Goal: Information Seeking & Learning: Compare options

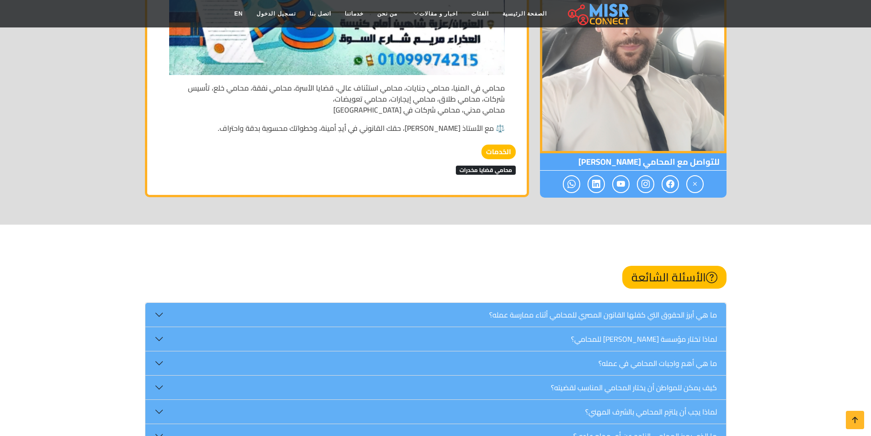
scroll to position [2104, 0]
click at [459, 165] on span "محامي قضايا مخدرات" at bounding box center [486, 169] width 60 height 9
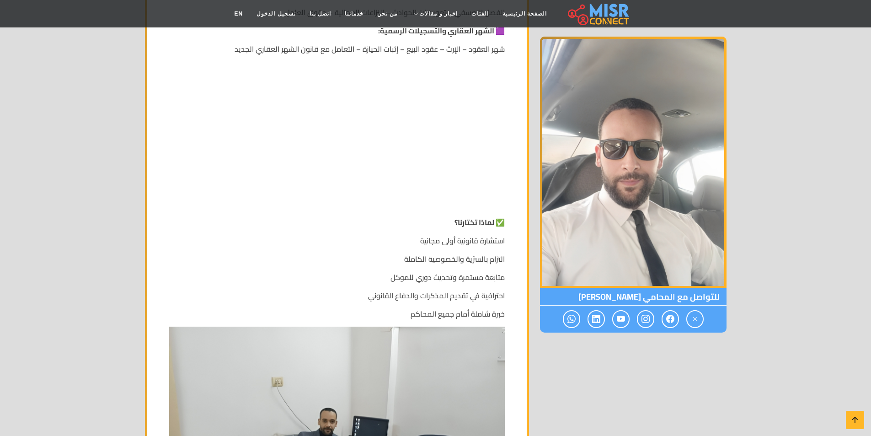
scroll to position [1006, 0]
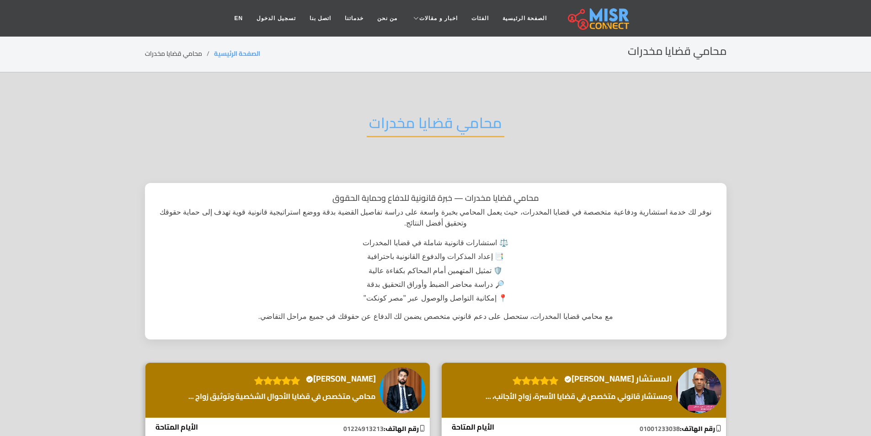
click at [425, 122] on h2 "محامي قضايا مخدرات" at bounding box center [436, 125] width 138 height 23
copy div "محامي قضايا مخدرات"
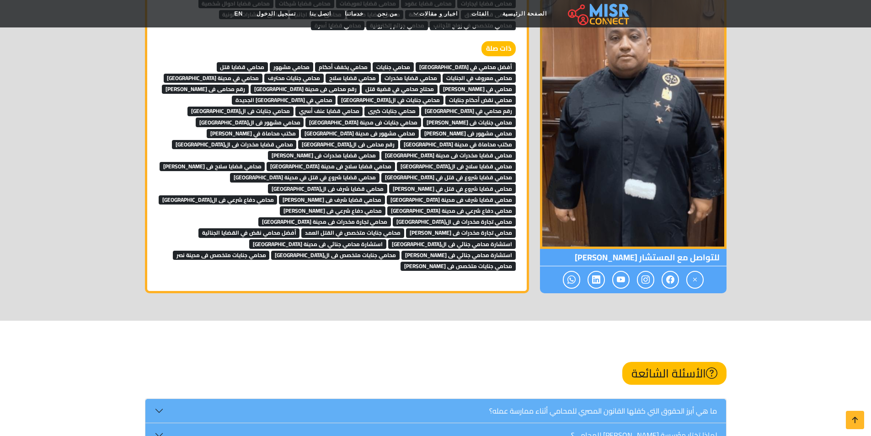
scroll to position [4758, 0]
click at [464, 63] on span "أفضل محامي في مصر" at bounding box center [466, 67] width 100 height 9
click at [414, 63] on span "محامي جنايات" at bounding box center [393, 67] width 41 height 9
click at [371, 63] on span "محامي يخفف أحكام" at bounding box center [343, 67] width 56 height 9
click at [313, 63] on span "محامي مشهور" at bounding box center [291, 67] width 43 height 9
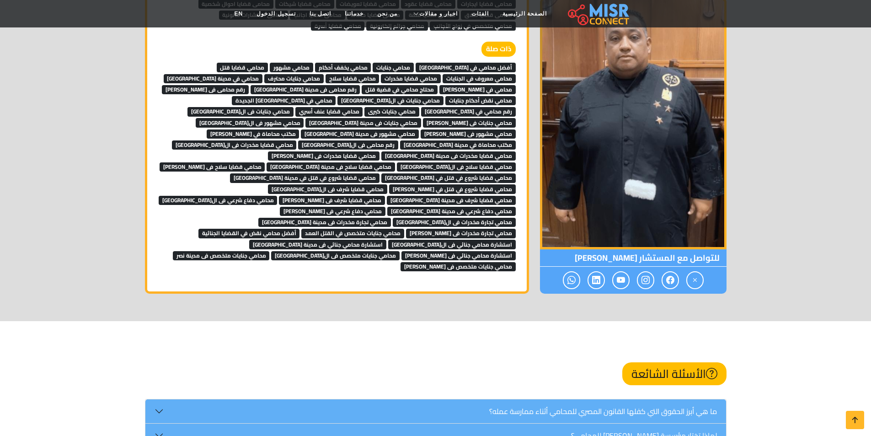
click at [269, 63] on span "محامي قضايا قتل" at bounding box center [243, 67] width 52 height 9
click at [443, 74] on span "محامي معروف في الجنايات" at bounding box center [479, 78] width 73 height 9
click at [440, 85] on span "محامي في عباس العقاد" at bounding box center [478, 89] width 76 height 9
click at [263, 74] on span "محامي في مدينة نصر" at bounding box center [213, 78] width 99 height 9
click at [324, 74] on span "محامي جنايات محترف" at bounding box center [293, 78] width 59 height 9
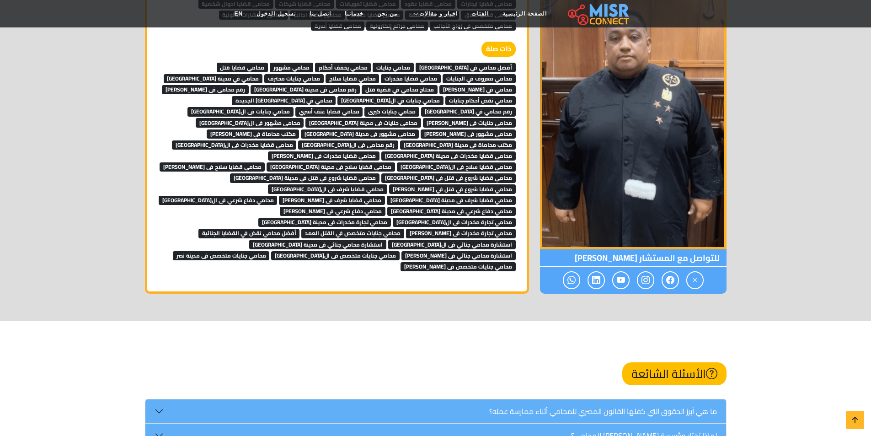
click at [380, 74] on span "محامي قضايا سلاح" at bounding box center [353, 78] width 54 height 9
click at [441, 74] on span "محامي قضايا مخدرات" at bounding box center [411, 78] width 60 height 9
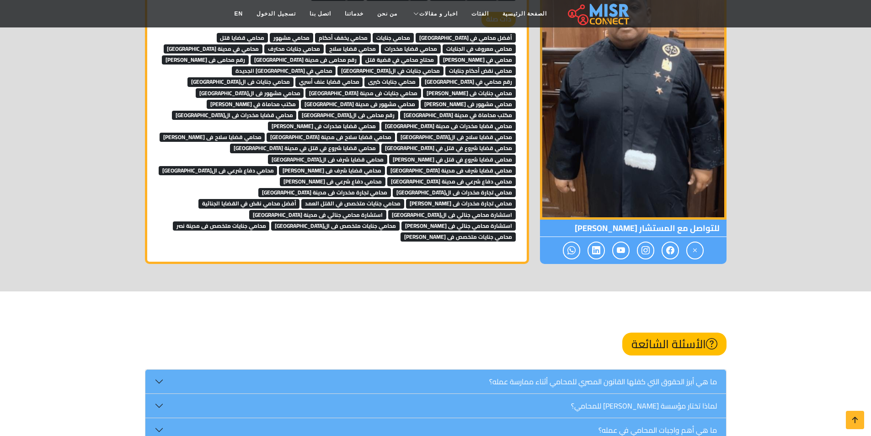
scroll to position [4803, 0]
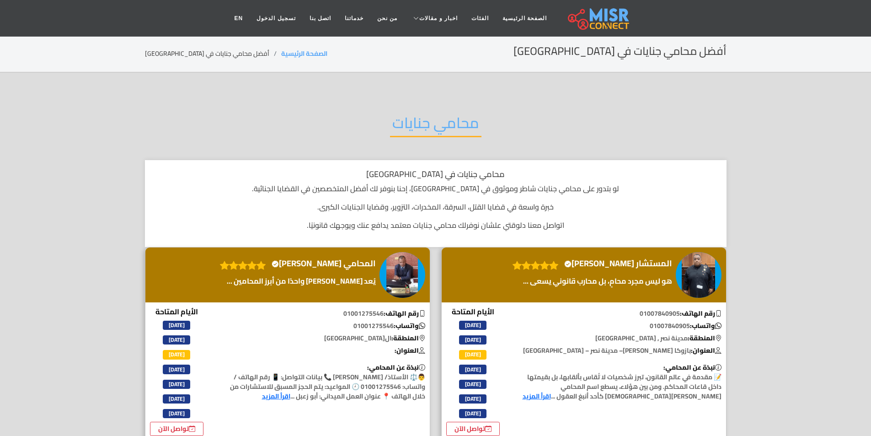
click at [415, 126] on h2 "محامي جنايات" at bounding box center [435, 125] width 91 height 23
copy div "محامي جنايات"
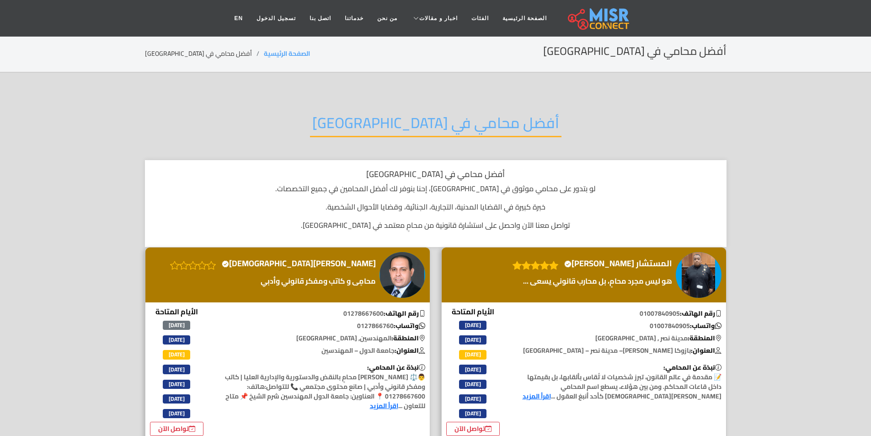
click at [447, 114] on h2 "أفضل محامي في [GEOGRAPHIC_DATA]" at bounding box center [436, 125] width 252 height 23
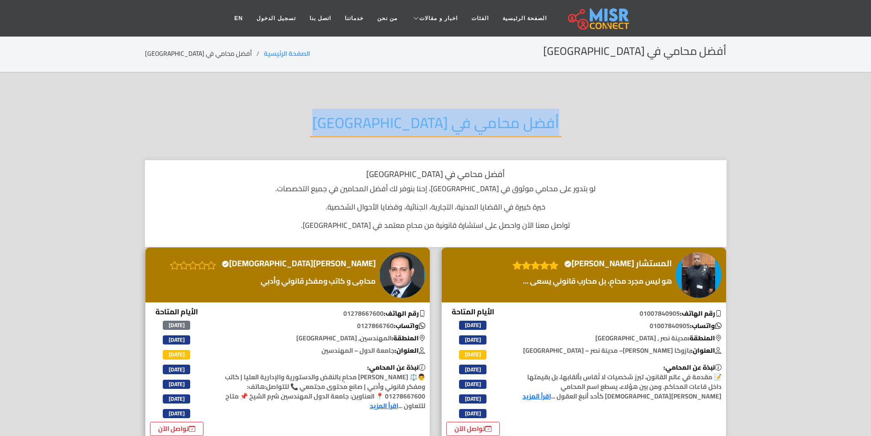
click at [447, 114] on h2 "أفضل محامي في مصر" at bounding box center [436, 125] width 252 height 23
copy div "أفضل محامي في مصر"
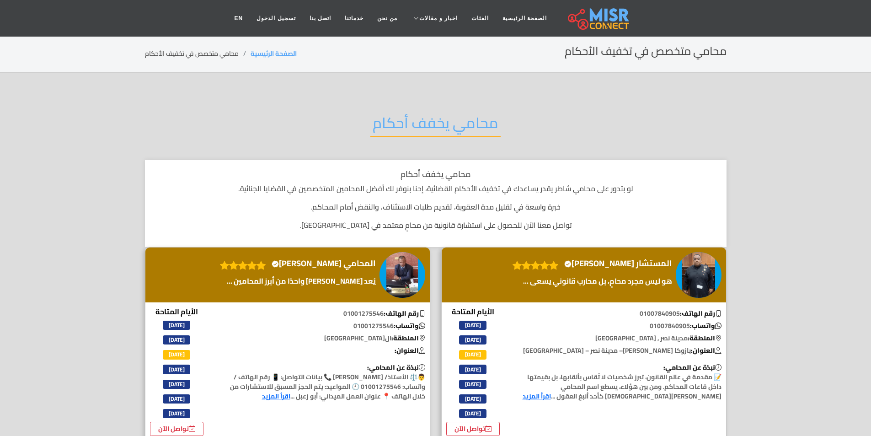
click at [423, 121] on h2 "محامي يخفف أحكام" at bounding box center [436, 125] width 130 height 23
copy div "محامي يخفف أحكام"
click at [419, 135] on h2 "محامي مشهور" at bounding box center [436, 125] width 98 height 23
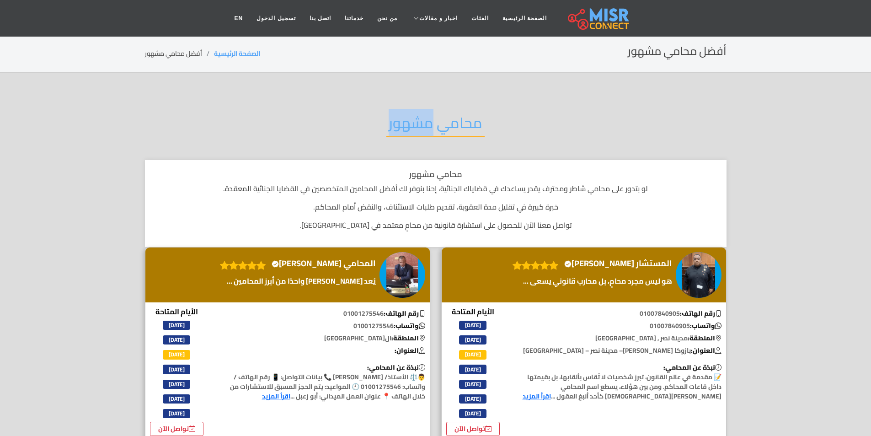
click at [419, 135] on h2 "محامي مشهور" at bounding box center [436, 125] width 98 height 23
copy div "محامي مشهور"
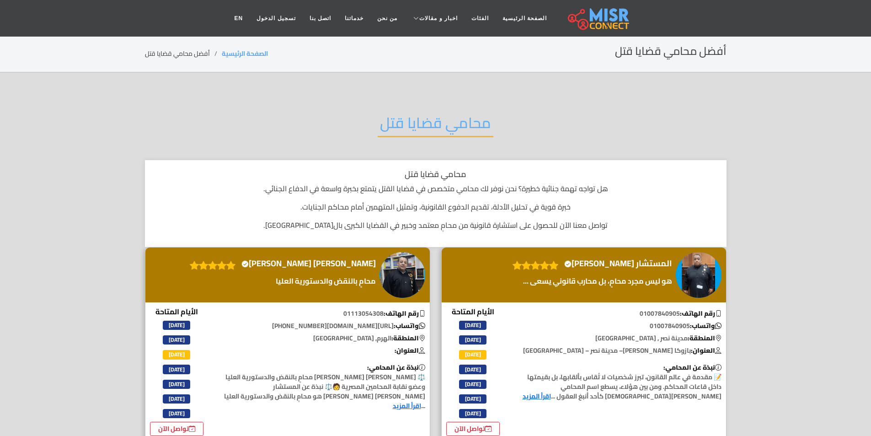
click at [412, 132] on h2 "محامي قضايا قتل" at bounding box center [436, 125] width 116 height 23
copy div "محامي قضايا قتل"
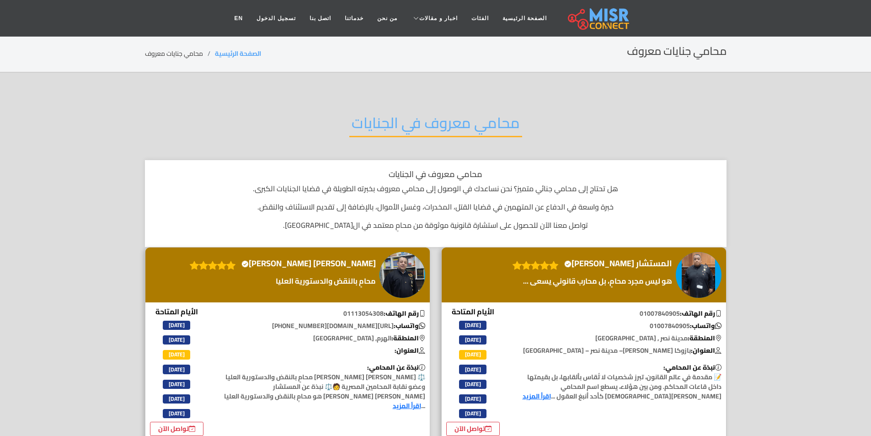
click at [424, 134] on h2 "محامي معروف في الجنايات" at bounding box center [435, 125] width 173 height 23
copy div "محامي معروف في الجنايات"
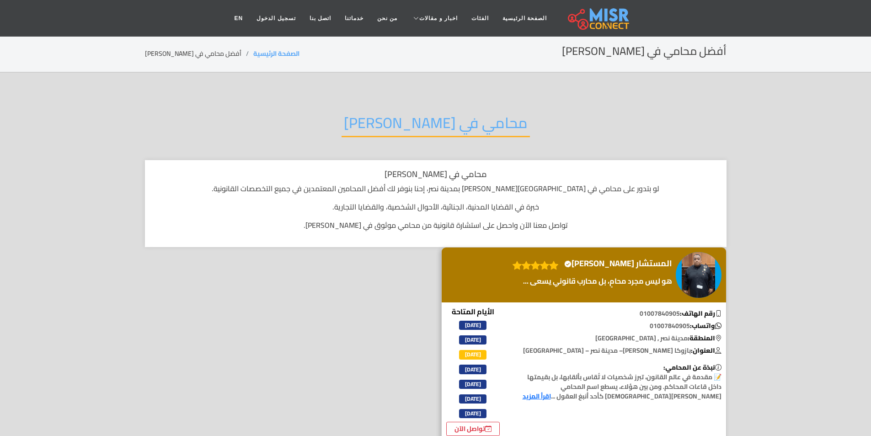
click at [432, 118] on h2 "محامي في [PERSON_NAME]" at bounding box center [436, 125] width 188 height 23
copy div "محامي في [PERSON_NAME]"
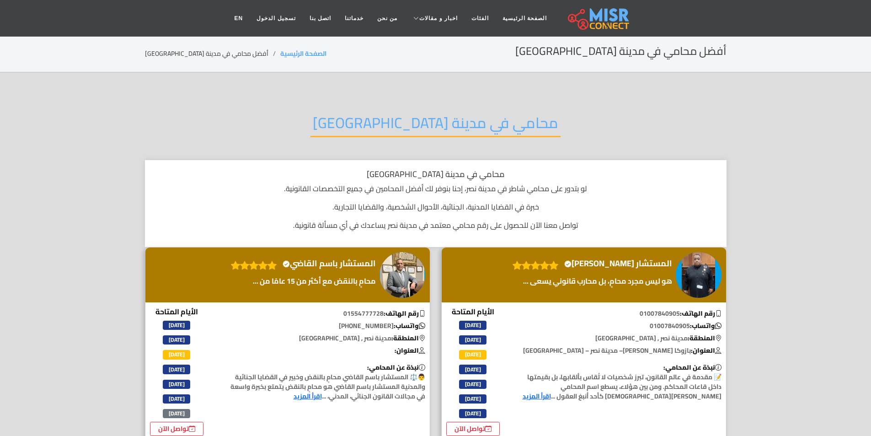
click at [405, 114] on h2 "محامي في مدينة [GEOGRAPHIC_DATA]" at bounding box center [436, 125] width 250 height 23
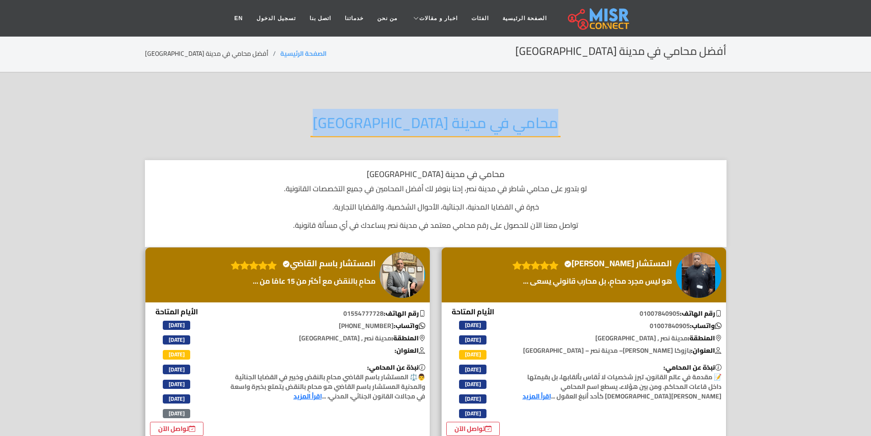
click at [405, 114] on h2 "محامي في مدينة [GEOGRAPHIC_DATA]" at bounding box center [436, 125] width 250 height 23
copy div "محامي في مدينة [GEOGRAPHIC_DATA]"
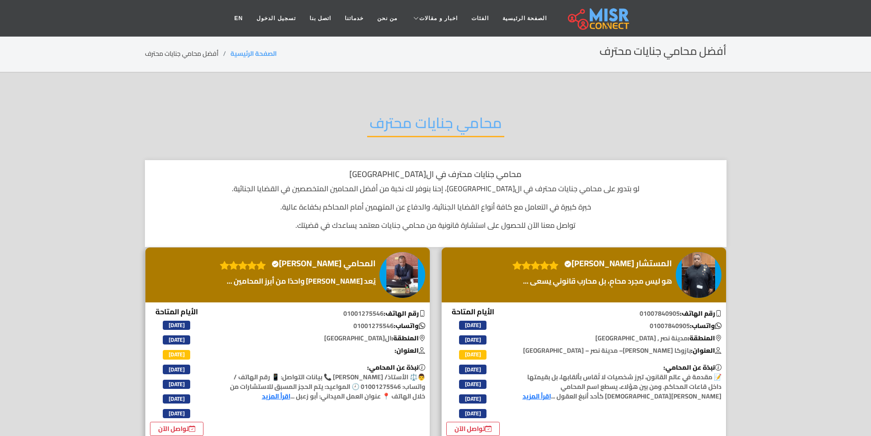
click at [412, 122] on h2 "محامي جنايات محترف" at bounding box center [435, 125] width 137 height 23
copy div "محامي جنايات محترف"
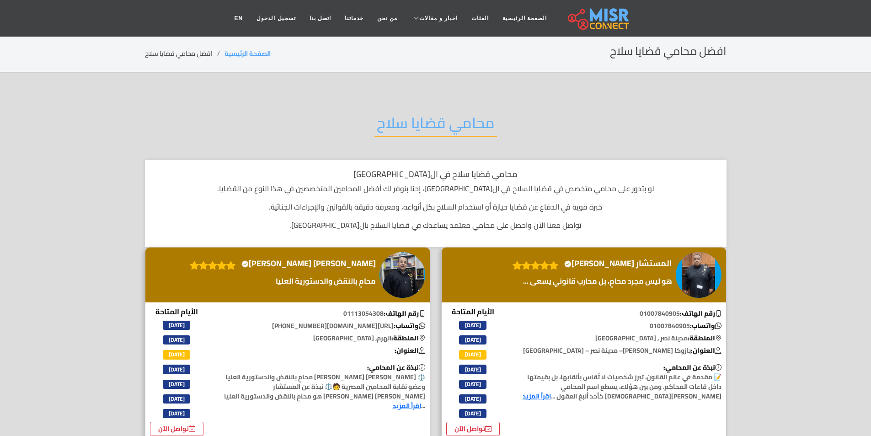
click at [432, 120] on h2 "محامي قضايا سلاح" at bounding box center [436, 125] width 123 height 23
copy div "محامي قضايا سلاح"
click at [407, 122] on h2 "محامي قضايا مخدرات" at bounding box center [436, 125] width 138 height 23
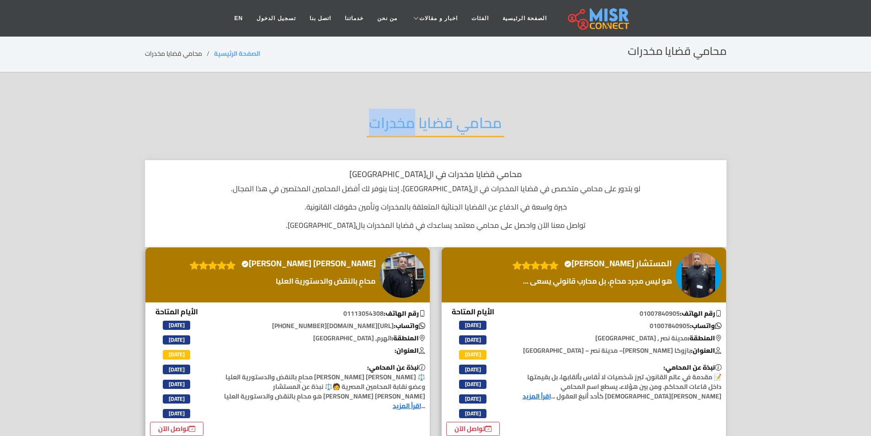
click at [407, 122] on h2 "محامي قضايا مخدرات" at bounding box center [436, 125] width 138 height 23
copy div "محامي قضايا مخدرات"
click at [701, 278] on img at bounding box center [699, 275] width 46 height 46
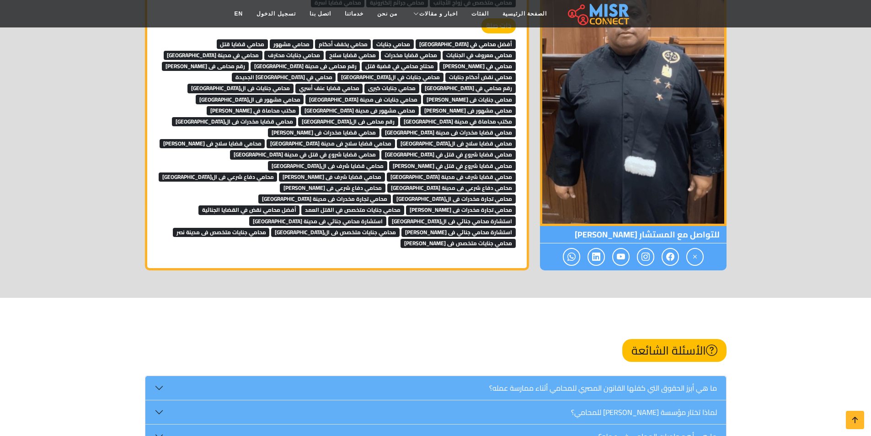
scroll to position [4803, 0]
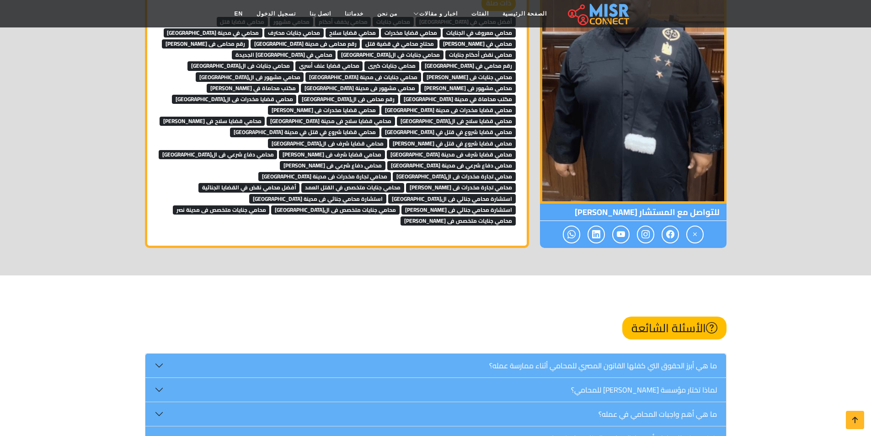
click at [438, 39] on span "محتاج محامي في قضية قتل" at bounding box center [400, 43] width 76 height 9
click at [360, 39] on span "رقم محامى فى مدينة نصر" at bounding box center [306, 43] width 110 height 9
click at [249, 39] on span "رقم محامى فى [PERSON_NAME]" at bounding box center [205, 43] width 87 height 9
click at [446, 50] on span "محامي نقض أحكام جنايات" at bounding box center [481, 54] width 70 height 9
click at [296, 58] on link "محامي قضايا عنف أسري" at bounding box center [330, 65] width 68 height 14
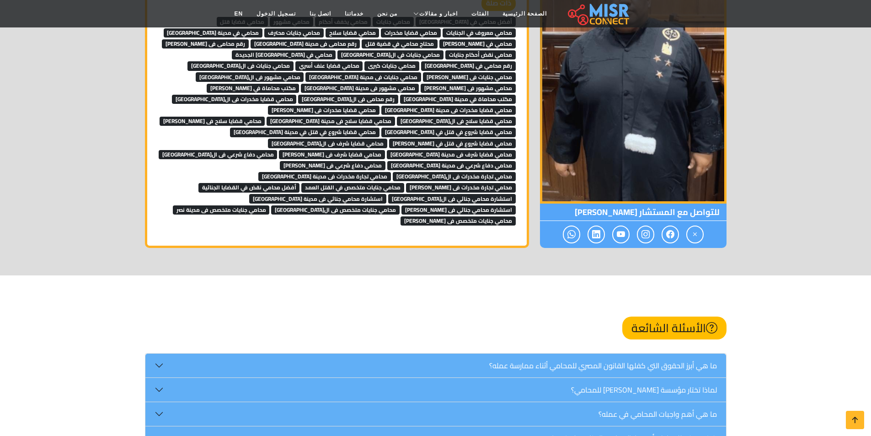
click at [365, 61] on span "محامي جنايات كبرى" at bounding box center [392, 65] width 55 height 9
click at [421, 61] on span "رقم محامي في مصر الجديدة" at bounding box center [468, 65] width 95 height 9
click at [336, 50] on span "محامي في [GEOGRAPHIC_DATA] الجديدة" at bounding box center [284, 54] width 104 height 9
click at [444, 50] on span "محامي جنايات في القاهرة" at bounding box center [391, 54] width 106 height 9
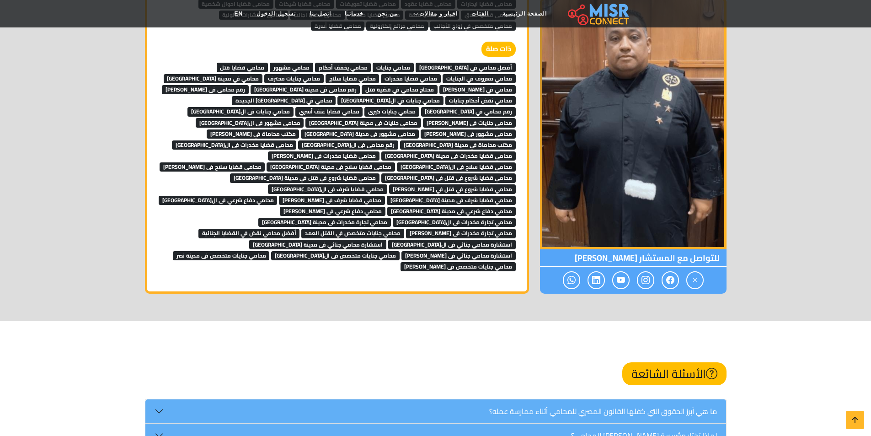
click at [294, 107] on span "محامي جنايات فى القاهرة" at bounding box center [241, 111] width 106 height 9
click at [426, 118] on span "محامي جنايات فى عباس العقاد" at bounding box center [469, 122] width 93 height 9
click at [347, 118] on span "محامي جنايات فى مدينة نصر" at bounding box center [364, 122] width 116 height 9
click at [262, 118] on span "محامي مشهور فى القاهرة" at bounding box center [250, 122] width 108 height 9
click at [400, 140] on span "مكتب محاماة في مدينة نصر" at bounding box center [458, 144] width 116 height 9
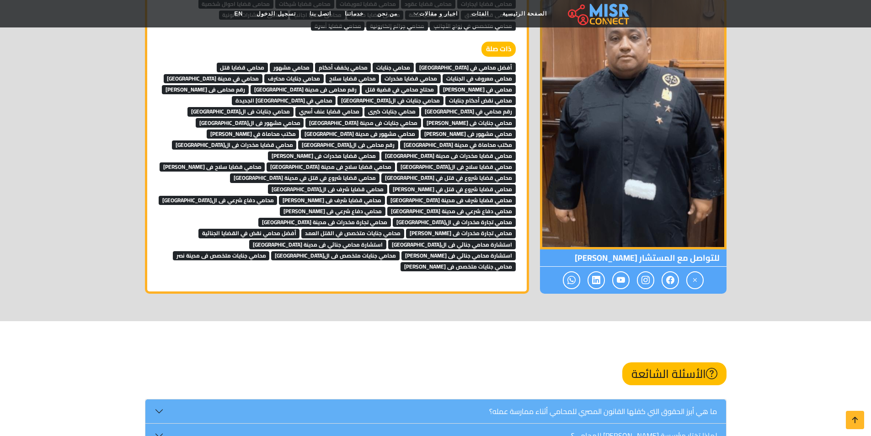
click at [289, 129] on span "مكتب محاماة في عباس العقاد" at bounding box center [253, 133] width 93 height 9
click at [297, 137] on link "محامي قضايا مخدرات فى القاهرة" at bounding box center [234, 144] width 125 height 14
click at [453, 129] on span "محامي مشهور فى عباس العقاد" at bounding box center [468, 133] width 95 height 9
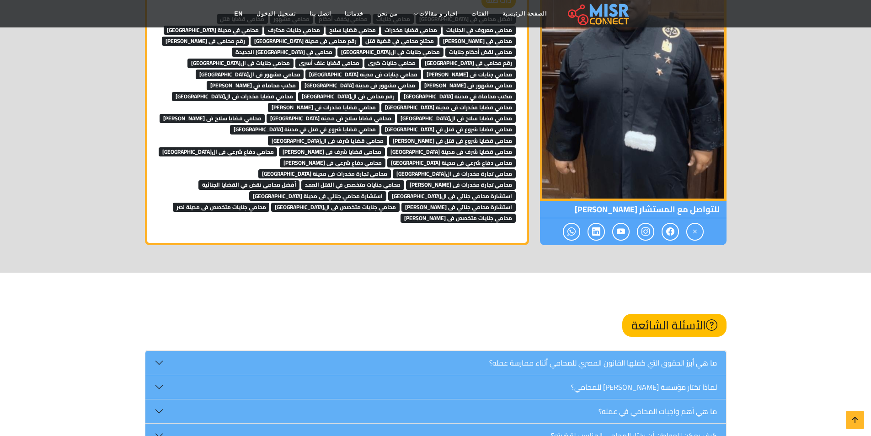
scroll to position [4849, 0]
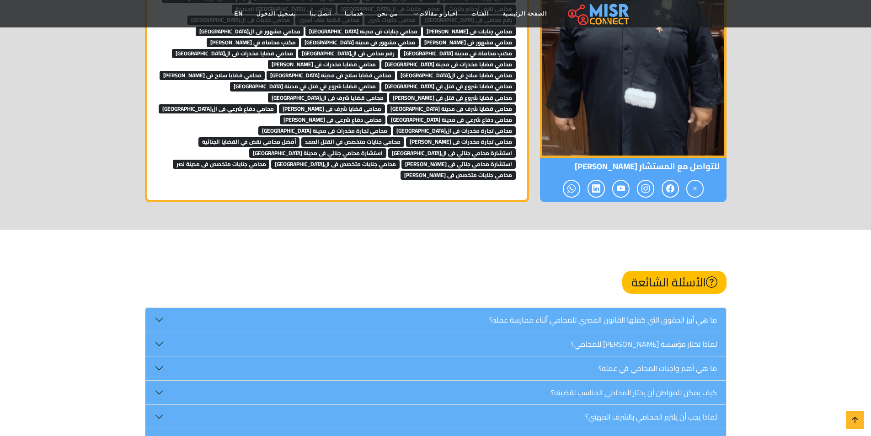
click at [468, 29] on nav "الصفحة الرئيسية الفئات اخبار و مقالات أخبار الرياضة حوادث اخبار طبية مشاهير اخب…" at bounding box center [436, 14] width 416 height 32
click at [297, 49] on span "محامي قضايا مخدرات فى القاهرة" at bounding box center [234, 53] width 125 height 9
click at [382, 60] on span "محامي قضايا مخدرات فى مدينة نصر" at bounding box center [449, 64] width 134 height 9
click at [240, 27] on header "الصفحة الرئيسية الفئات اخبار و مقالات أخبار الرياضة حوادث اخبار طبية مشاهير اخب…" at bounding box center [435, 13] width 871 height 27
click at [268, 60] on span "محامي قضايا مخدرات فى عباس العقاد" at bounding box center [324, 64] width 112 height 9
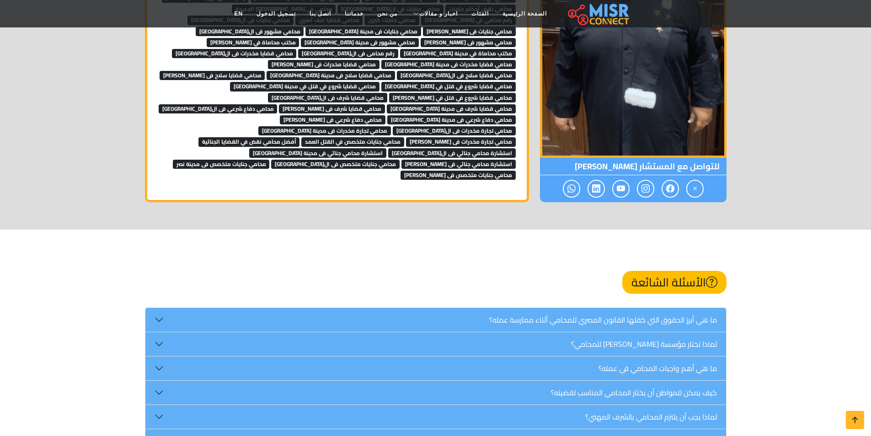
click at [265, 71] on span "محامي قضايا سلاح فى عباس العقاد" at bounding box center [213, 75] width 106 height 9
click at [353, 71] on span "محامي قضايا سلاح فى مدينة نصر" at bounding box center [331, 75] width 129 height 9
click at [444, 71] on span "محامي قضايا سلاح فى القاهرة" at bounding box center [456, 75] width 119 height 9
click at [443, 82] on span "محامي قضايا شروع في قتل في القاهرة" at bounding box center [449, 86] width 134 height 9
click at [380, 82] on span "محامي قضايا شروع في قتل في مدينة نصر" at bounding box center [305, 86] width 150 height 9
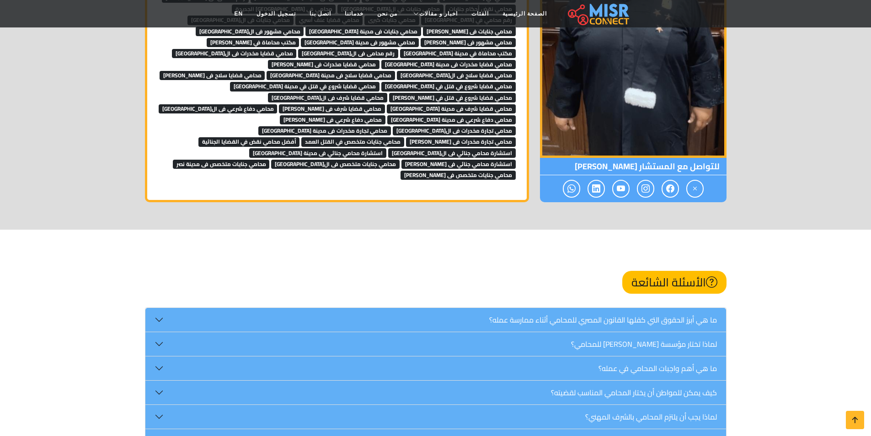
click at [389, 93] on span "محامي قضايا شروع في قتل في عباس العقاد" at bounding box center [452, 97] width 127 height 9
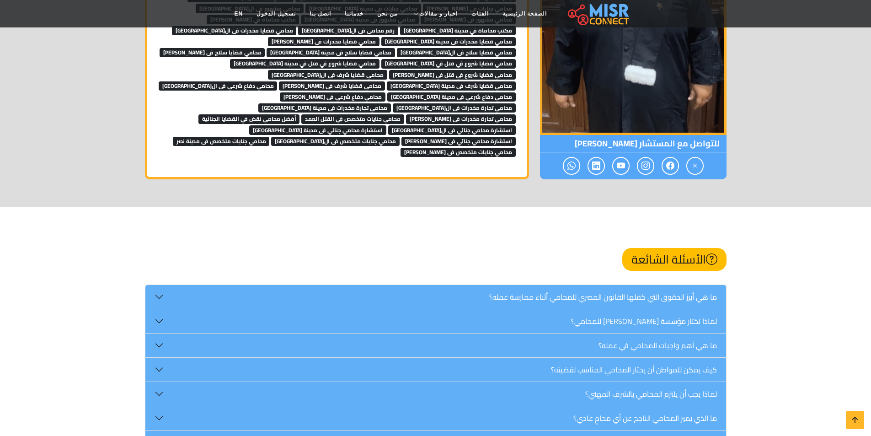
scroll to position [4895, 0]
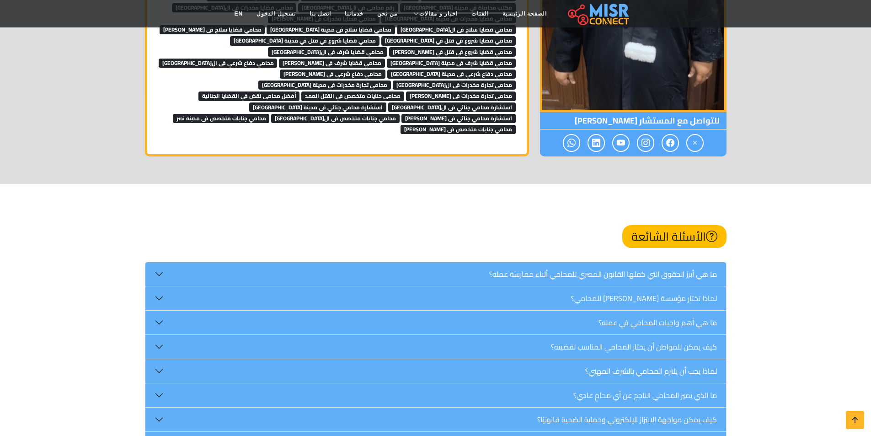
click at [391, 81] on span "محامي تجارة مخدرات فى مدينة نصر" at bounding box center [324, 85] width 133 height 9
click at [418, 91] on span "محامي تجارة مخدرات فى عباس العقاد" at bounding box center [461, 95] width 110 height 9
click at [301, 91] on span "محامي جنايات متخصص في القتل العمد" at bounding box center [352, 95] width 103 height 9
click at [276, 102] on span "استشارة محامي جنائي فى مدينة نصر" at bounding box center [317, 106] width 137 height 9
click at [388, 102] on span "استشارة محامي جنائي فى القاهرة" at bounding box center [452, 106] width 128 height 9
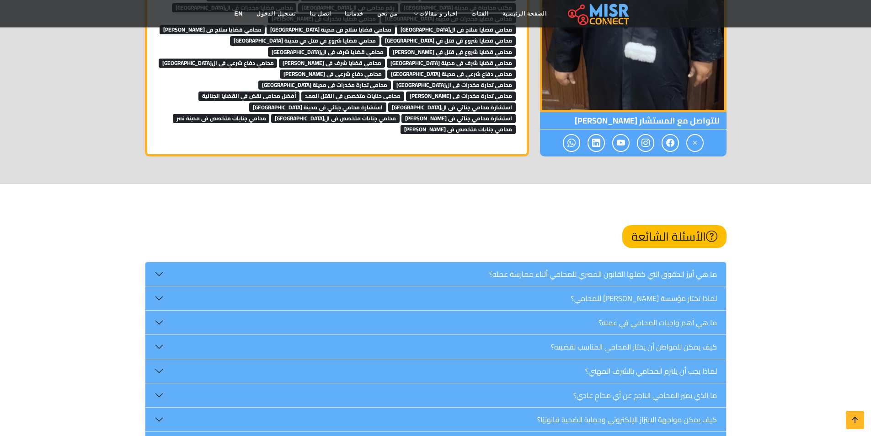
click at [300, 91] on span "أفضل محامي نقض في القضايا الجنائية" at bounding box center [250, 95] width 102 height 9
click at [423, 114] on span "استشارة محامي جنائي فى عباس العقاد" at bounding box center [459, 118] width 114 height 9
click at [424, 125] on span "محامي جنايات متخصص فى عباس العقاد" at bounding box center [458, 129] width 115 height 9
click at [377, 114] on span "محامي جنايات متخصص فى القاهرة" at bounding box center [335, 118] width 129 height 9
click at [270, 114] on span "محامي جنايات متخصص فى مدينة نصر" at bounding box center [221, 118] width 97 height 9
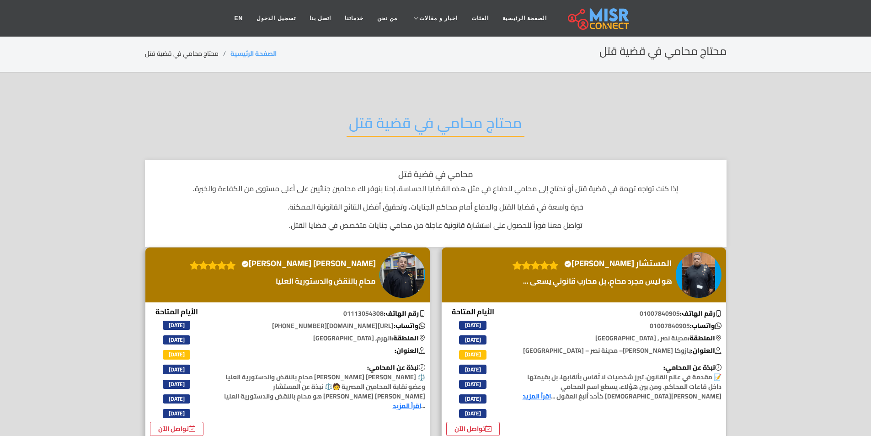
click at [473, 123] on h2 "محتاج محامي في قضية قتل" at bounding box center [436, 125] width 178 height 23
copy div "محتاج محامي في قضية قتل"
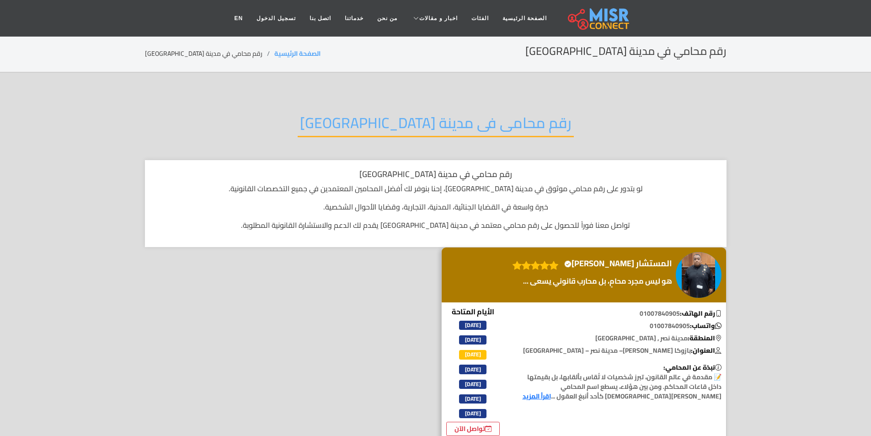
click at [462, 129] on h2 "رقم محامى فى مدينة [GEOGRAPHIC_DATA]" at bounding box center [436, 125] width 276 height 23
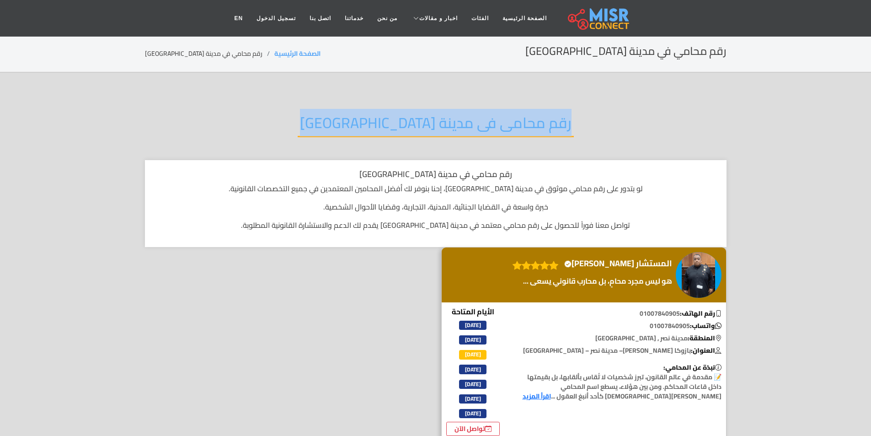
click at [462, 129] on h2 "رقم محامى فى مدينة [GEOGRAPHIC_DATA]" at bounding box center [436, 125] width 276 height 23
copy div "رقم محامى فى مدينة [GEOGRAPHIC_DATA]"
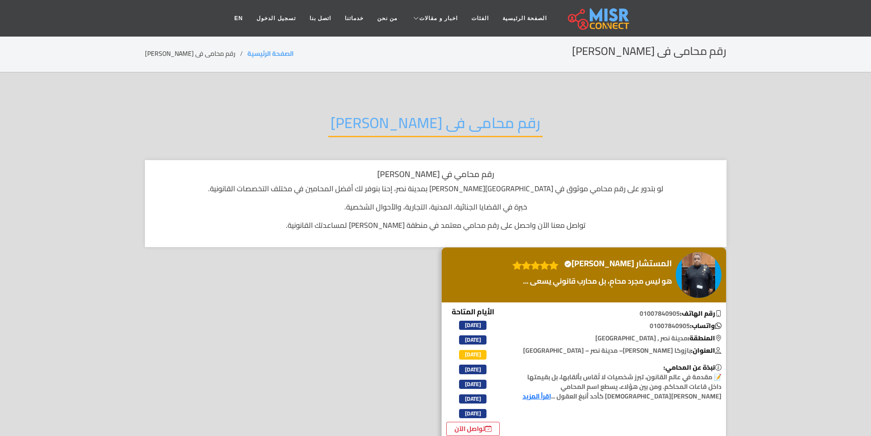
click at [378, 132] on h2 "رقم محامى فى [PERSON_NAME]" at bounding box center [435, 125] width 215 height 23
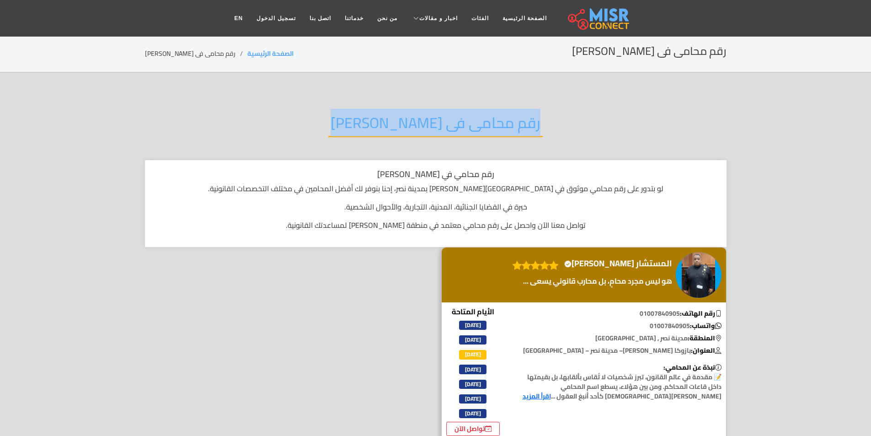
click at [378, 132] on h2 "رقم محامى فى [PERSON_NAME]" at bounding box center [435, 125] width 215 height 23
copy div "رقم محامى فى [PERSON_NAME]"
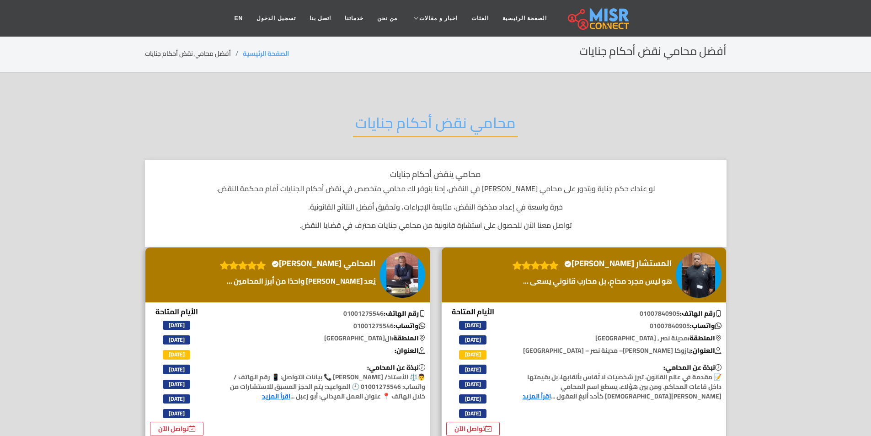
click at [391, 115] on h2 "محامي نقض أحكام جنايات" at bounding box center [435, 125] width 165 height 23
copy div "محامي نقض أحكام جنايات"
click at [462, 123] on h2 "محامي قضايا عنف أسري" at bounding box center [435, 125] width 157 height 23
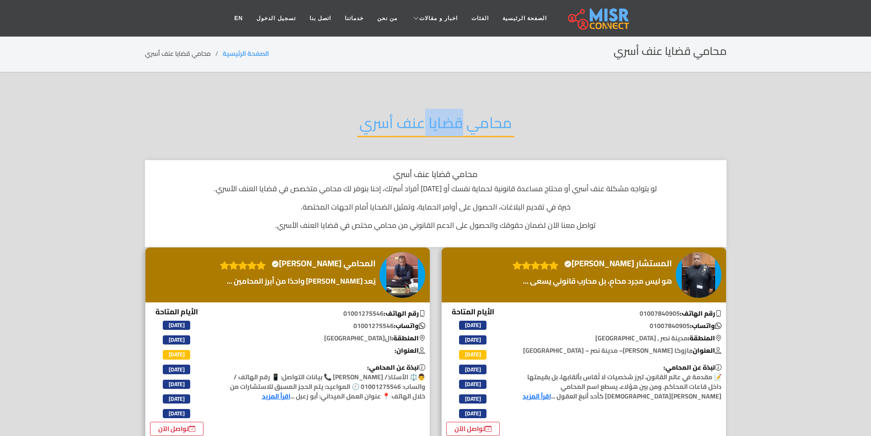
click at [462, 123] on h2 "محامي قضايا عنف أسري" at bounding box center [435, 125] width 157 height 23
copy div "محامي قضايا عنف أسري"
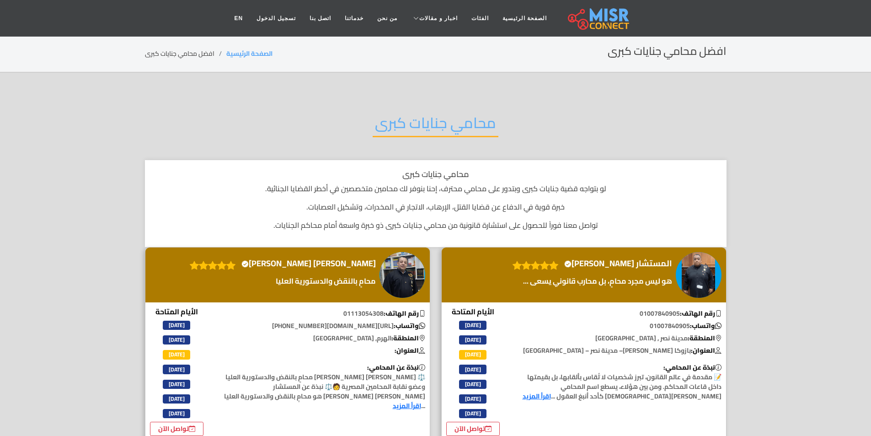
click at [412, 126] on h2 "محامي جنايات كبرى" at bounding box center [436, 125] width 126 height 23
copy div "محامي جنايات كبرى"
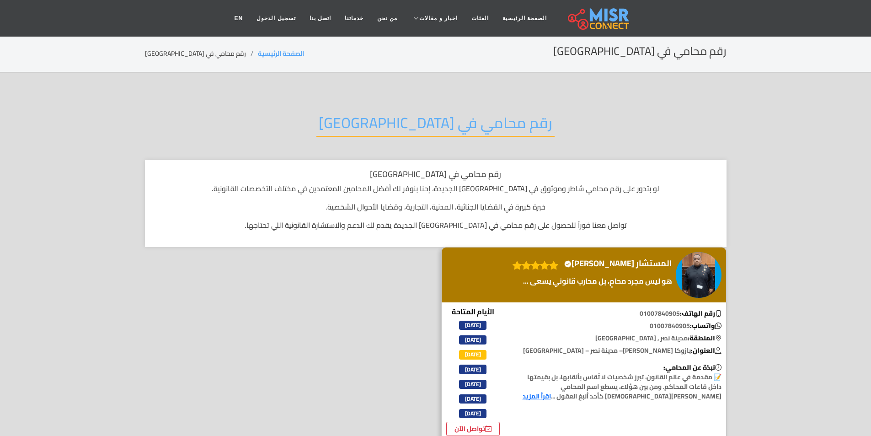
click at [387, 124] on h2 "رقم محامي في [GEOGRAPHIC_DATA]" at bounding box center [436, 125] width 238 height 23
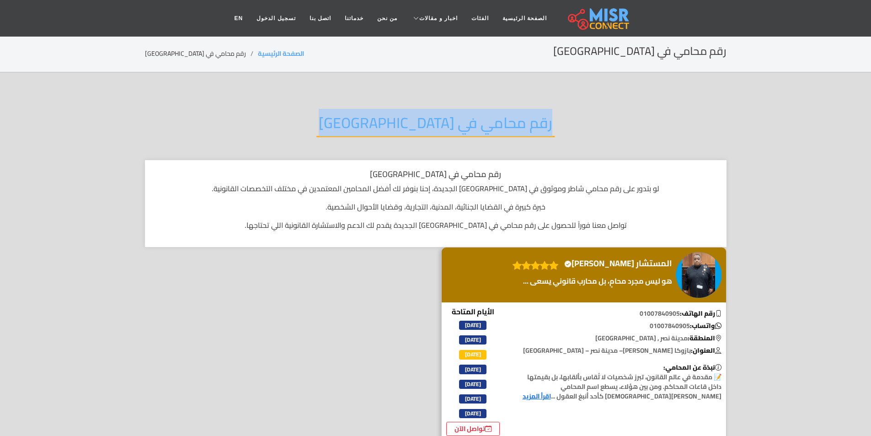
click at [387, 124] on h2 "رقم محامي في مصر الجديدة" at bounding box center [436, 125] width 238 height 23
copy div "رقم محامي في مصر الجديدة"
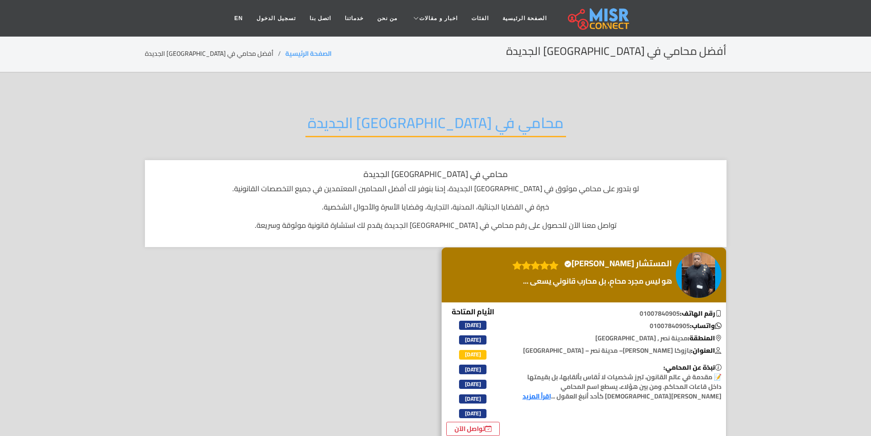
click at [372, 114] on h2 "محامي في مصر الجديدة" at bounding box center [436, 125] width 261 height 23
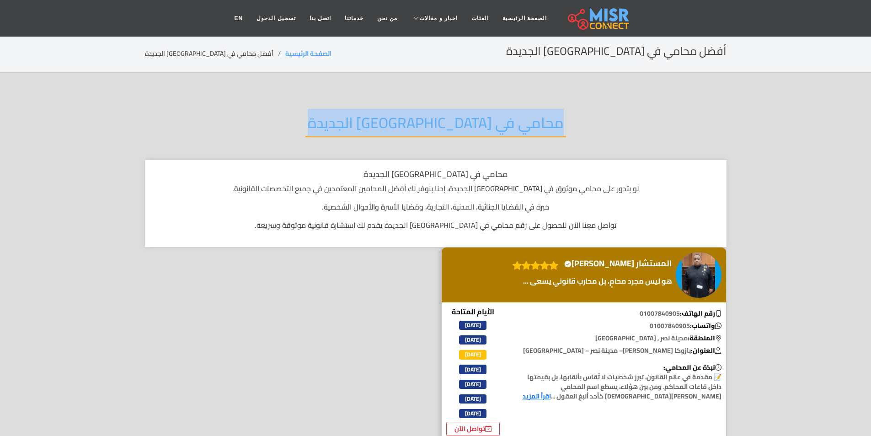
drag, startPoint x: 372, startPoint y: 113, endPoint x: 374, endPoint y: 119, distance: 5.8
click at [374, 119] on h2 "محامي في مصر الجديدة" at bounding box center [436, 125] width 261 height 23
copy div "محامي في مصر الجديدة"
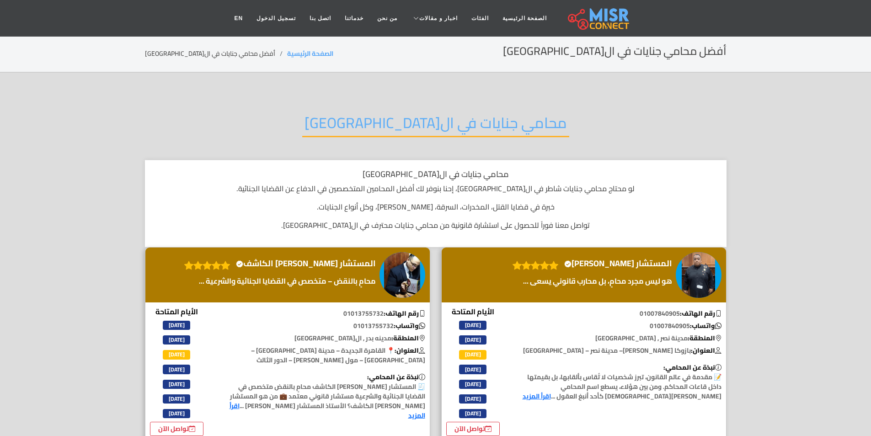
click at [367, 117] on h2 "محامي جنايات في القاهرة" at bounding box center [435, 125] width 267 height 23
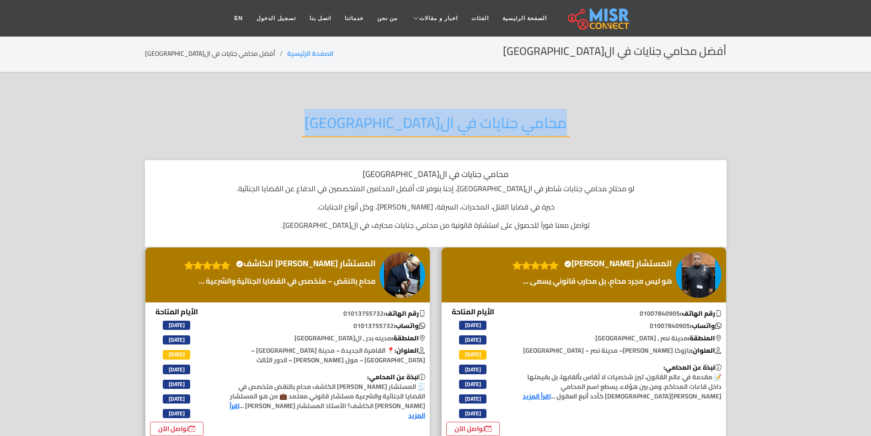
click at [367, 117] on h2 "محامي جنايات في القاهرة" at bounding box center [435, 125] width 267 height 23
copy div "محامي جنايات في القاهرة"
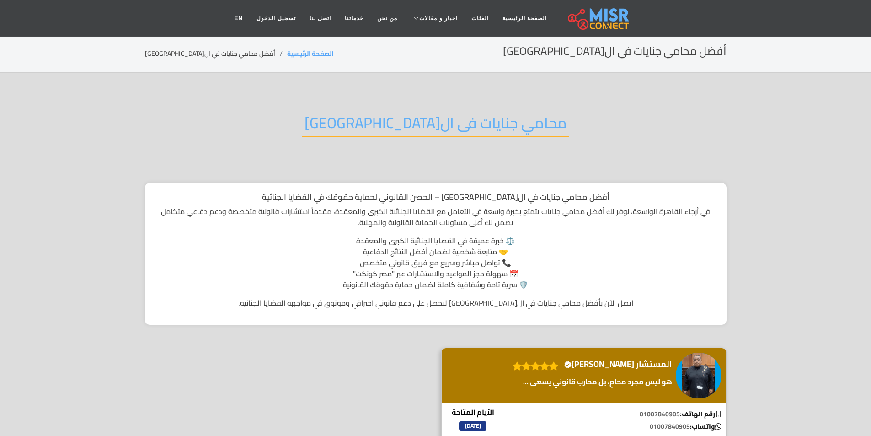
click at [382, 118] on h2 "محامي جنايات فى ال[GEOGRAPHIC_DATA]" at bounding box center [435, 125] width 267 height 23
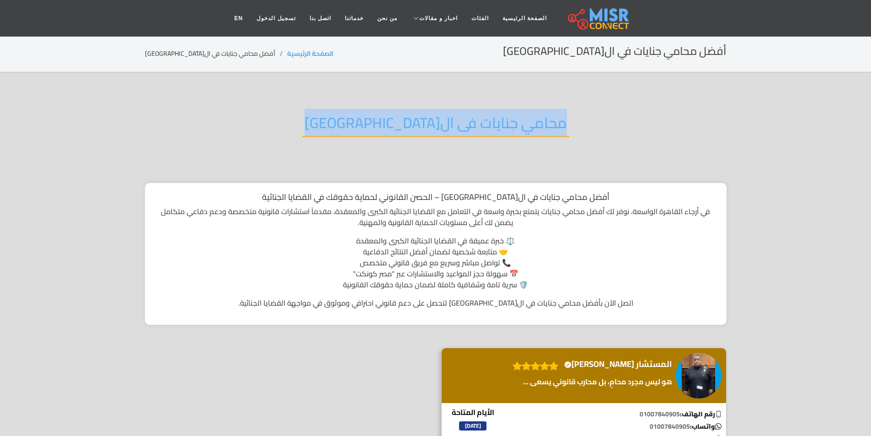
click at [382, 118] on h2 "محامي جنايات فى ال[GEOGRAPHIC_DATA]" at bounding box center [435, 125] width 267 height 23
copy div "محامي جنايات فى القاهرة"
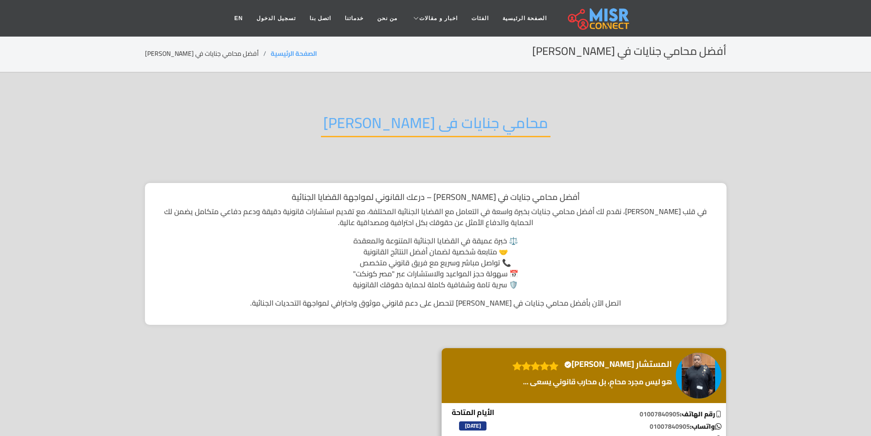
click at [376, 114] on h2 "محامي جنايات فى عباس العقاد" at bounding box center [436, 125] width 230 height 23
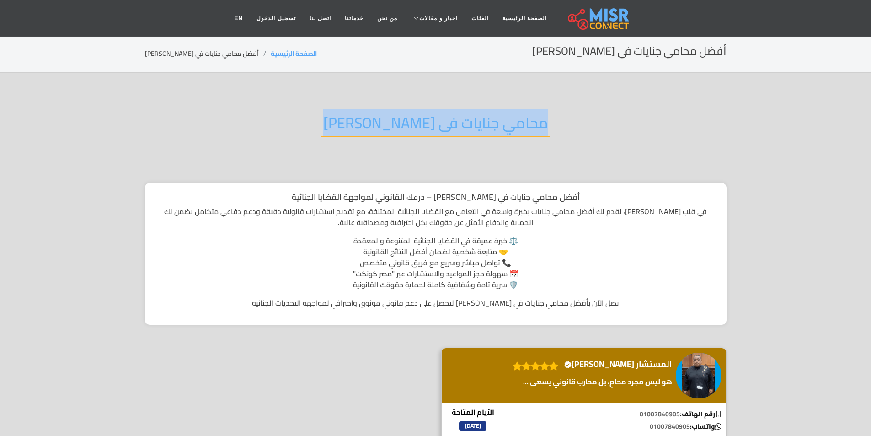
click at [376, 114] on h2 "محامي جنايات فى عباس العقاد" at bounding box center [436, 125] width 230 height 23
copy div "محامي جنايات فى عباس العقاد"
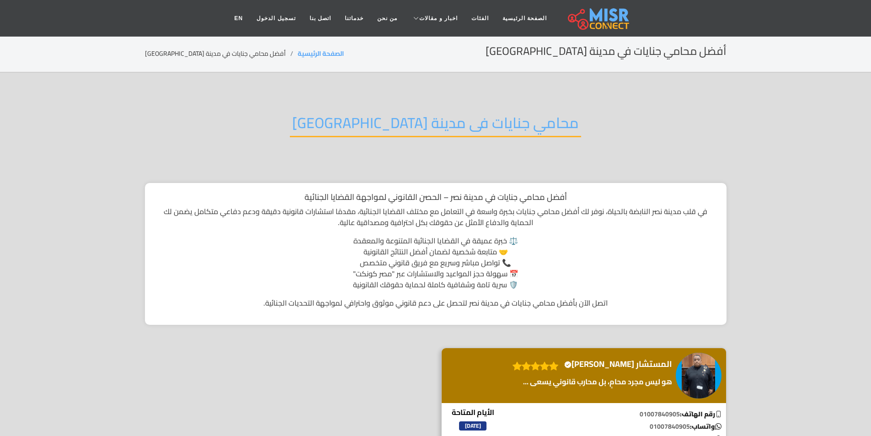
click at [433, 131] on h2 "محامي جنايات فى مدينة [GEOGRAPHIC_DATA]" at bounding box center [435, 125] width 291 height 23
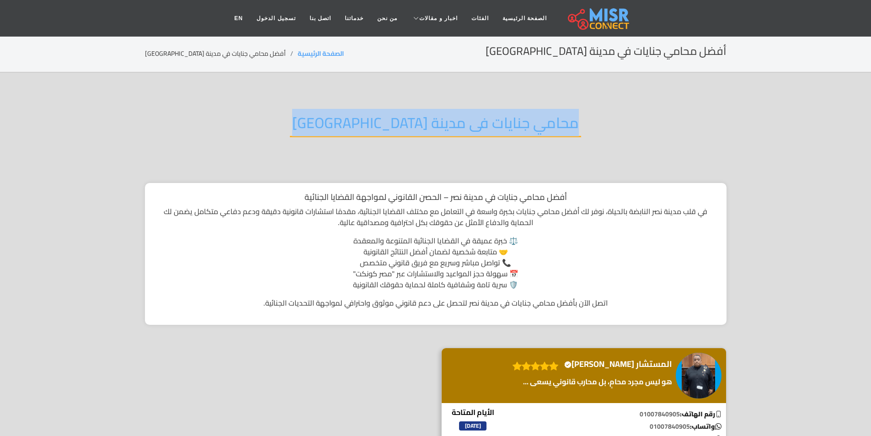
click at [433, 131] on h2 "محامي جنايات فى مدينة [GEOGRAPHIC_DATA]" at bounding box center [435, 125] width 291 height 23
copy div "محامي جنايات فى مدينة [GEOGRAPHIC_DATA]"
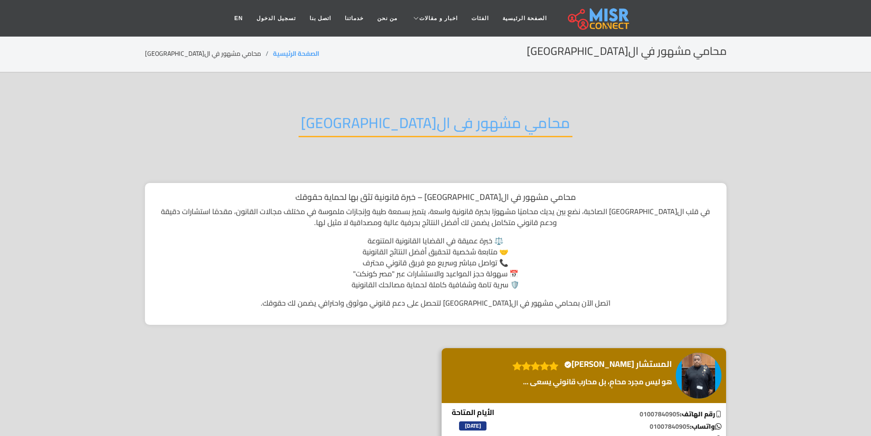
click at [410, 120] on h2 "محامي مشهور فى القاهرة" at bounding box center [436, 125] width 274 height 23
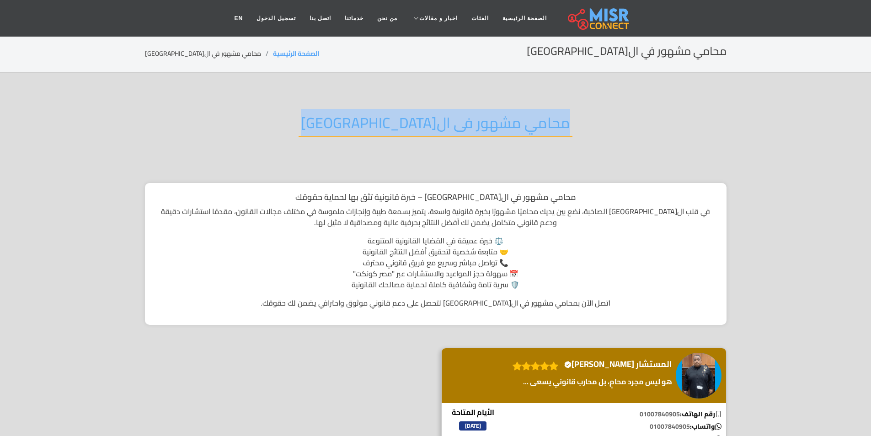
click at [410, 120] on h2 "محامي مشهور فى القاهرة" at bounding box center [436, 125] width 274 height 23
copy div "محامي مشهور فى القاهرة"
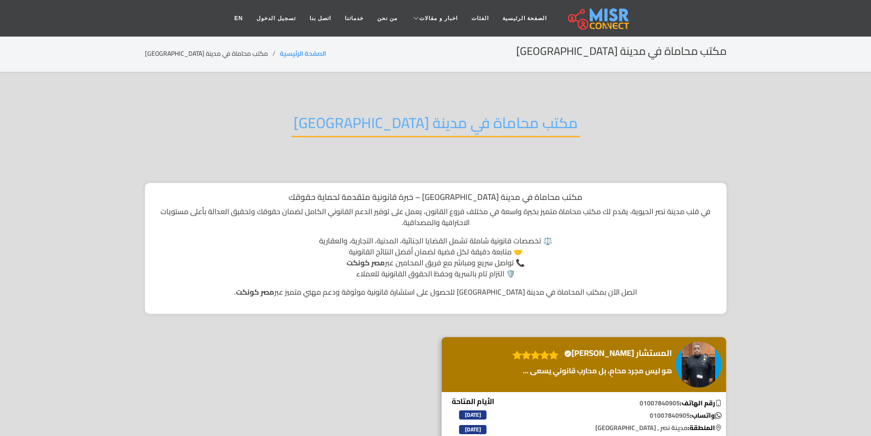
click at [418, 137] on h2 "مكتب محاماة في مدينة [GEOGRAPHIC_DATA]" at bounding box center [435, 125] width 289 height 23
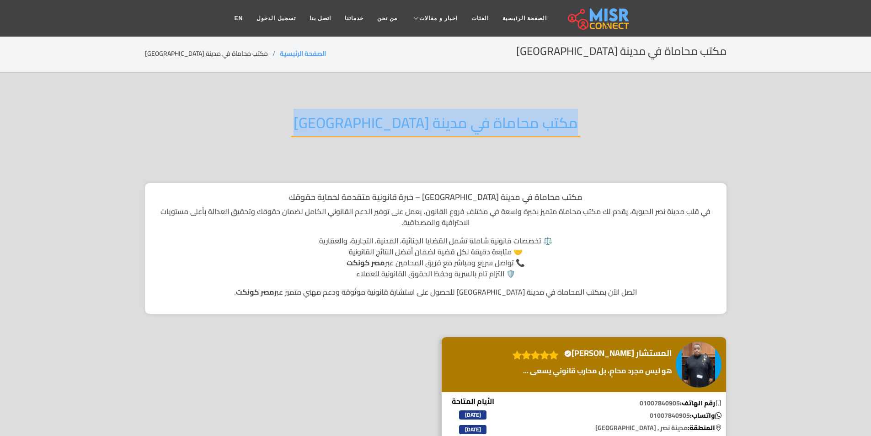
click at [418, 137] on h2 "مكتب محاماة في مدينة نصر" at bounding box center [435, 125] width 289 height 23
copy div "مكتب محاماة في مدينة نصر"
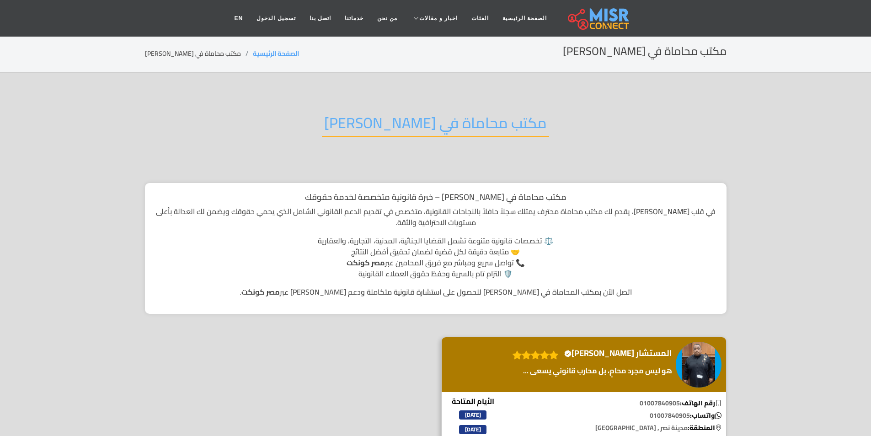
click at [415, 126] on h2 "مكتب محاماة في عباس العقاد" at bounding box center [435, 125] width 227 height 23
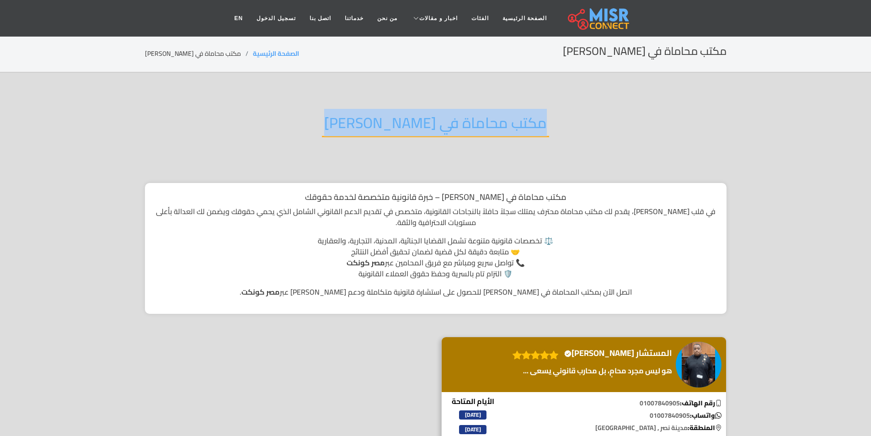
click at [415, 126] on h2 "مكتب محاماة في عباس العقاد" at bounding box center [435, 125] width 227 height 23
copy div "مكتب محاماة في عباس العقاد"
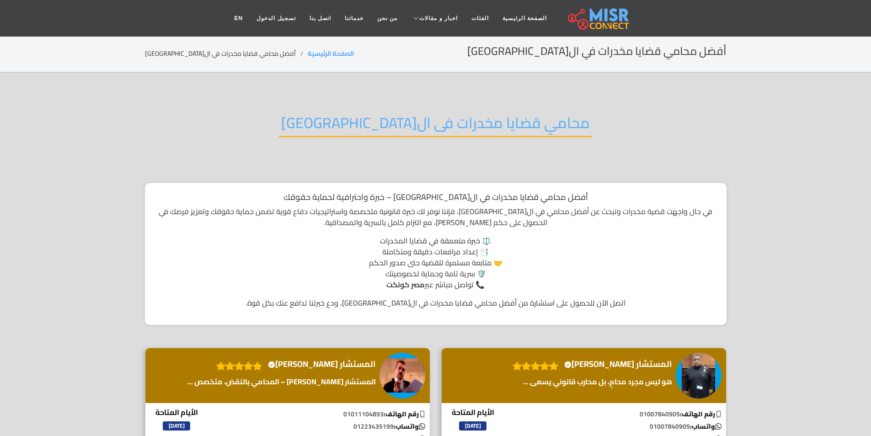
click at [396, 124] on h2 "محامي قضايا مخدرات فى ال[GEOGRAPHIC_DATA]" at bounding box center [435, 125] width 313 height 23
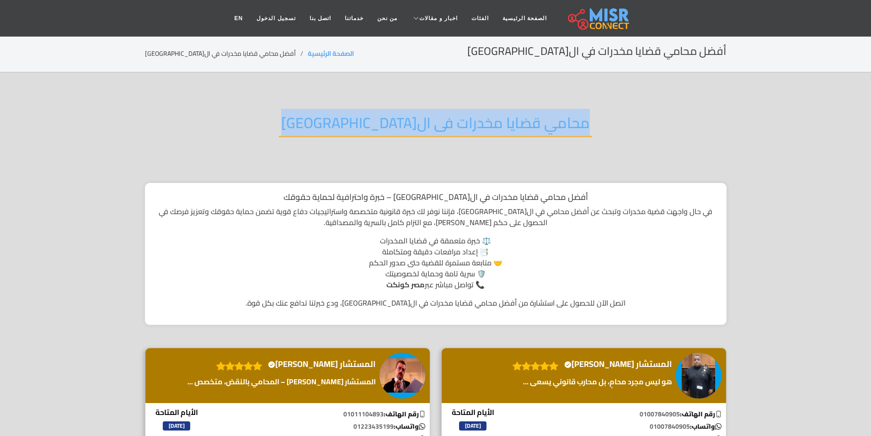
click at [396, 124] on h2 "محامي قضايا مخدرات فى ال[GEOGRAPHIC_DATA]" at bounding box center [435, 125] width 313 height 23
copy div "محامي قضايا مخدرات فى ال[GEOGRAPHIC_DATA]"
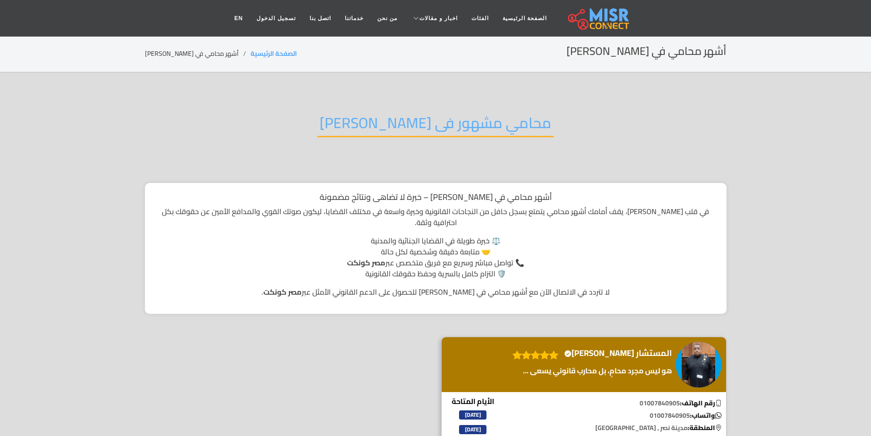
click at [399, 116] on h2 "محامي مشهور فى [PERSON_NAME]" at bounding box center [435, 125] width 237 height 23
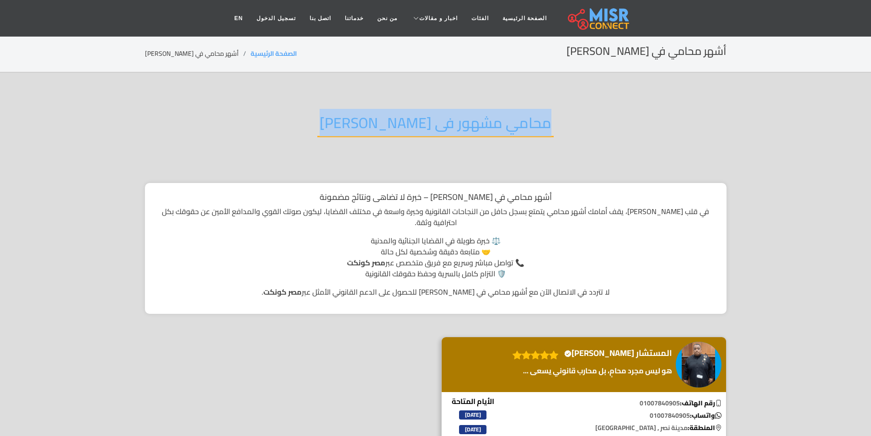
click at [399, 116] on h2 "محامي مشهور فى [PERSON_NAME]" at bounding box center [435, 125] width 237 height 23
copy div "محامي مشهور فى [PERSON_NAME]"
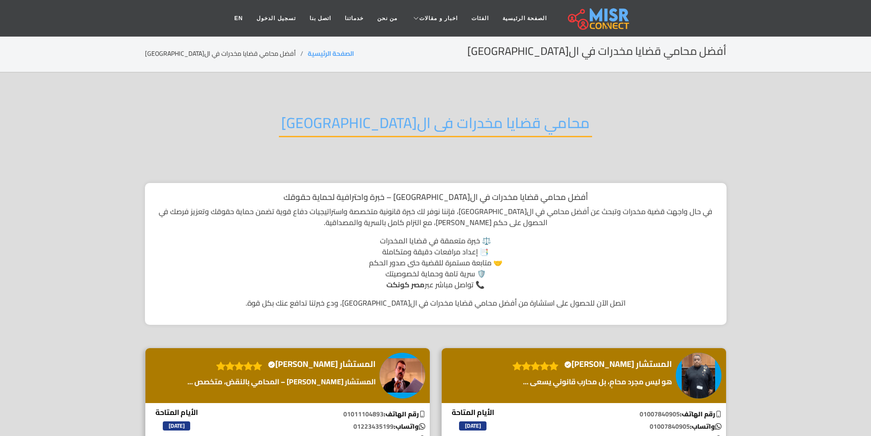
click at [345, 117] on h2 "محامي قضايا مخدرات فى ال[GEOGRAPHIC_DATA]" at bounding box center [435, 125] width 313 height 23
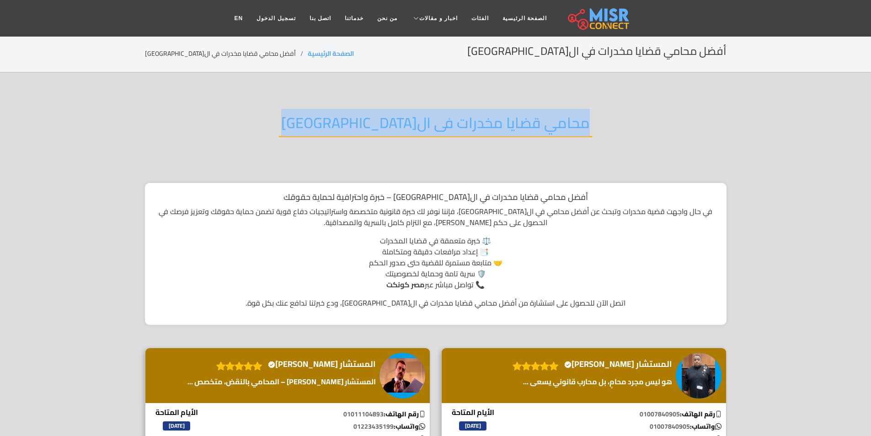
click at [345, 117] on h2 "محامي قضايا مخدرات فى ال[GEOGRAPHIC_DATA]" at bounding box center [435, 125] width 313 height 23
copy div "محامي قضايا مخدرات فى ال[GEOGRAPHIC_DATA]"
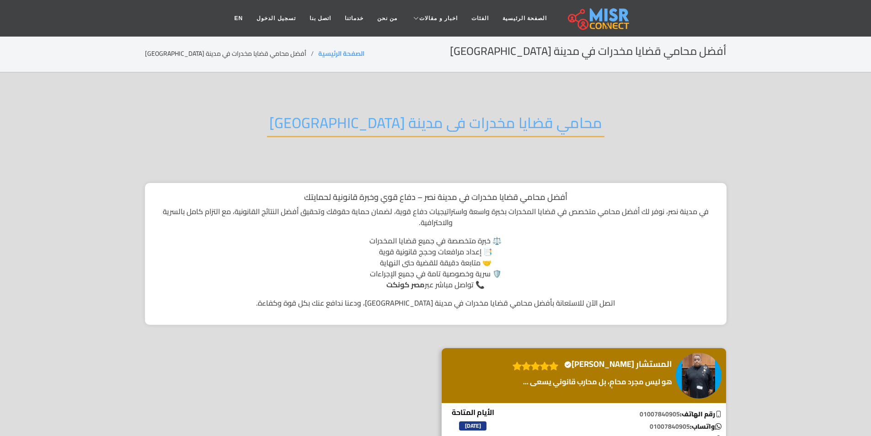
click at [437, 118] on h2 "محامي قضايا مخدرات فى مدينة [GEOGRAPHIC_DATA]" at bounding box center [436, 125] width 338 height 23
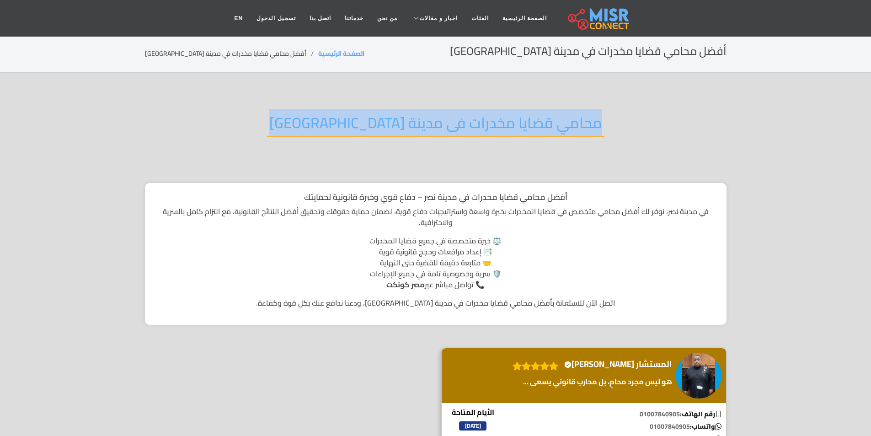
click at [437, 118] on h2 "محامي قضايا مخدرات فى مدينة [GEOGRAPHIC_DATA]" at bounding box center [436, 125] width 338 height 23
copy div "محامي قضايا مخدرات فى مدينة [GEOGRAPHIC_DATA]"
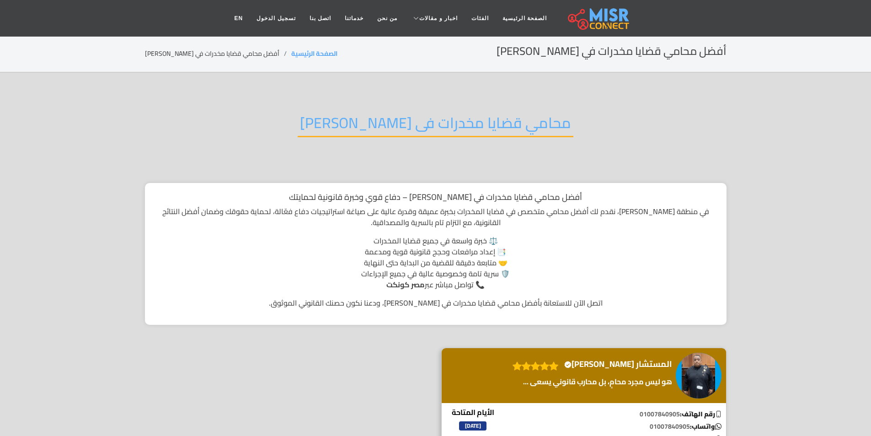
click at [415, 118] on h2 "محامي قضايا مخدرات فى [PERSON_NAME]" at bounding box center [436, 125] width 276 height 23
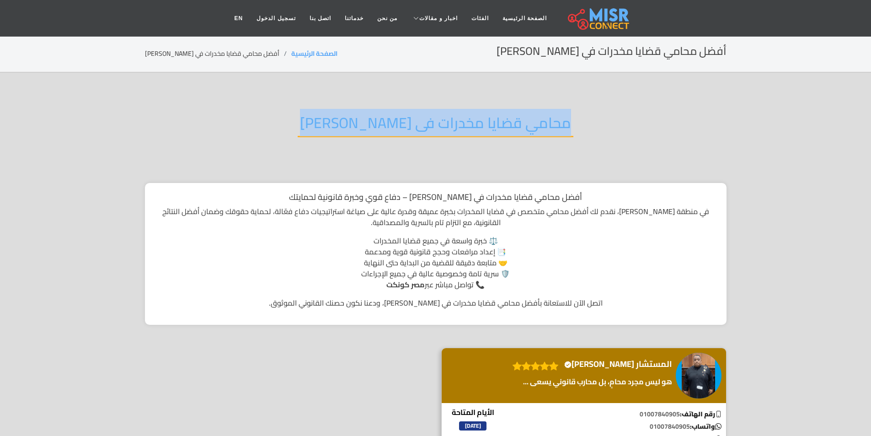
click at [415, 118] on h2 "محامي قضايا مخدرات فى [PERSON_NAME]" at bounding box center [436, 125] width 276 height 23
copy div "محامي قضايا مخدرات فى [PERSON_NAME]"
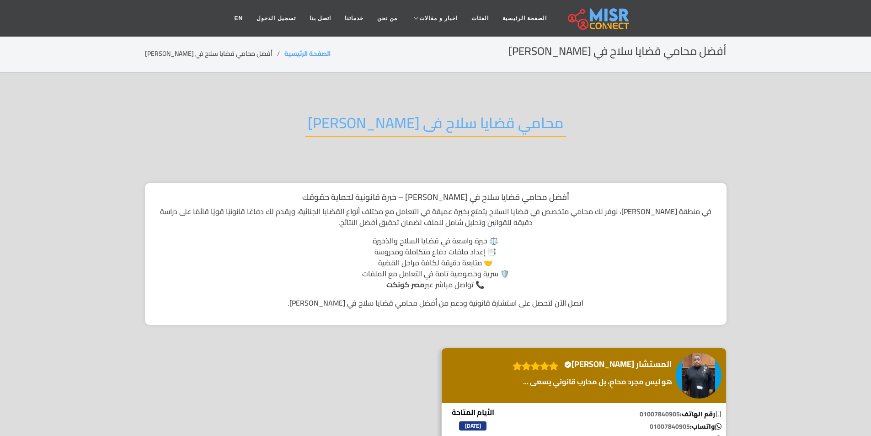
click at [447, 114] on h2 "محامي قضايا سلاح فى عباس العقاد" at bounding box center [436, 125] width 261 height 23
click at [444, 114] on h2 "محامي قضايا سلاح فى عباس العقاد" at bounding box center [436, 125] width 261 height 23
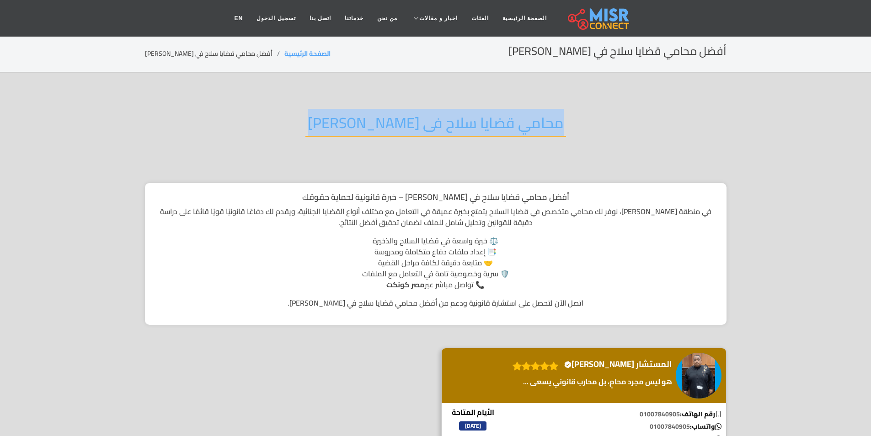
click at [444, 114] on h2 "محامي قضايا سلاح فى عباس العقاد" at bounding box center [436, 125] width 261 height 23
copy div "محامي قضايا سلاح فى عباس العقاد"
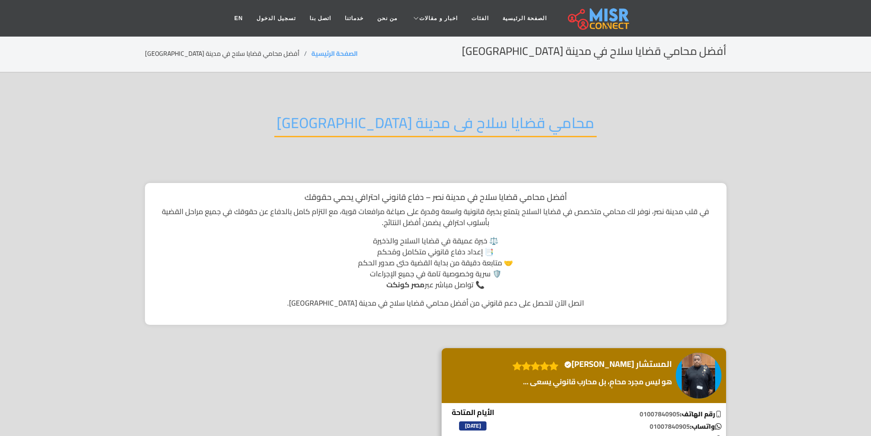
click at [383, 127] on h2 "محامي قضايا سلاح فى مدينة نصر" at bounding box center [435, 125] width 323 height 23
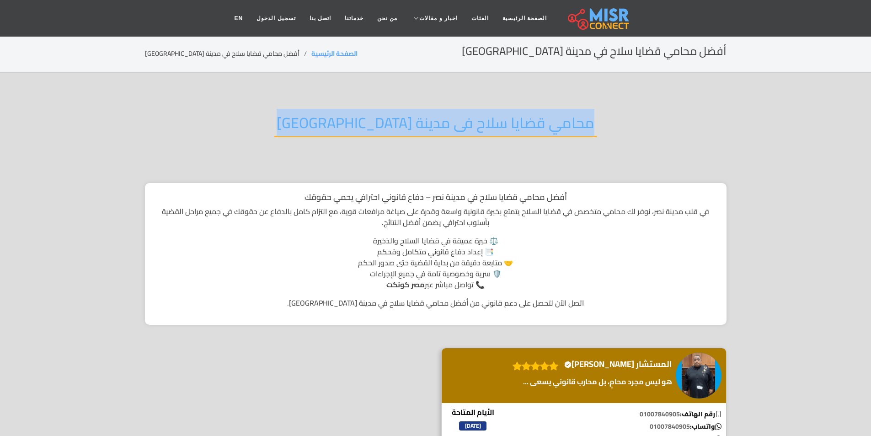
click at [383, 127] on h2 "محامي قضايا سلاح فى مدينة نصر" at bounding box center [435, 125] width 323 height 23
copy div "محامي قضايا سلاح فى مدينة نصر"
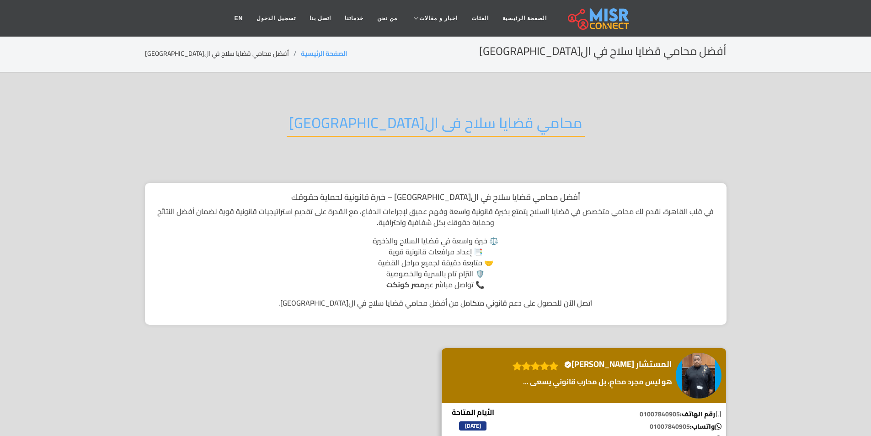
click at [406, 108] on div "محامي قضايا سلاح فى ال[GEOGRAPHIC_DATA]" at bounding box center [436, 130] width 582 height 60
click at [406, 108] on div "محامي قضايا سلاح فى القاهرة" at bounding box center [436, 130] width 582 height 60
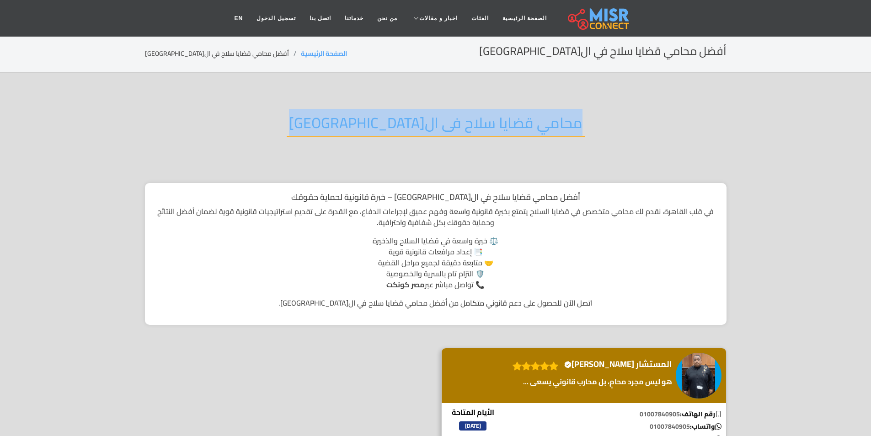
click at [406, 108] on div "محامي قضايا سلاح فى القاهرة" at bounding box center [436, 130] width 582 height 60
copy div "محامي قضايا سلاح فى القاهرة"
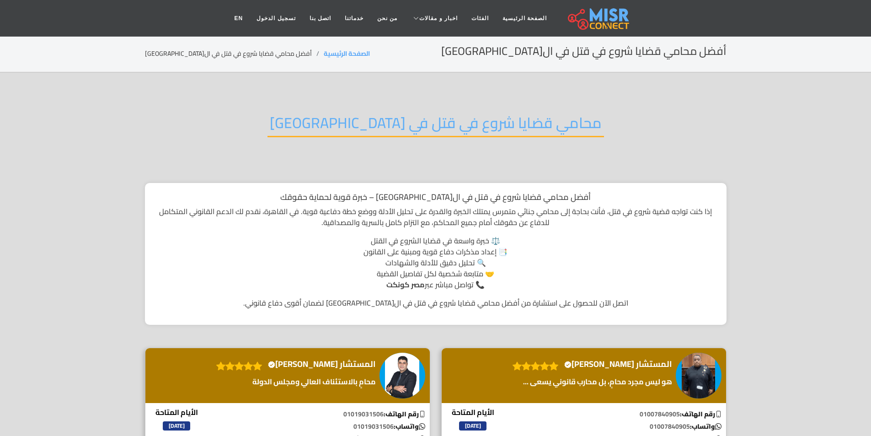
click at [417, 117] on h2 "محامي قضايا شروع في قتل في القاهرة" at bounding box center [436, 125] width 337 height 23
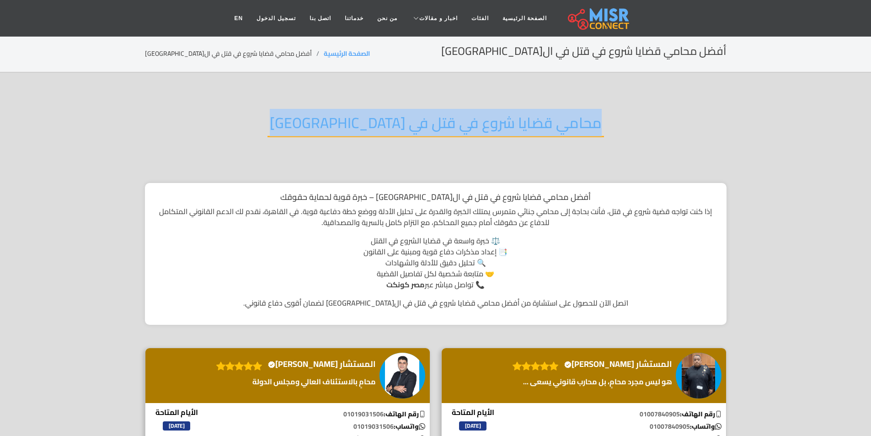
click at [417, 117] on h2 "محامي قضايا شروع في قتل في القاهرة" at bounding box center [436, 125] width 337 height 23
copy div "محامي قضايا شروع في قتل في القاهرة"
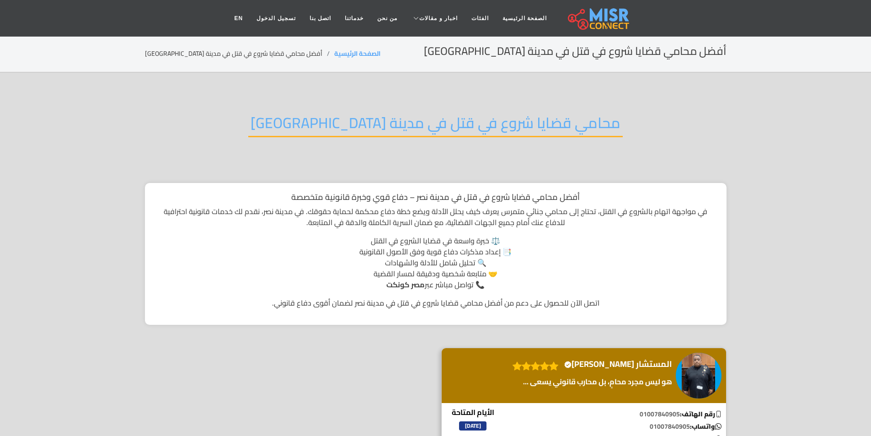
click at [339, 122] on h2 "محامي قضايا شروع في قتل في مدينة [GEOGRAPHIC_DATA]" at bounding box center [435, 125] width 375 height 23
click at [338, 121] on h2 "محامي قضايا شروع في قتل في مدينة [GEOGRAPHIC_DATA]" at bounding box center [435, 125] width 375 height 23
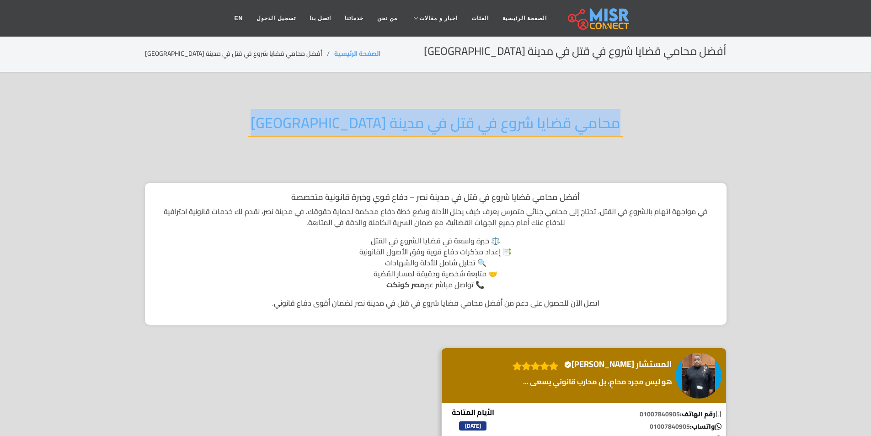
click at [338, 121] on h2 "محامي قضايا شروع في قتل في مدينة [GEOGRAPHIC_DATA]" at bounding box center [435, 125] width 375 height 23
copy div "محامي قضايا شروع في قتل في مدينة [GEOGRAPHIC_DATA]"
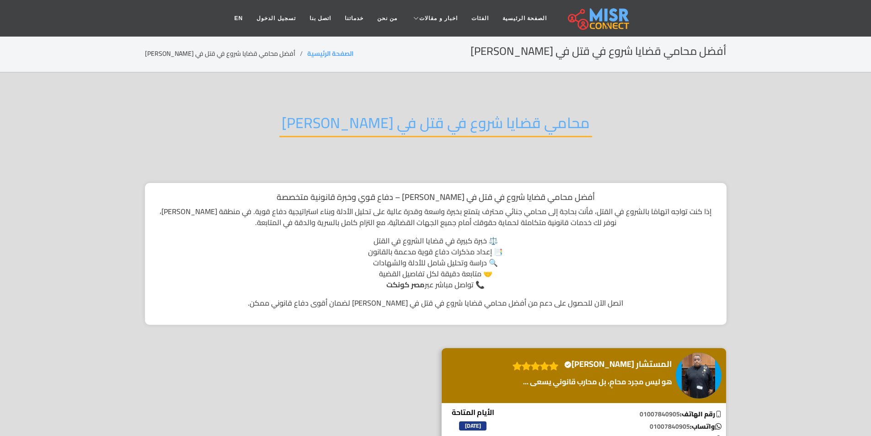
click at [376, 124] on h2 "محامي قضايا شروع في قتل في [PERSON_NAME]" at bounding box center [436, 125] width 313 height 23
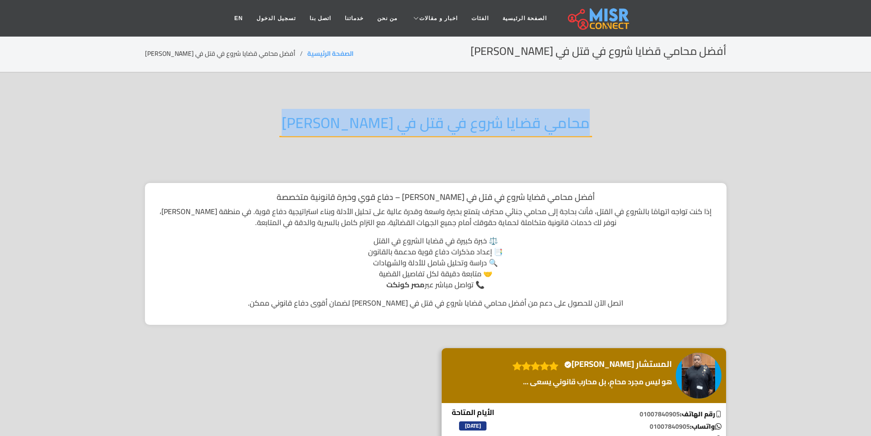
click at [376, 124] on h2 "محامي قضايا شروع في قتل في [PERSON_NAME]" at bounding box center [436, 125] width 313 height 23
copy div "محامي قضايا شروع في قتل في [PERSON_NAME]"
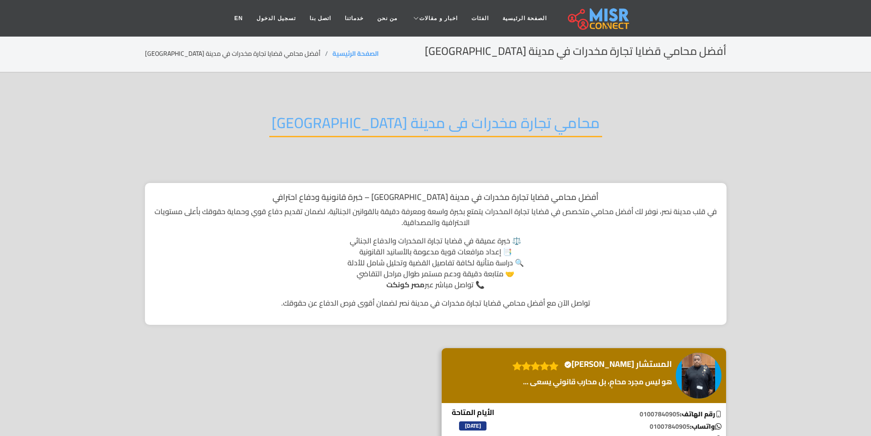
click at [389, 105] on div "محامي تجارة مخدرات فى مدينة نصر" at bounding box center [436, 130] width 582 height 60
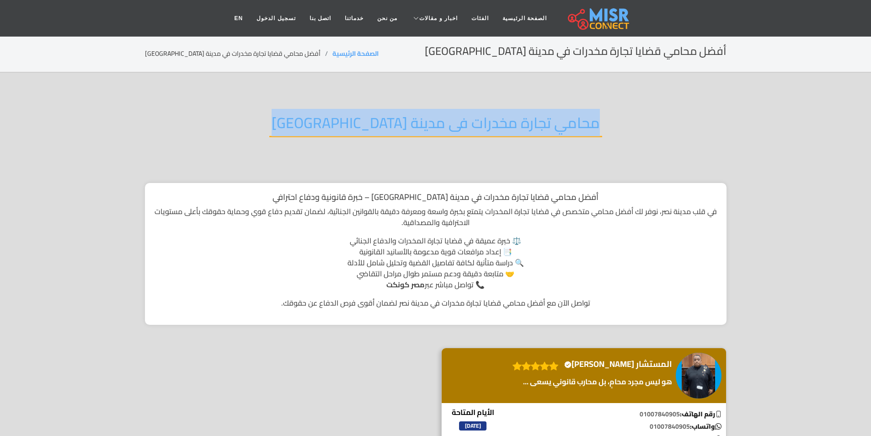
click at [389, 105] on div "محامي تجارة مخدرات فى مدينة نصر" at bounding box center [436, 130] width 582 height 60
copy div "محامي تجارة مخدرات فى مدينة نصر"
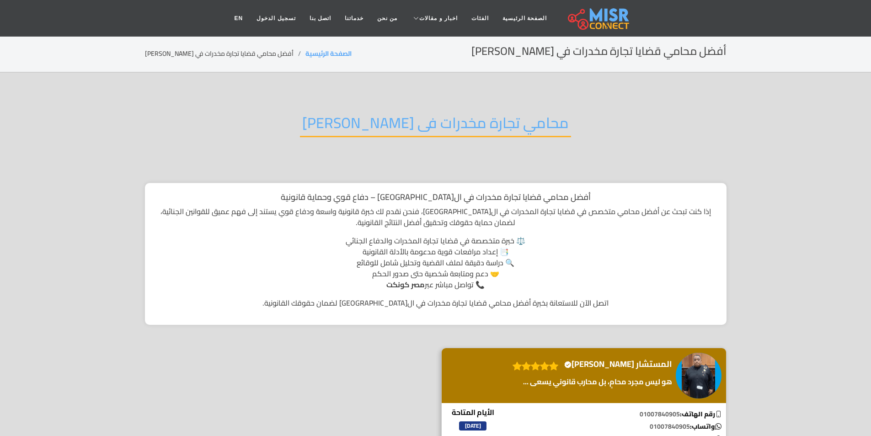
click at [382, 124] on h2 "محامي تجارة مخدرات فى عباس العقاد" at bounding box center [435, 125] width 271 height 23
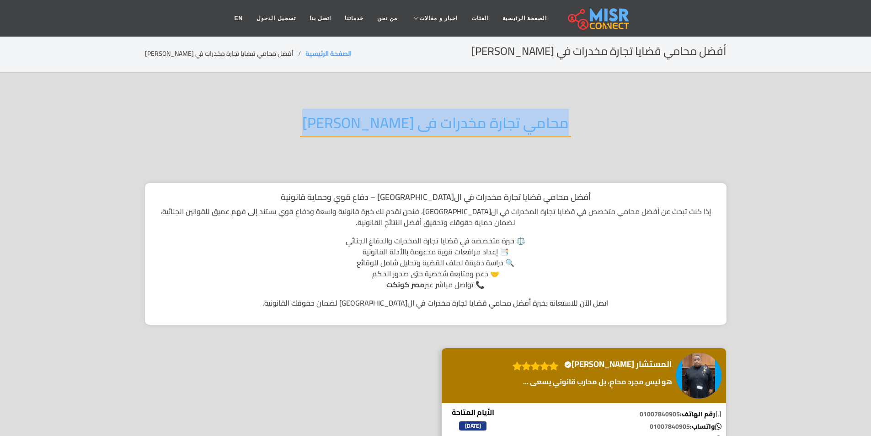
click at [382, 124] on h2 "محامي تجارة مخدرات فى عباس العقاد" at bounding box center [435, 125] width 271 height 23
copy div "محامي تجارة مخدرات فى عباس العقاد"
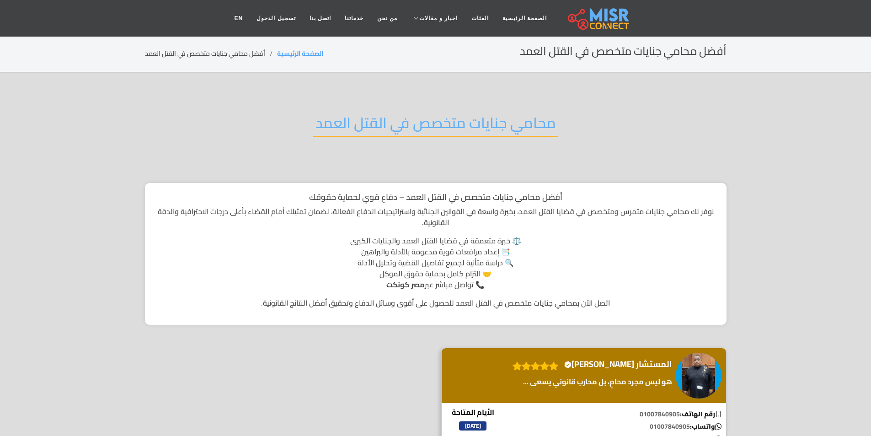
click at [419, 121] on h2 "محامي جنايات متخصص في القتل العمد" at bounding box center [435, 125] width 245 height 23
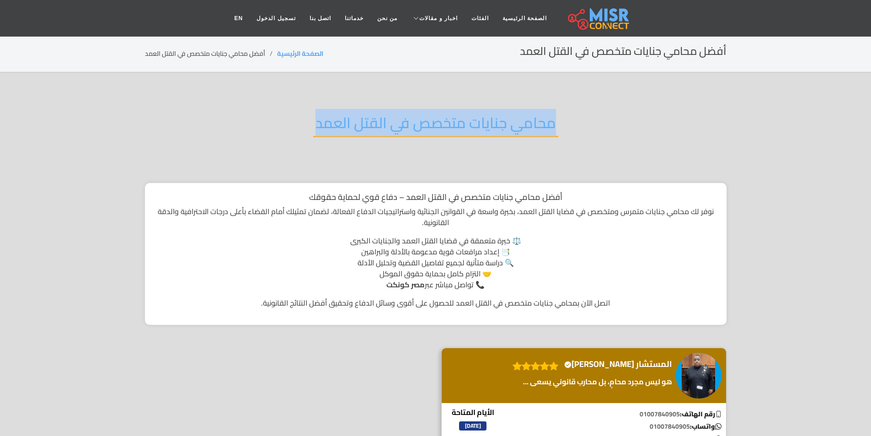
click at [419, 121] on h2 "محامي جنايات متخصص في القتل العمد" at bounding box center [435, 125] width 245 height 23
copy div "محامي جنايات متخصص في القتل العمد"
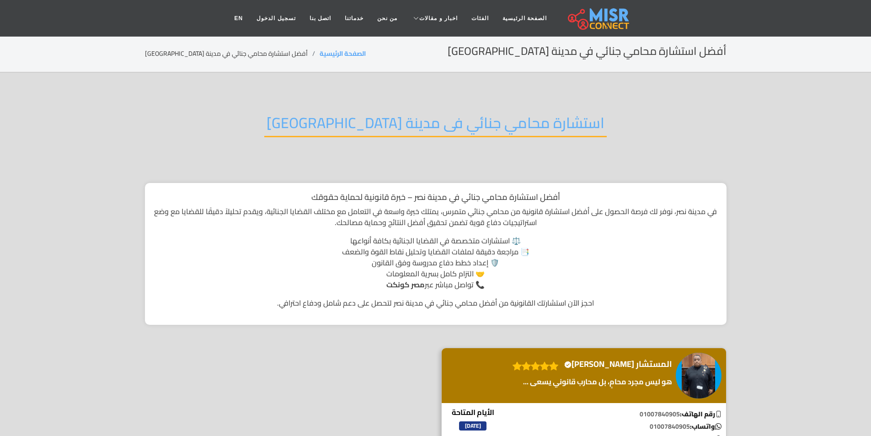
click at [408, 114] on h2 "استشارة محامي جنائي فى مدينة نصر" at bounding box center [435, 125] width 343 height 23
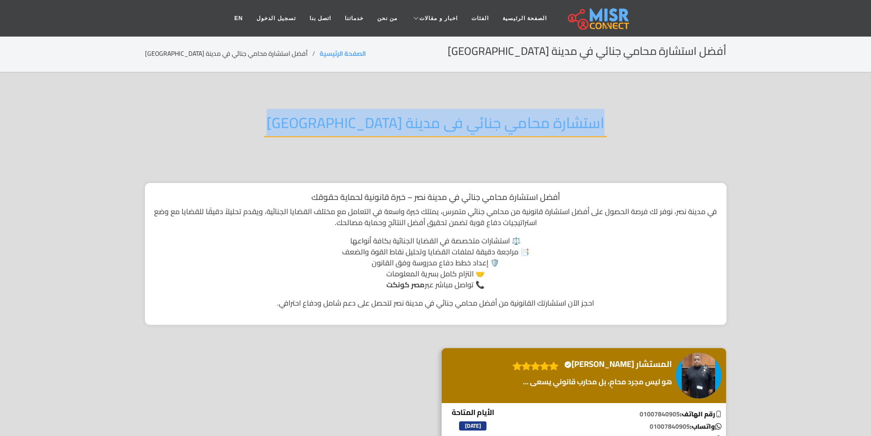
click at [408, 114] on h2 "استشارة محامي جنائي فى مدينة نصر" at bounding box center [435, 125] width 343 height 23
copy div "استشارة محامي جنائي فى مدينة نصر"
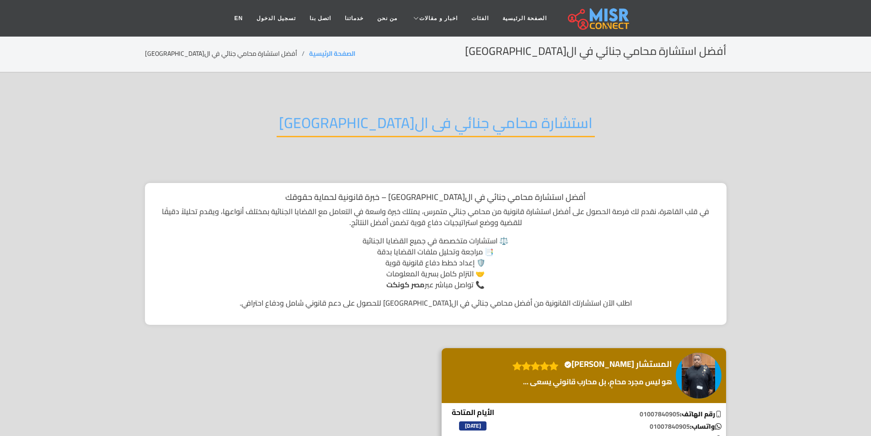
click at [498, 128] on h2 "استشارة محامي جنائي فى ال[GEOGRAPHIC_DATA]" at bounding box center [436, 125] width 318 height 23
click at [498, 127] on h2 "استشارة محامي جنائي فى ال[GEOGRAPHIC_DATA]" at bounding box center [436, 125] width 318 height 23
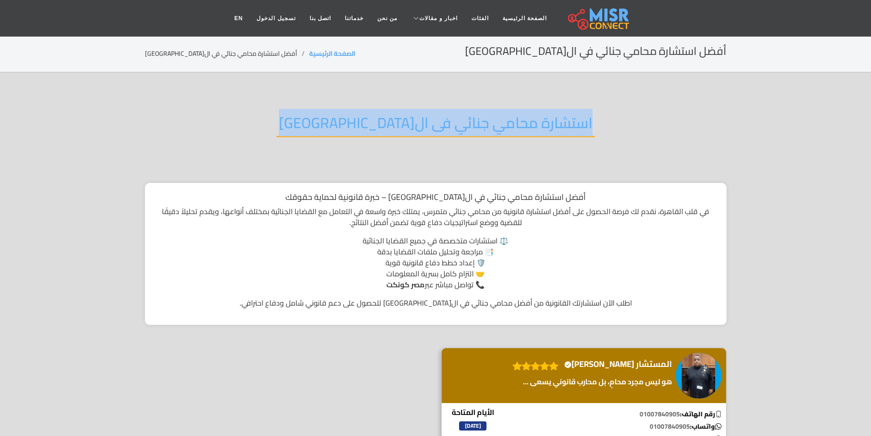
click at [498, 127] on h2 "استشارة محامي جنائي فى ال[GEOGRAPHIC_DATA]" at bounding box center [436, 125] width 318 height 23
copy div "استشارة محامي جنائي فى ال[GEOGRAPHIC_DATA]"
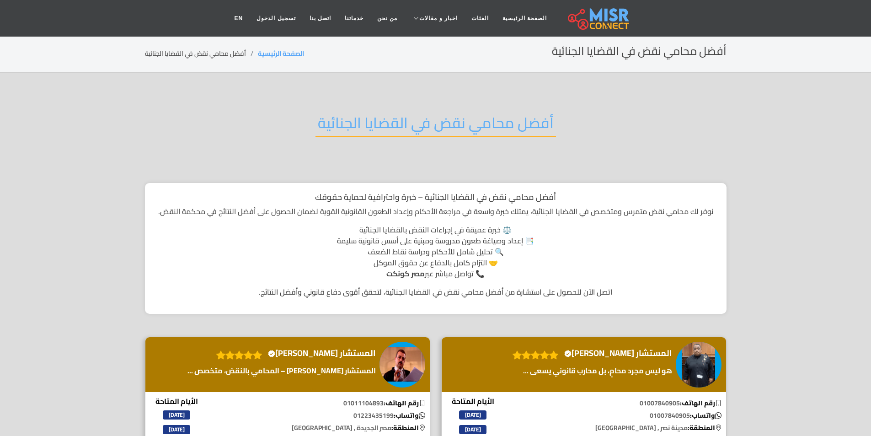
click at [378, 118] on h2 "أفضل محامي نقض في القضايا الجنائية" at bounding box center [436, 125] width 241 height 23
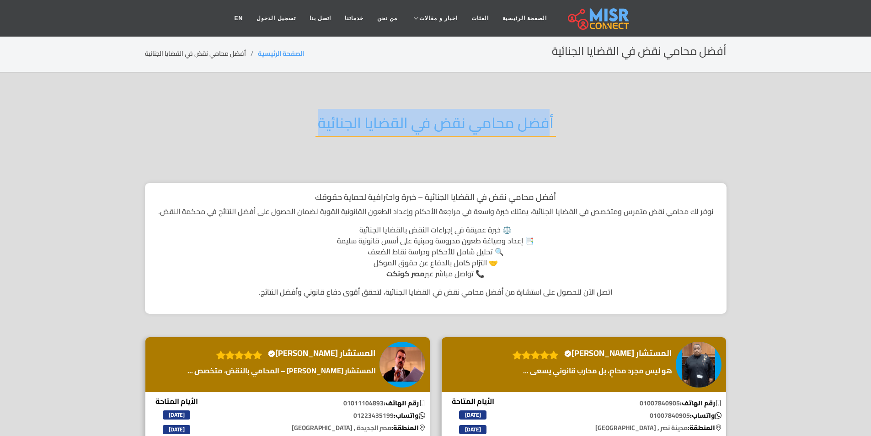
click at [378, 118] on h2 "أفضل محامي نقض في القضايا الجنائية" at bounding box center [436, 125] width 241 height 23
copy div "أفضل محامي نقض في القضايا الجنائية"
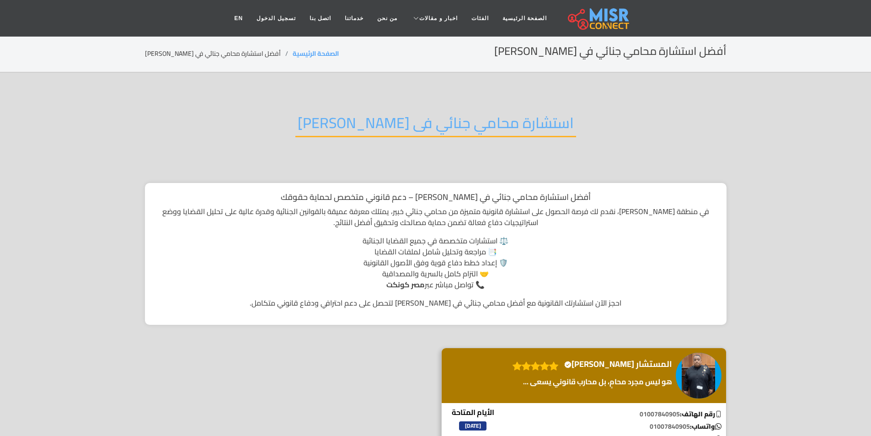
click at [349, 115] on h2 "استشارة محامي جنائي فى [PERSON_NAME]" at bounding box center [436, 125] width 281 height 23
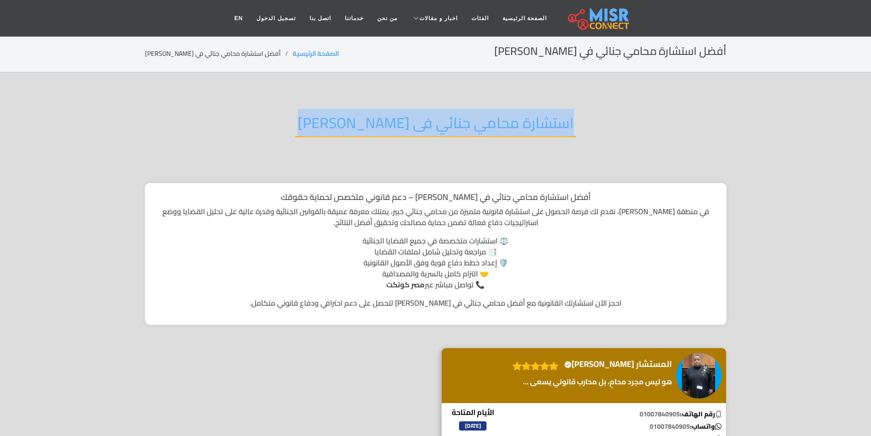
click at [349, 115] on h2 "استشارة محامي جنائي فى [PERSON_NAME]" at bounding box center [436, 125] width 281 height 23
copy div "استشارة محامي جنائي فى [PERSON_NAME]"
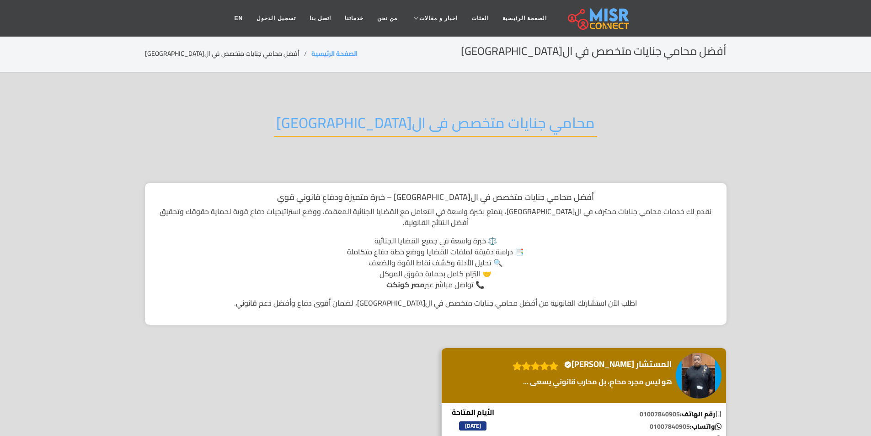
click at [359, 126] on h2 "محامي جنايات متخصص فى ال[GEOGRAPHIC_DATA]" at bounding box center [435, 125] width 323 height 23
click at [359, 126] on h2 "محامي جنايات متخصص فى القاهرة" at bounding box center [435, 125] width 323 height 23
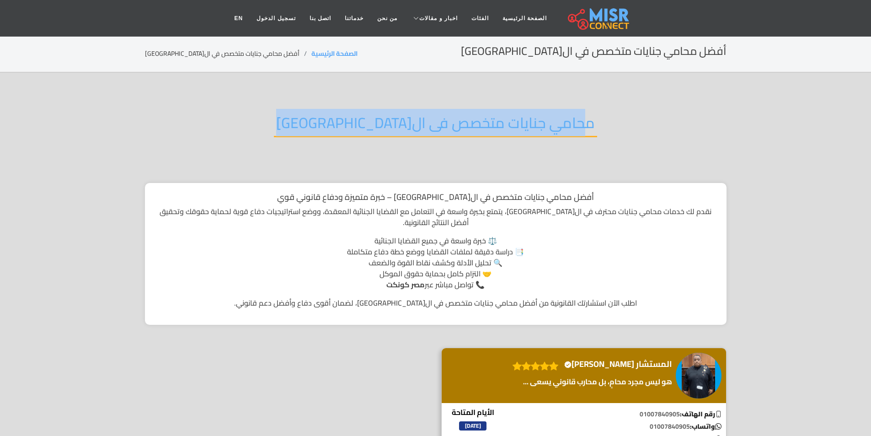
click at [359, 126] on h2 "محامي جنايات متخصص فى القاهرة" at bounding box center [435, 125] width 323 height 23
copy div "محامي جنايات متخصص فى القاهرة"
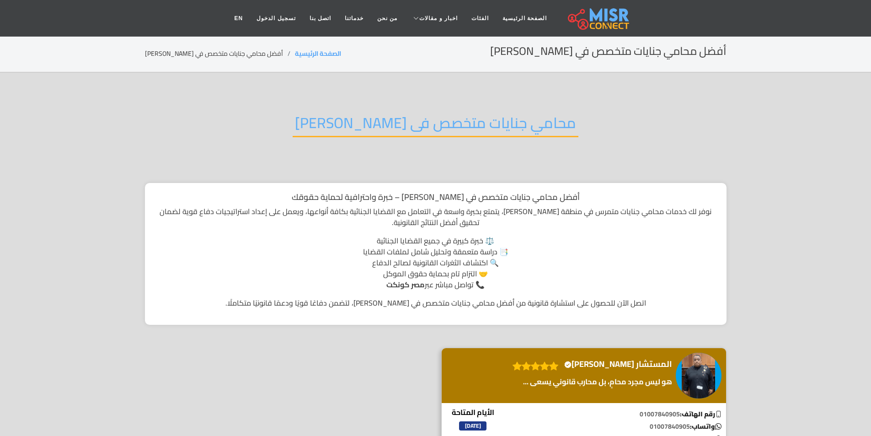
click at [424, 134] on h2 "محامي جنايات متخصص فى [PERSON_NAME]" at bounding box center [436, 125] width 286 height 23
click at [424, 134] on h2 "محامي جنايات متخصص فى عباس العقاد" at bounding box center [436, 125] width 286 height 23
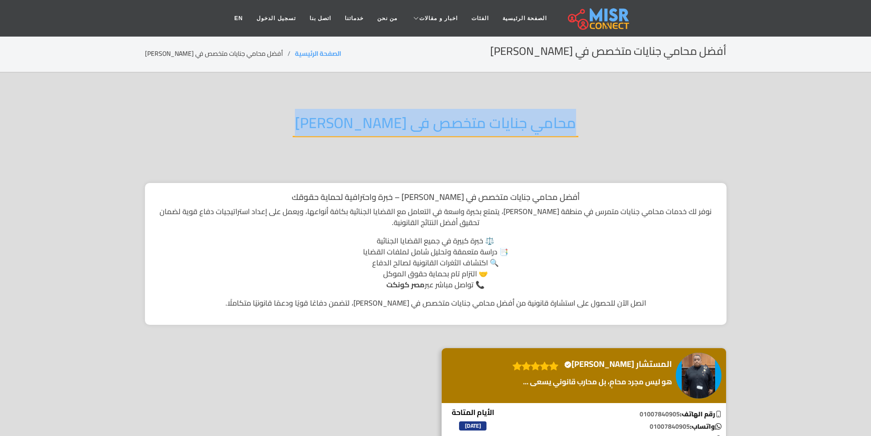
click at [424, 134] on h2 "محامي جنايات متخصص فى عباس العقاد" at bounding box center [436, 125] width 286 height 23
copy div "محامي جنايات متخصص فى عباس العقاد"
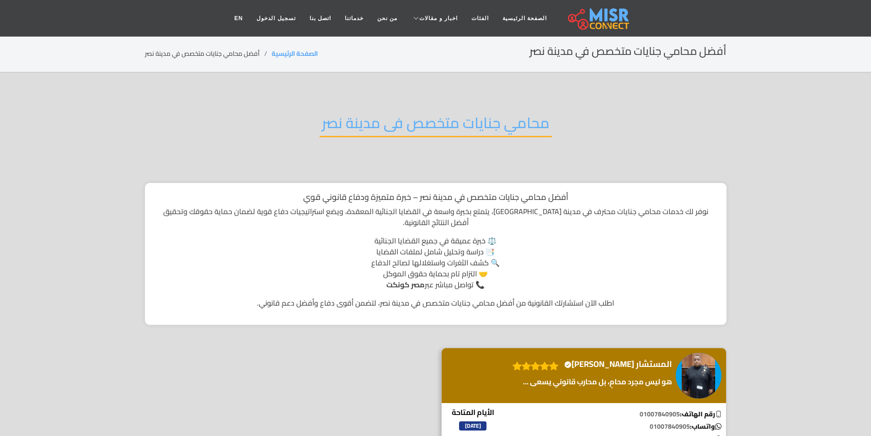
click at [511, 128] on h2 "محامي جنايات متخصص فى مدينة نصر" at bounding box center [436, 125] width 232 height 23
click at [511, 126] on h2 "محامي جنايات متخصص فى مدينة نصر" at bounding box center [436, 125] width 232 height 23
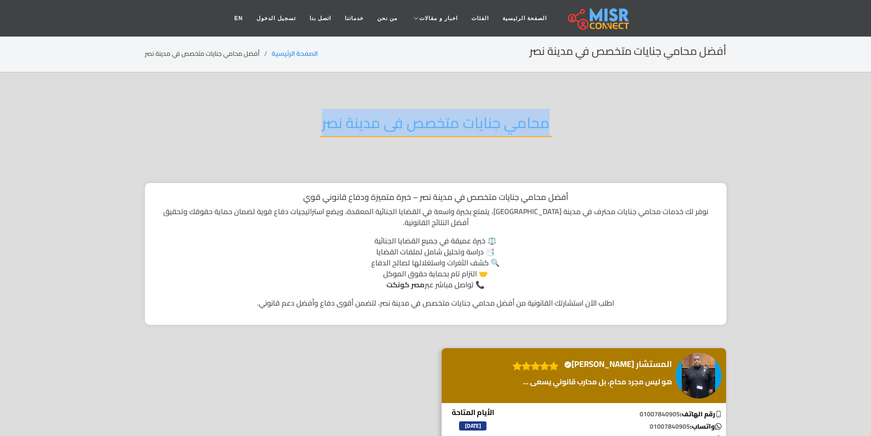
click at [511, 126] on h2 "محامي جنايات متخصص فى مدينة نصر" at bounding box center [436, 125] width 232 height 23
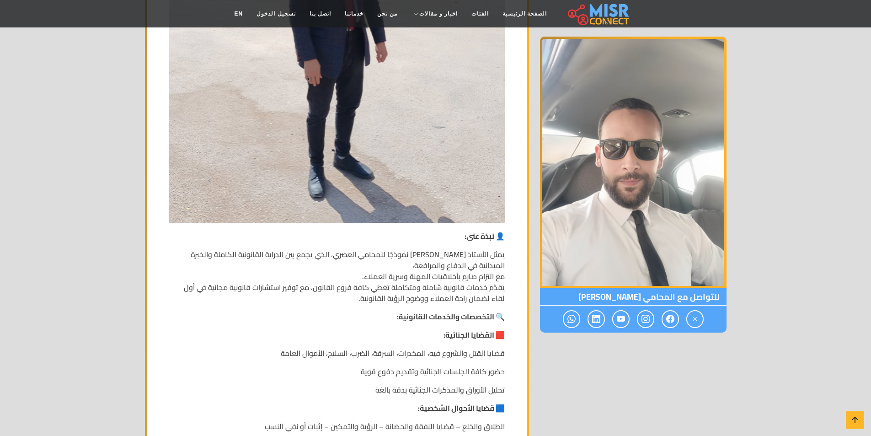
scroll to position [640, 0]
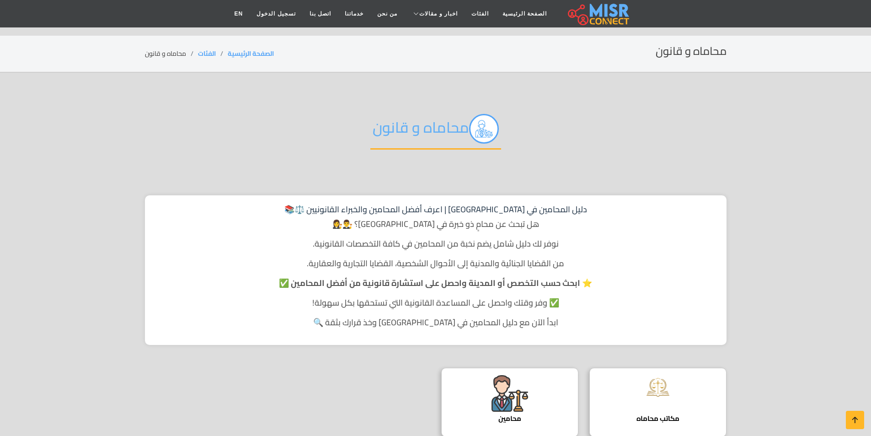
scroll to position [229, 0]
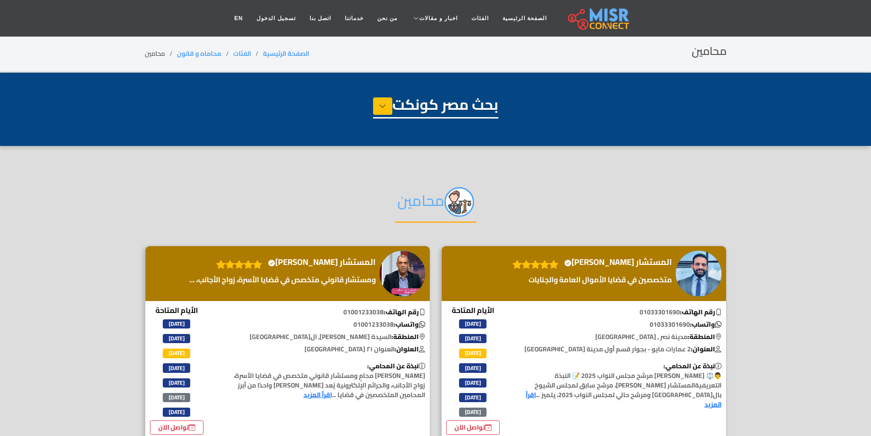
select select "**********"
select select "*******"
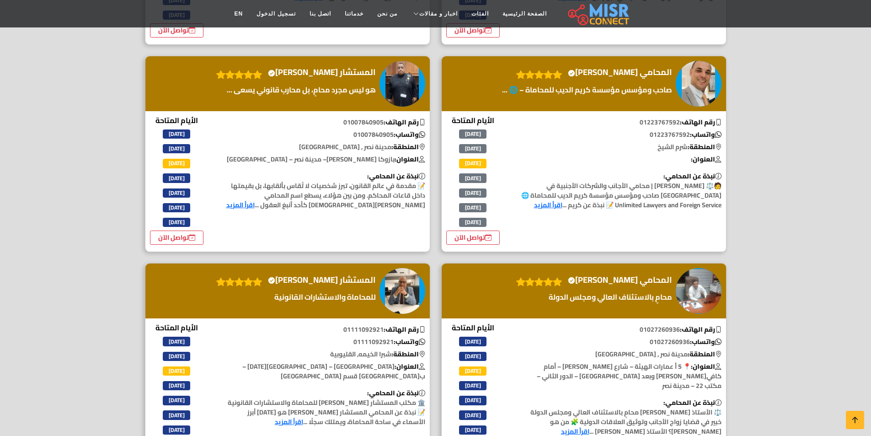
scroll to position [1281, 0]
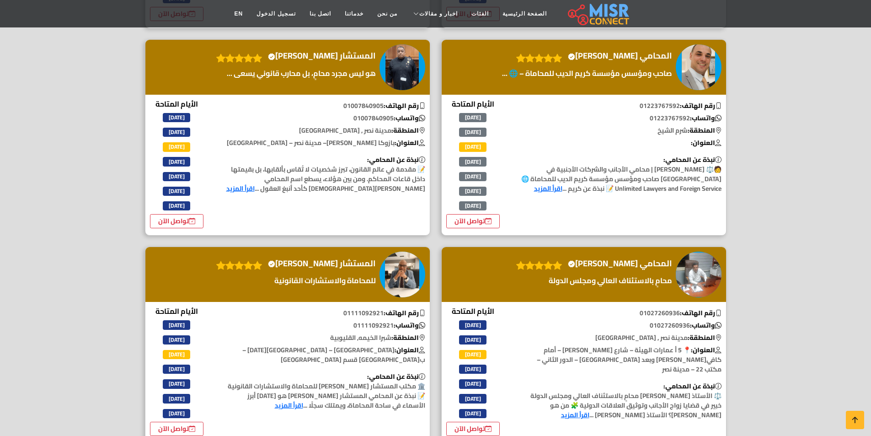
click at [693, 208] on div "المستشار محمد قطب Verified account" at bounding box center [436, 21] width 593 height 2112
click at [678, 252] on img at bounding box center [699, 275] width 46 height 46
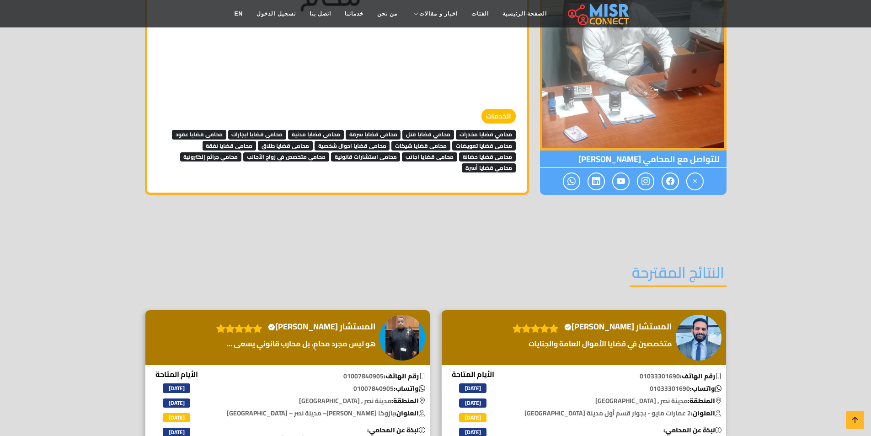
scroll to position [3248, 0]
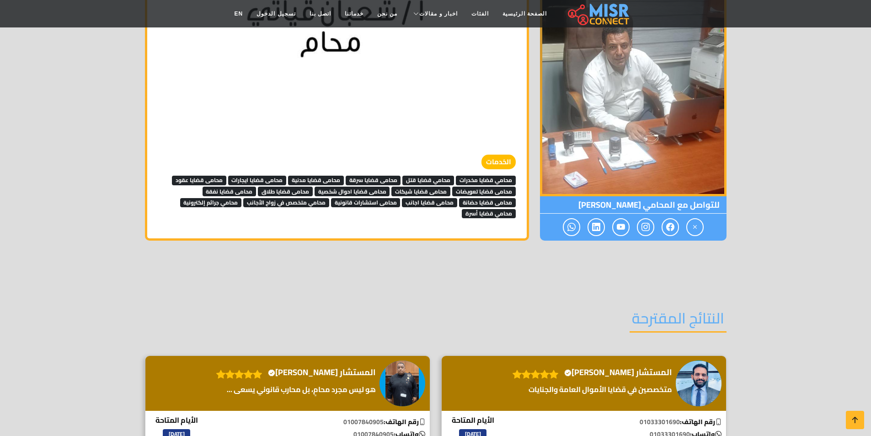
click at [474, 176] on span "محامي قضايا مخدرات" at bounding box center [486, 180] width 60 height 9
click at [481, 187] on span "محامى قضايا تعويضات" at bounding box center [484, 191] width 64 height 9
click at [486, 198] on span "محامى قضايا حضانة" at bounding box center [487, 202] width 57 height 9
click at [492, 209] on span "محامي قضايا أسرة" at bounding box center [489, 213] width 54 height 9
click at [422, 198] on span "محامى قضايا اجانب" at bounding box center [429, 202] width 55 height 9
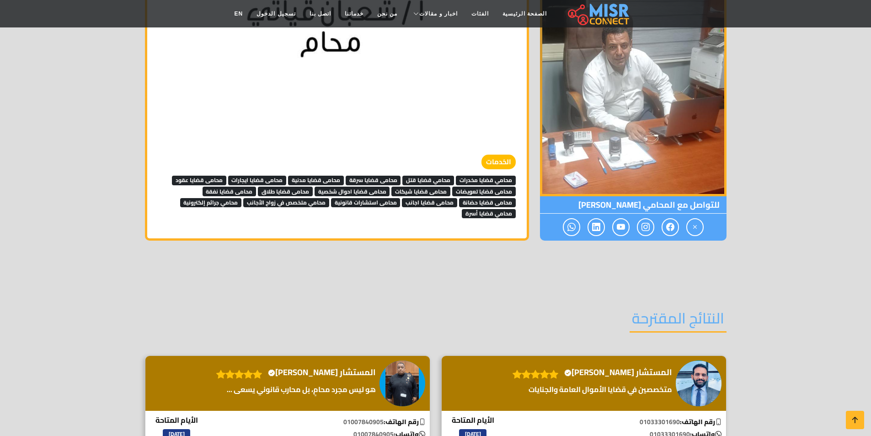
click at [421, 176] on span "محامي قضايا قتل" at bounding box center [429, 180] width 52 height 9
click at [421, 184] on link "محامى قضايا شيكات" at bounding box center [421, 191] width 59 height 14
click at [391, 176] on span "محامى قضايا سرقة" at bounding box center [373, 180] width 55 height 9
click at [368, 187] on span "محامى قضايا احوال شخصية" at bounding box center [352, 191] width 75 height 9
click at [370, 198] on span "محامى استشارات قانونية" at bounding box center [366, 202] width 70 height 9
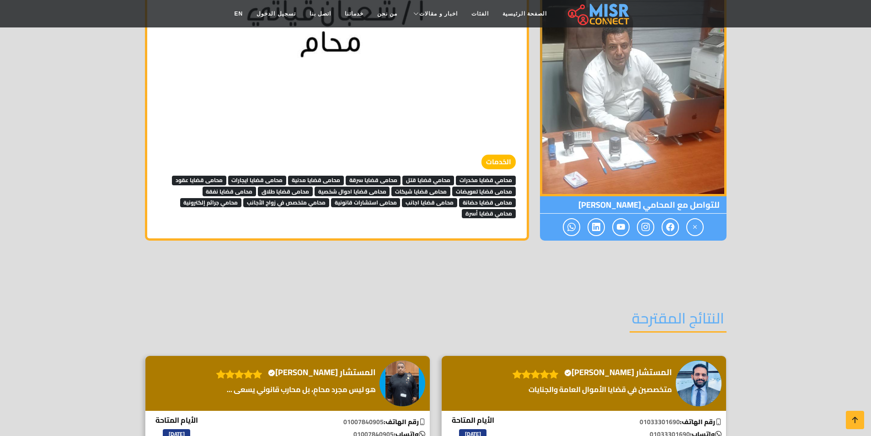
click at [315, 198] on span "محامي متخصص في زواج الأجانب" at bounding box center [286, 202] width 86 height 9
click at [302, 187] on span "محامى قضايا طلاق" at bounding box center [285, 191] width 55 height 9
click at [320, 176] on span "محامى قضايا مدنية" at bounding box center [316, 180] width 56 height 9
click at [262, 176] on span "محامى قضايا ايجارات" at bounding box center [257, 180] width 59 height 9
click at [233, 187] on span "محامى قضايا نفقة" at bounding box center [230, 191] width 54 height 9
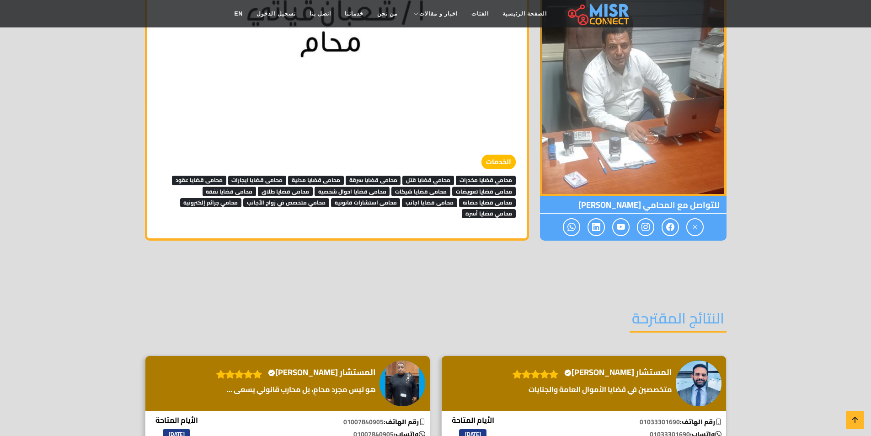
click at [231, 198] on span "محامي جرائم إلكترونية" at bounding box center [211, 202] width 62 height 9
click at [216, 172] on link "محامى قضايا عقود" at bounding box center [199, 179] width 54 height 14
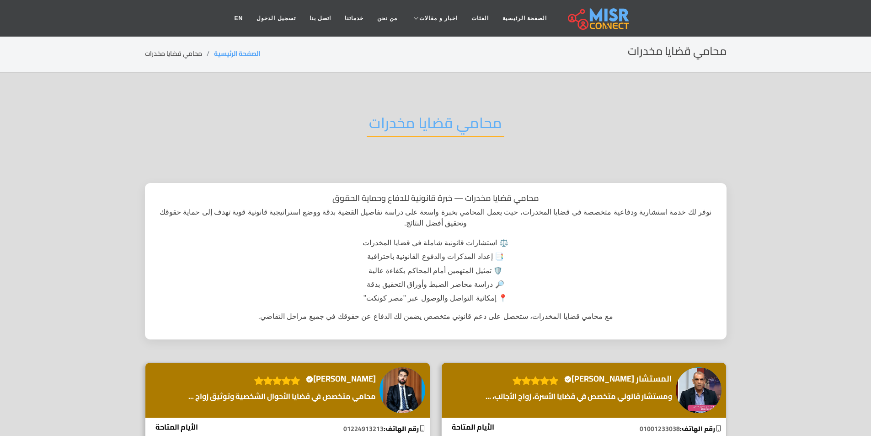
click at [435, 127] on h2 "محامي قضايا مخدرات" at bounding box center [436, 125] width 138 height 23
copy div "محامي قضايا مخدرات"
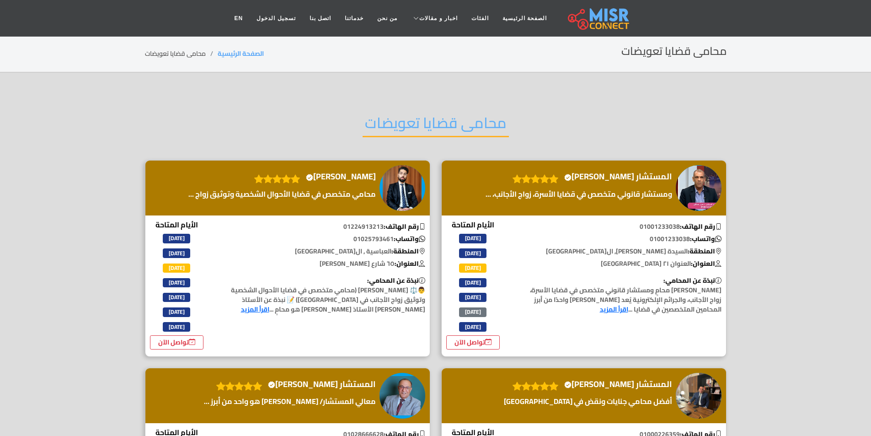
click at [412, 129] on h2 "محامى قضايا تعويضات" at bounding box center [436, 125] width 146 height 23
copy div "محامى قضايا تعويضات"
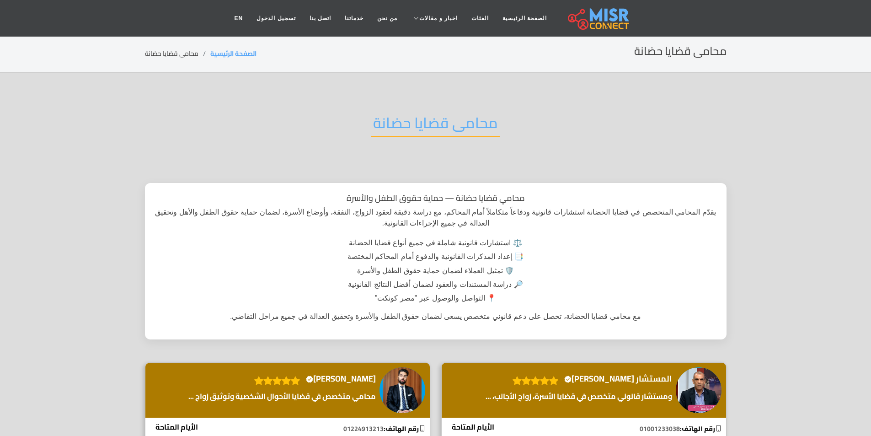
click at [423, 114] on h2 "محامى قضايا حضانة" at bounding box center [435, 125] width 129 height 23
copy div "محامى قضايا حضانة"
click at [395, 125] on h2 "محامي قضايا أسرة" at bounding box center [436, 125] width 121 height 23
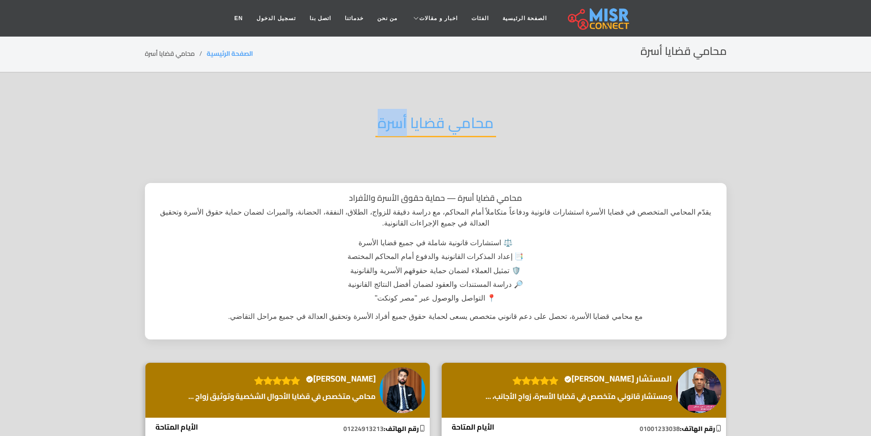
click at [395, 125] on h2 "محامي قضايا أسرة" at bounding box center [436, 125] width 121 height 23
copy div "محامي قضايا أسرة"
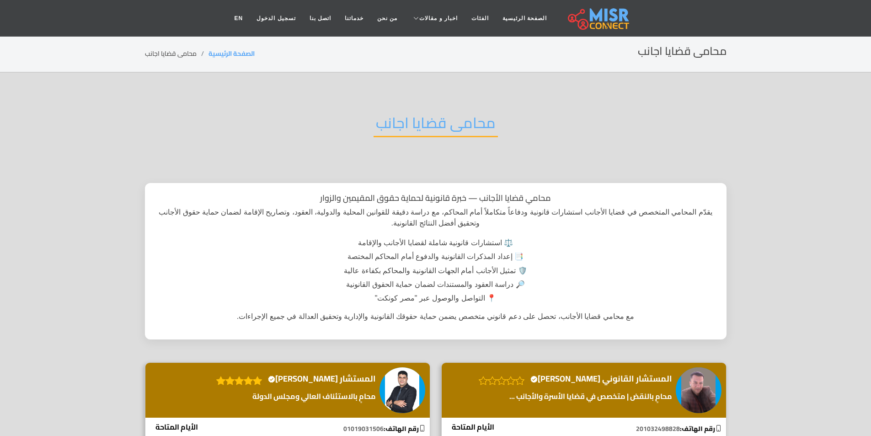
click at [439, 127] on h2 "محامى قضايا اجانب" at bounding box center [436, 125] width 124 height 23
copy div "محامى قضايا اجانب"
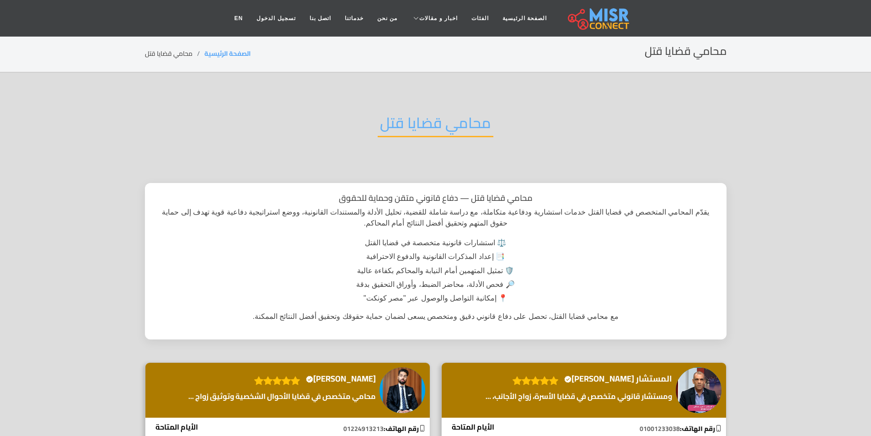
click at [429, 118] on h2 "محامي قضايا قتل" at bounding box center [436, 125] width 116 height 23
copy div "محامي قضايا قتل"
click at [445, 121] on h2 "محامى قضايا شيكات" at bounding box center [436, 125] width 134 height 23
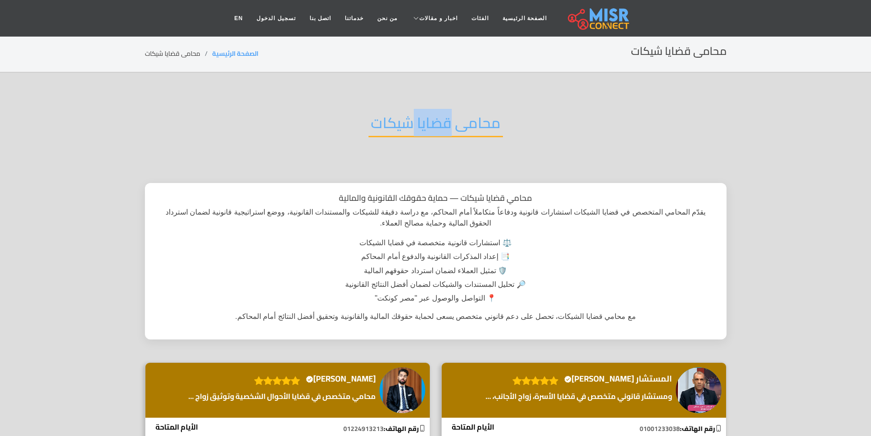
click at [445, 121] on h2 "محامى قضايا شيكات" at bounding box center [436, 125] width 134 height 23
copy div "محامى قضايا شيكات"
click at [452, 103] on div "محامى قضايا سرقة" at bounding box center [436, 130] width 582 height 60
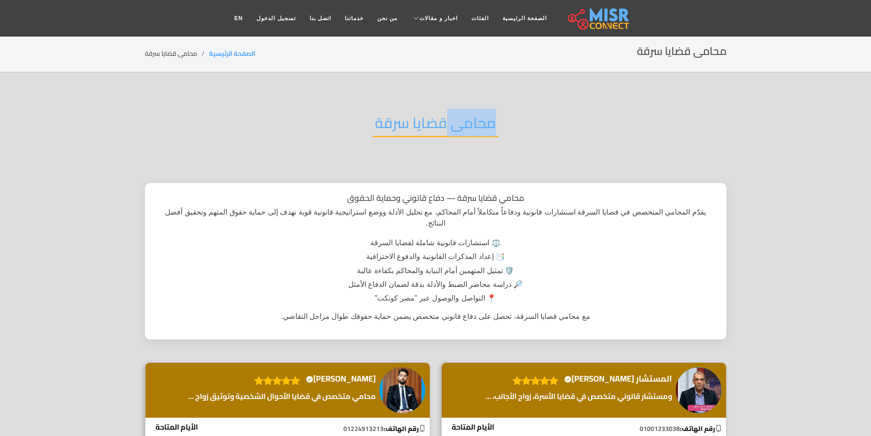
click at [452, 103] on div "محامى قضايا سرقة" at bounding box center [436, 130] width 582 height 60
copy div "محامى قضايا سرقة"
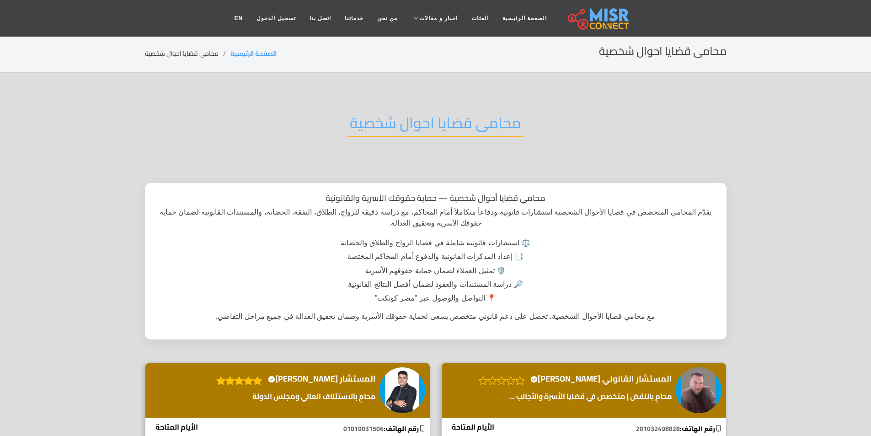
click at [363, 124] on h2 "محامى قضايا احوال شخصية" at bounding box center [436, 125] width 176 height 23
copy div "محامى قضايا احوال شخصية"
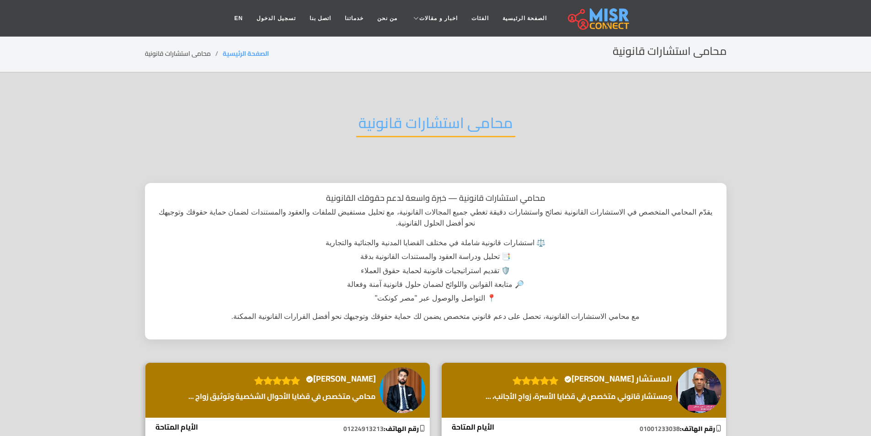
click at [461, 132] on h2 "محامى استشارات قانونية" at bounding box center [435, 125] width 159 height 23
copy div "محامى استشارات قانونية"
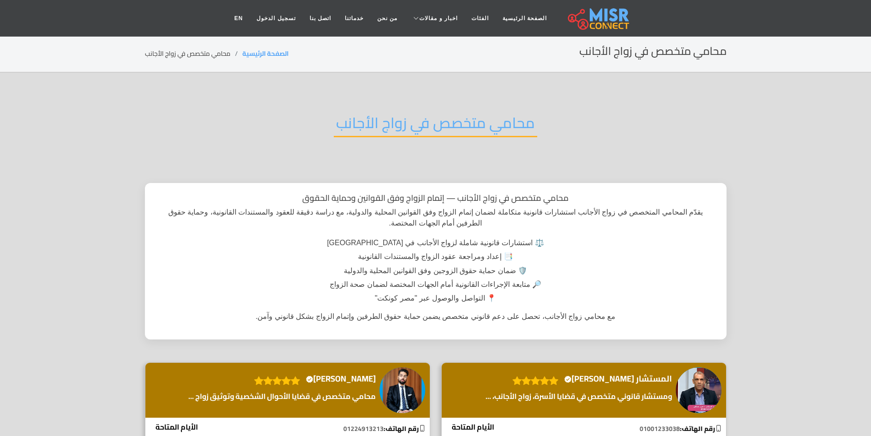
click at [469, 140] on div "محامي متخصص في زواج الأجانب" at bounding box center [436, 130] width 582 height 60
click at [469, 137] on h2 "محامي متخصص في زواج الأجانب" at bounding box center [436, 125] width 204 height 23
click at [468, 136] on h2 "محامي متخصص في زواج الأجانب" at bounding box center [436, 125] width 204 height 23
copy div "محامي متخصص في زواج الأجانب"
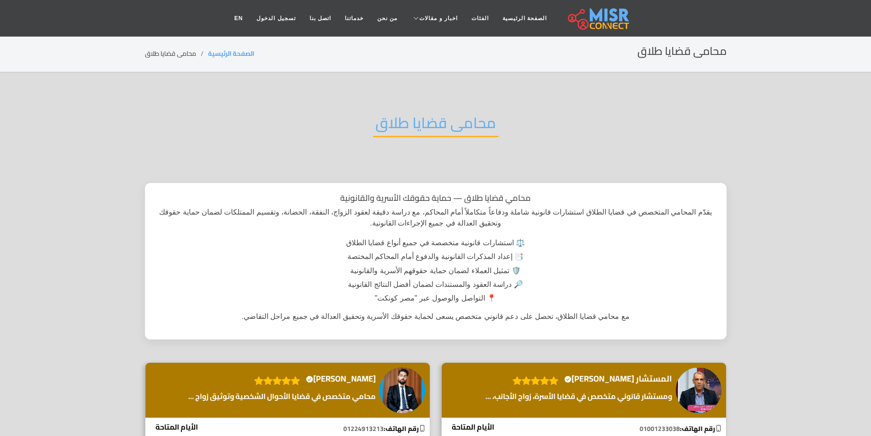
click at [381, 105] on div "محامى قضايا طلاق" at bounding box center [436, 130] width 582 height 60
copy div "محامى قضايا طلاق"
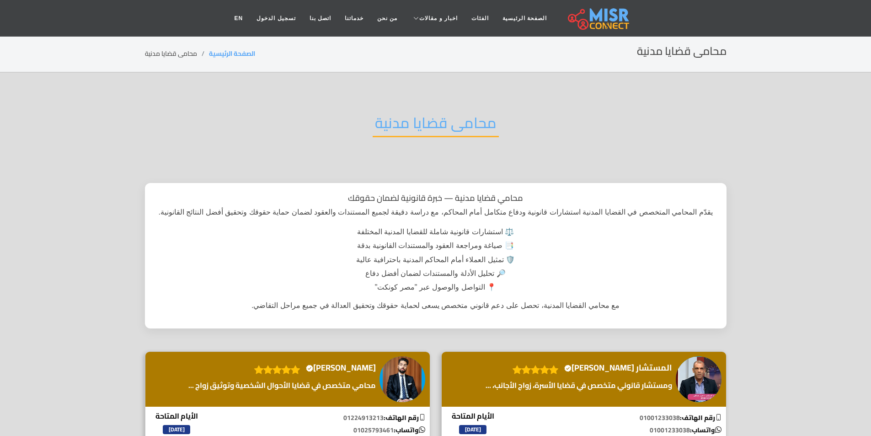
click at [396, 118] on h2 "محامى قضايا مدنية" at bounding box center [436, 125] width 126 height 23
copy div "محامى قضايا مدنية"
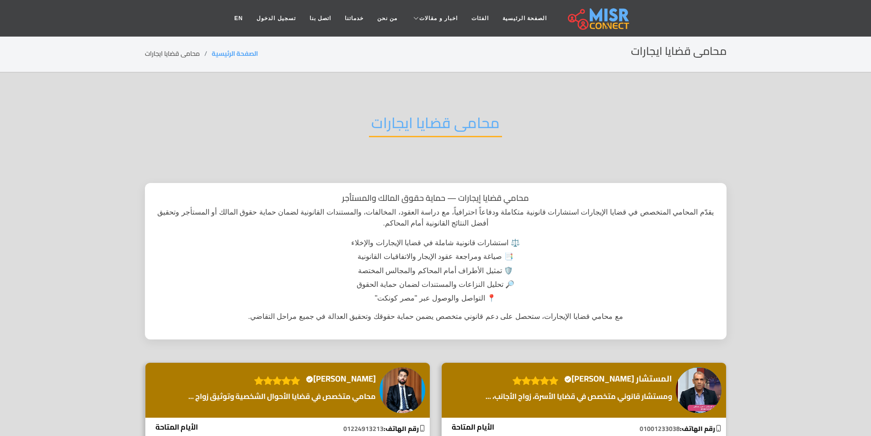
click at [410, 114] on h2 "محامى قضايا ايجارات" at bounding box center [435, 125] width 133 height 23
copy div "محامى قضايا ايجارات"
click at [416, 115] on h2 "محامى قضايا نفقة" at bounding box center [436, 125] width 124 height 23
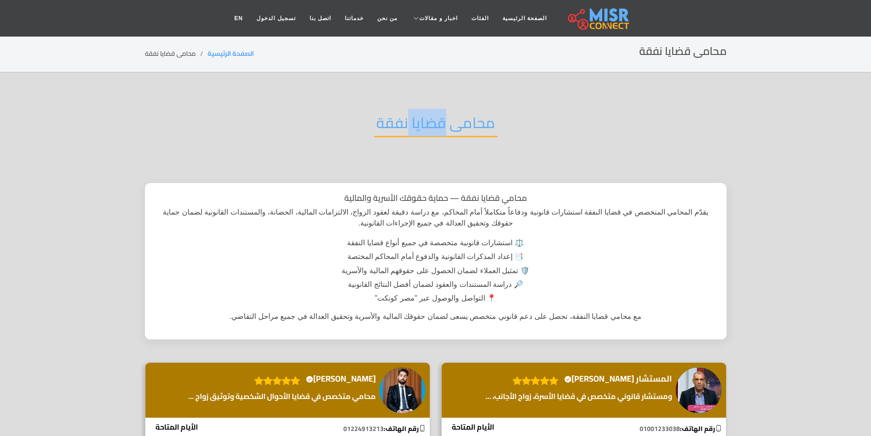
click at [416, 115] on h2 "محامى قضايا نفقة" at bounding box center [436, 125] width 124 height 23
copy div "محامى قضايا نفقة"
click at [428, 141] on div "محامي جرائم إلكترونية" at bounding box center [436, 130] width 582 height 60
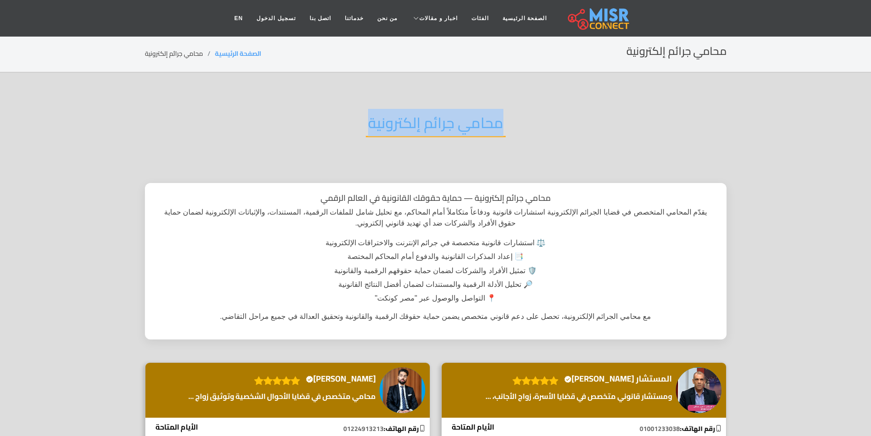
click at [428, 141] on div "محامي جرائم إلكترونية" at bounding box center [436, 130] width 582 height 60
copy div "محامي جرائم إلكترونية"
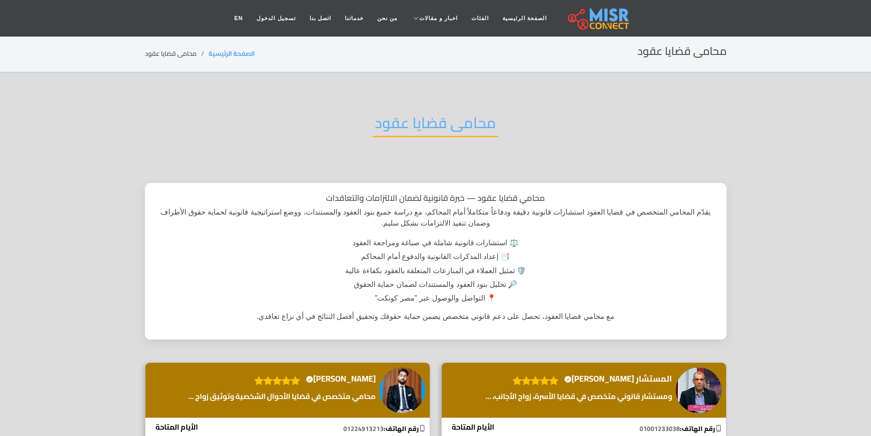
click at [370, 105] on div "محامى قضايا عقود" at bounding box center [436, 130] width 582 height 60
copy div "محامى قضايا عقود"
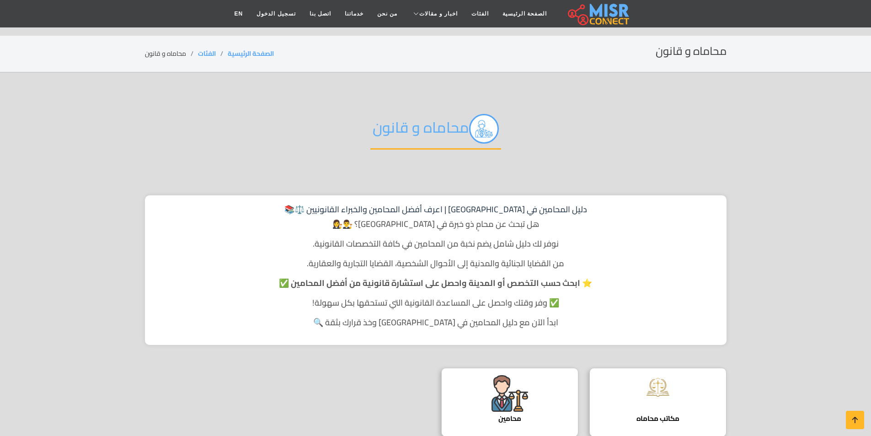
scroll to position [229, 0]
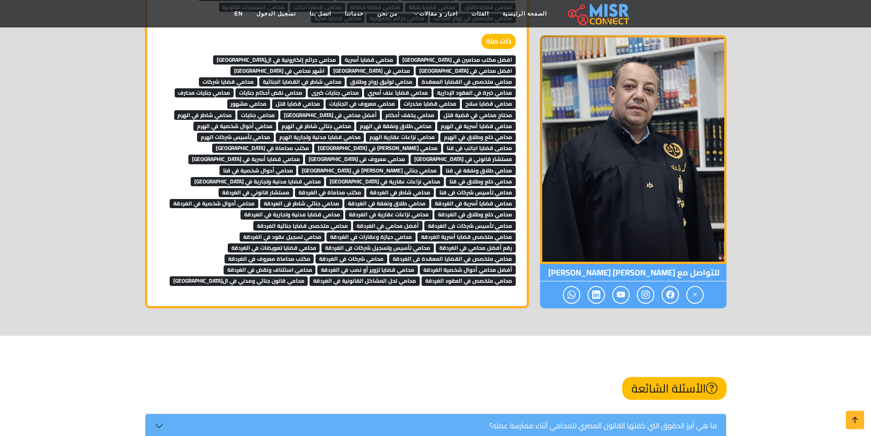
scroll to position [3751, 0]
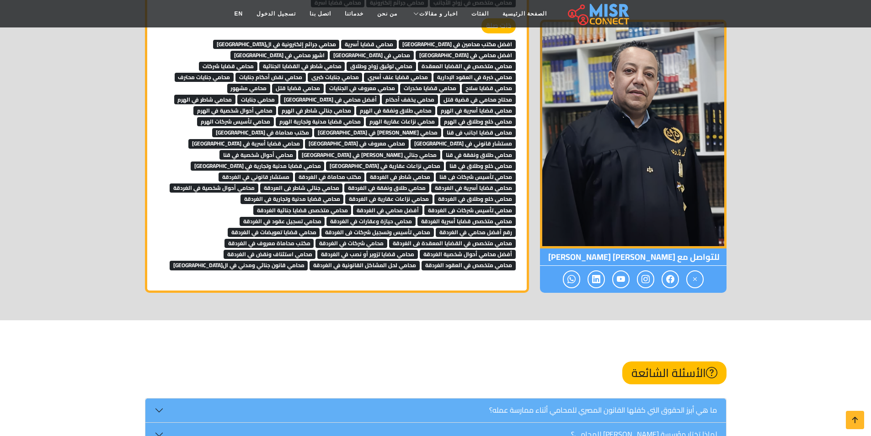
click at [471, 43] on span "افضل مكتب محامين في قنا" at bounding box center [457, 44] width 117 height 9
click at [397, 43] on span "محامي قضايا أسرية" at bounding box center [369, 44] width 56 height 9
click at [340, 45] on span "محامي جرائم إلكترونية في القاهرة" at bounding box center [276, 44] width 127 height 9
click at [416, 51] on span "افضل محامي في مصر" at bounding box center [466, 55] width 100 height 9
click at [330, 51] on span "محامي في قنا" at bounding box center [372, 55] width 84 height 9
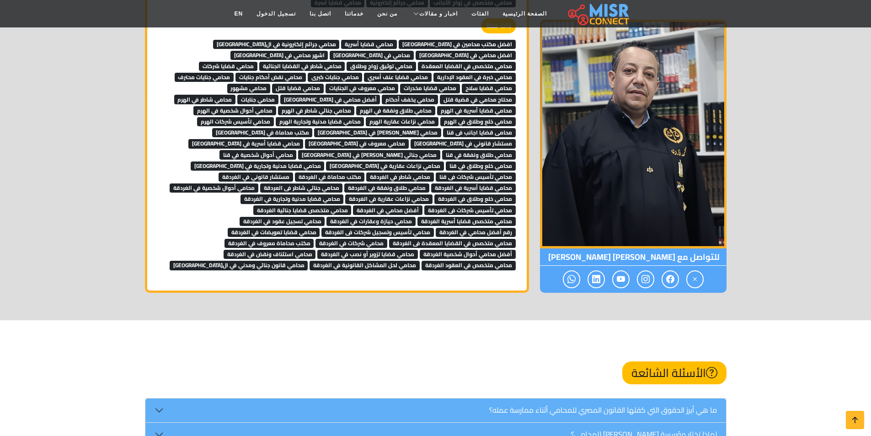
click at [259, 62] on span "محامي شاطر في القضايا الجنائية" at bounding box center [302, 66] width 86 height 9
click at [364, 70] on link "محامي قضايا عنف أسري" at bounding box center [398, 77] width 68 height 14
click at [418, 62] on span "محامي متخصص في القضايا المعقدة" at bounding box center [467, 66] width 98 height 9
click at [328, 57] on span "اشهر محامي في قنا" at bounding box center [280, 55] width 98 height 9
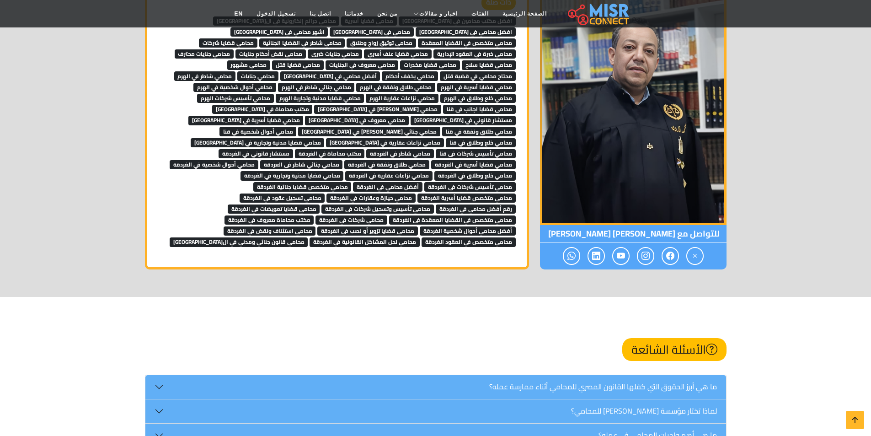
scroll to position [3797, 0]
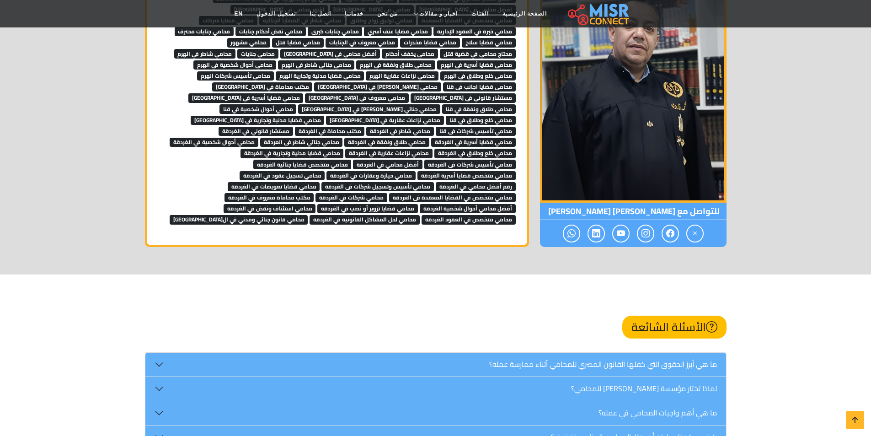
click at [480, 29] on nav "الصفحة الرئيسية الفئات اخبار و مقالات أخبار الرياضة حوادث اخبار طبية مشاهير اخب…" at bounding box center [436, 14] width 416 height 32
click at [234, 30] on span "محامي جنايات محترف" at bounding box center [204, 31] width 59 height 9
click at [462, 38] on span "محامي قضايا سلاح" at bounding box center [489, 42] width 54 height 9
click at [395, 29] on nav "الصفحة الرئيسية الفئات اخبار و مقالات أخبار الرياضة حوادث اخبار طبية مشاهير اخب…" at bounding box center [436, 14] width 416 height 32
click at [394, 29] on nav "الصفحة الرئيسية الفئات اخبار و مقالات أخبار الرياضة حوادث اخبار طبية مشاهير اخب…" at bounding box center [436, 14] width 416 height 32
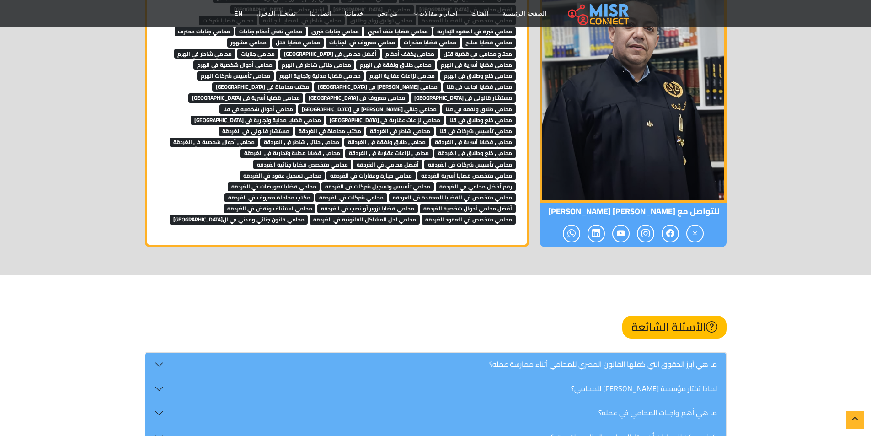
click at [400, 38] on span "محامي قضايا مخدرات" at bounding box center [430, 42] width 60 height 9
click at [326, 38] on span "محامي معروف في الجنايات" at bounding box center [362, 42] width 73 height 9
click at [256, 28] on nav "الصفحة الرئيسية الفئات اخبار و مقالات أخبار الرياضة حوادث اخبار طبية مشاهير اخب…" at bounding box center [436, 14] width 416 height 32
click at [227, 38] on span "محامي مشهور" at bounding box center [248, 42] width 43 height 9
click at [235, 49] on span "محامي شاطر في الهرم" at bounding box center [205, 53] width 62 height 9
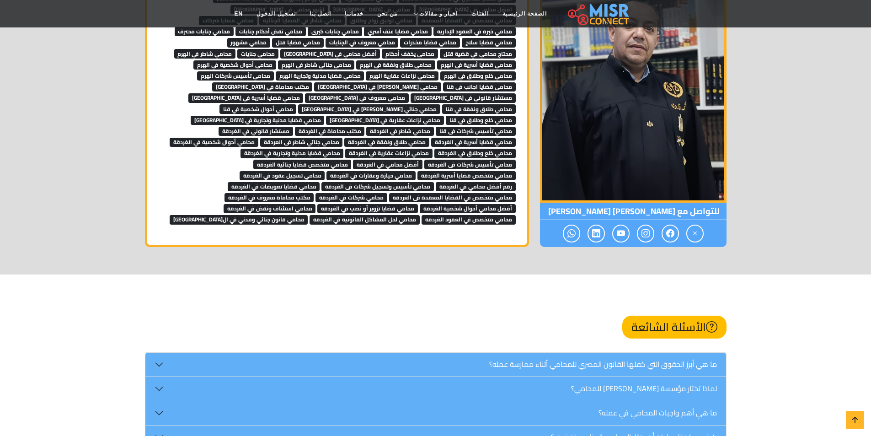
click at [236, 49] on span "محامي شاطر في الهرم" at bounding box center [205, 53] width 62 height 9
click at [279, 49] on span "محامي جنايات" at bounding box center [257, 53] width 41 height 9
click at [345, 49] on span "أفضل محامي في مصر" at bounding box center [330, 53] width 100 height 9
click at [387, 49] on span "محامي يخفف أحكام" at bounding box center [410, 53] width 56 height 9
click at [456, 49] on span "محتاج محامي في قضية قتل" at bounding box center [478, 53] width 76 height 9
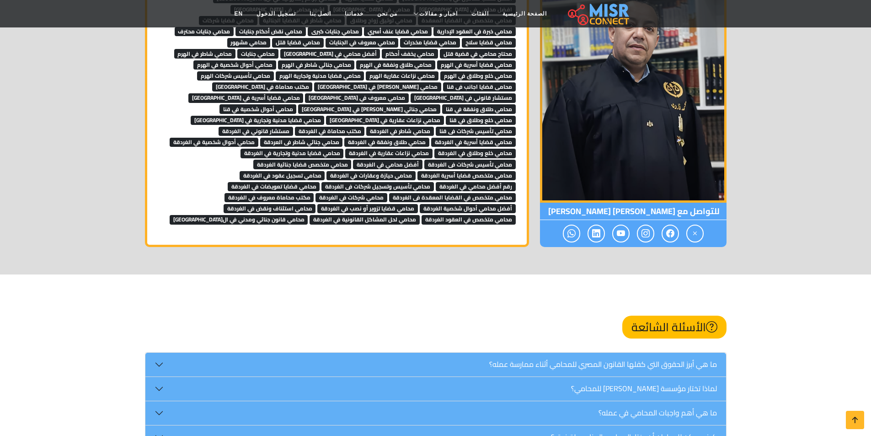
click at [476, 49] on span "محتاج محامي في قضية قتل" at bounding box center [478, 53] width 76 height 9
click at [429, 49] on span "محامي يخفف أحكام" at bounding box center [410, 53] width 56 height 9
click at [476, 60] on span "محامي قضايا أسرية في الهرم" at bounding box center [476, 64] width 79 height 9
click at [392, 60] on span "محامي طلاق ونفقة في الهرم" at bounding box center [395, 64] width 79 height 9
click at [336, 60] on span "محامي جنائي شاطر في الهرم" at bounding box center [316, 64] width 77 height 9
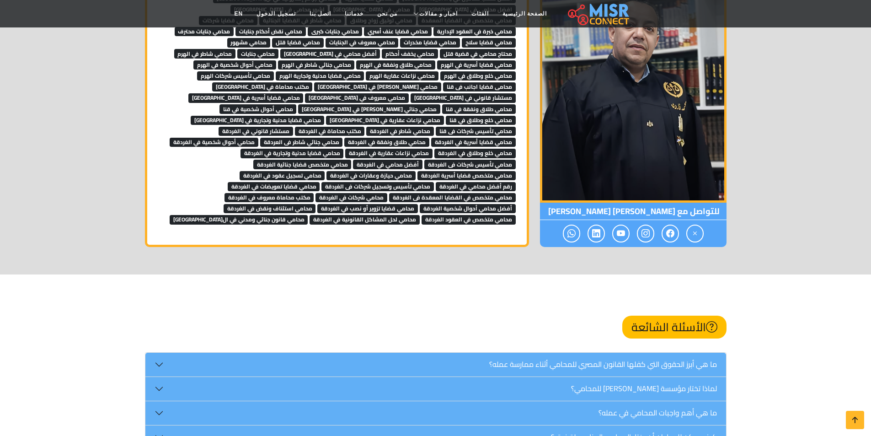
click at [272, 60] on span "محامي أحوال شخصية في الهرم" at bounding box center [235, 64] width 83 height 9
click at [261, 71] on span "محامي تأسيس شركات الهرم" at bounding box center [235, 75] width 77 height 9
click at [293, 71] on span "محامي قضايا مدنية وتجارية الهرم" at bounding box center [320, 75] width 89 height 9
click at [388, 71] on span "محامي نزاعات عقارية الهرم" at bounding box center [402, 75] width 73 height 9
click at [443, 71] on span "محامي خلع وطلاق في الهرم" at bounding box center [478, 75] width 75 height 9
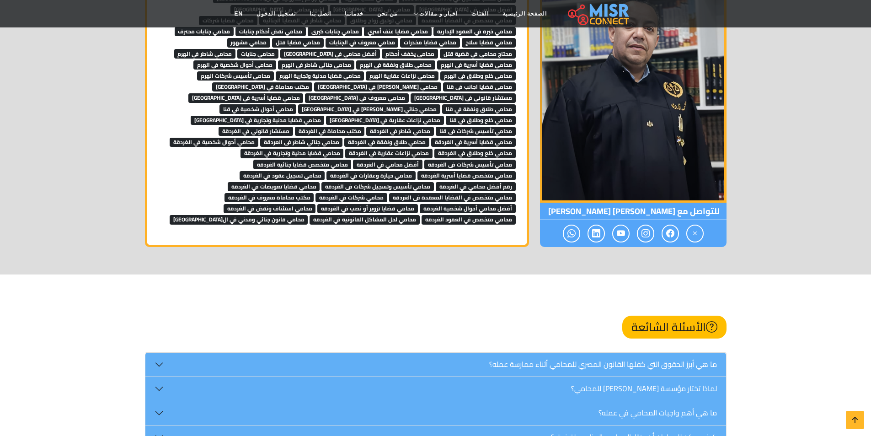
click at [449, 82] on span "محامى قضايا اجانب فى قنا" at bounding box center [479, 86] width 73 height 9
click at [417, 82] on span "محامي شاطر في قنا" at bounding box center [377, 86] width 127 height 9
drag, startPoint x: 375, startPoint y: 74, endPoint x: 370, endPoint y: 75, distance: 5.1
click at [313, 82] on span "مكتب محاماة في قنا" at bounding box center [262, 86] width 101 height 9
click at [411, 93] on span "مستشار قانوني في قنا" at bounding box center [463, 97] width 105 height 9
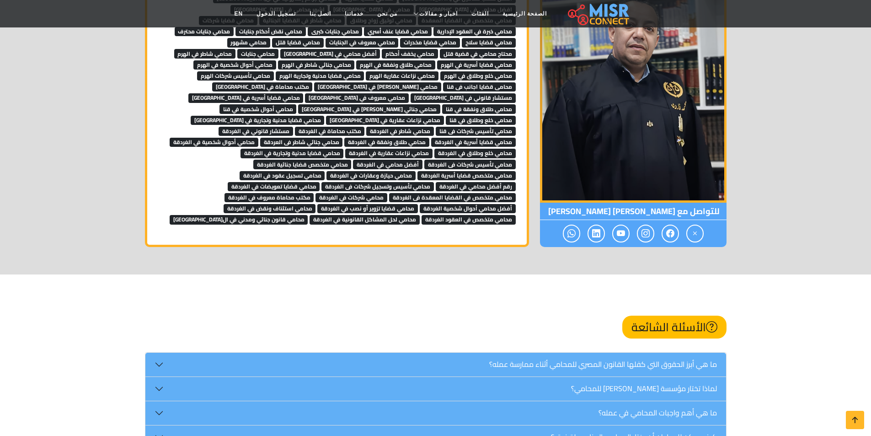
click at [305, 93] on span "محامي معروف في قنا" at bounding box center [357, 97] width 104 height 9
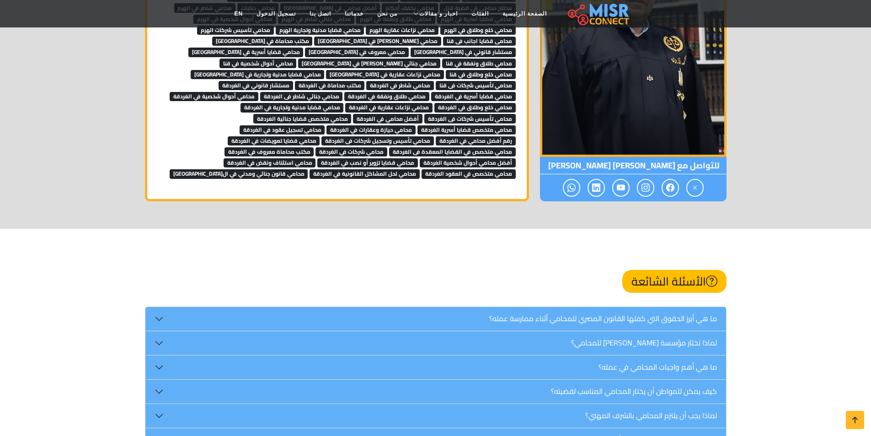
click at [304, 48] on span "محامي قضايا أسرية في قنا" at bounding box center [245, 52] width 115 height 9
click at [425, 67] on link "محامي نزاعات عقارية في قنا" at bounding box center [385, 74] width 118 height 14
click at [348, 59] on span "محامي جنائي شاطر في قنا" at bounding box center [369, 63] width 142 height 9
click at [285, 59] on span "محامي أحوال شخصية في قنا" at bounding box center [258, 63] width 77 height 9
click at [436, 81] on span "محامي تأسيس شركات فى قنا" at bounding box center [476, 85] width 80 height 9
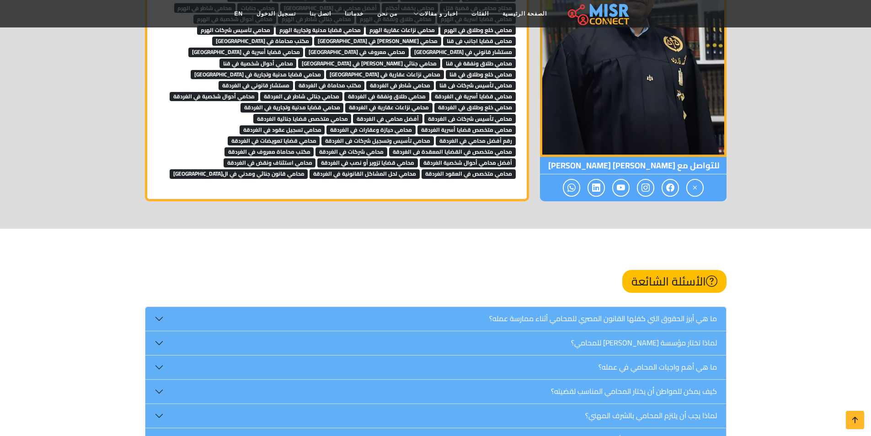
click at [300, 70] on span "محامي قضايا مدنية وتجارية في قنا" at bounding box center [258, 74] width 134 height 9
click at [387, 70] on span "محامي نزاعات عقارية في قنا" at bounding box center [385, 74] width 118 height 9
click at [449, 70] on span "محامي خلع وطلاق في قنا" at bounding box center [481, 74] width 70 height 9
click at [434, 81] on span "محامي شاطر في الغردقة" at bounding box center [400, 85] width 68 height 9
drag, startPoint x: 427, startPoint y: 63, endPoint x: 403, endPoint y: 63, distance: 23.3
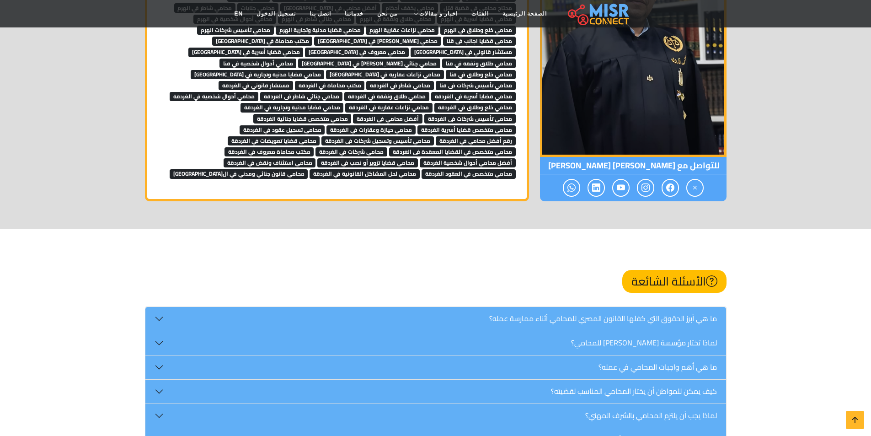
click at [365, 81] on span "مكتب محاماة في الغردقة" at bounding box center [330, 85] width 70 height 9
click at [293, 81] on span "مستشار قانوني في الغردقة" at bounding box center [256, 85] width 75 height 9
click at [431, 92] on span "محامي قضايا أسرية في الغردقة" at bounding box center [473, 96] width 85 height 9
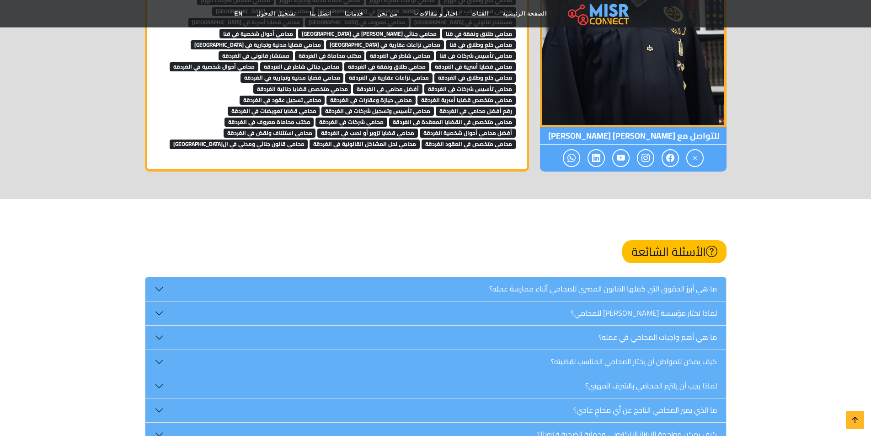
scroll to position [3888, 0]
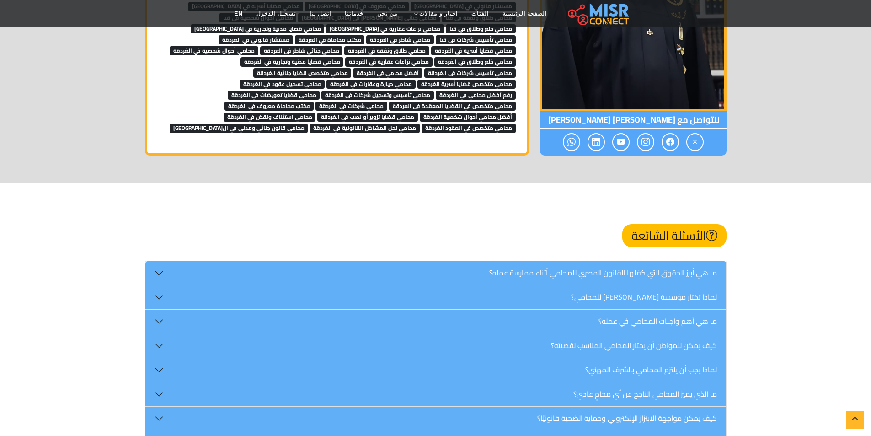
click at [433, 57] on span "محامي نزاعات عقارية في الغردقة" at bounding box center [388, 61] width 87 height 9
click at [344, 57] on span "محامي قضايا مدنية وتجارية في الغردقة" at bounding box center [292, 61] width 103 height 9
click at [425, 68] on span "محامي تأسيس شركات فى الغردقة" at bounding box center [470, 72] width 91 height 9
click at [353, 68] on span "أفضل محامي في الغردقة" at bounding box center [388, 72] width 70 height 9
click at [327, 80] on span "محامي حيازة وعقارات في الغردقة" at bounding box center [371, 84] width 89 height 9
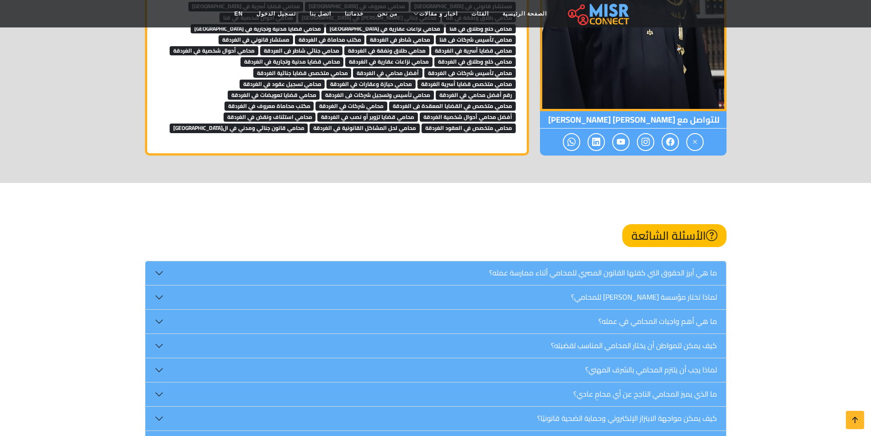
click at [418, 80] on span "محامي متخصص قضايا أسرية الغردقة" at bounding box center [467, 84] width 98 height 9
click at [352, 68] on span "محامي متخصص قضايا جنائية الغردقة" at bounding box center [302, 72] width 98 height 9
click at [325, 76] on link "محامي تسجيل عقود في الغردقة" at bounding box center [283, 83] width 86 height 14
drag, startPoint x: 417, startPoint y: 58, endPoint x: 374, endPoint y: 63, distance: 43.3
click at [436, 91] on span "رقم أفضل محامي في الغردقة" at bounding box center [476, 95] width 80 height 9
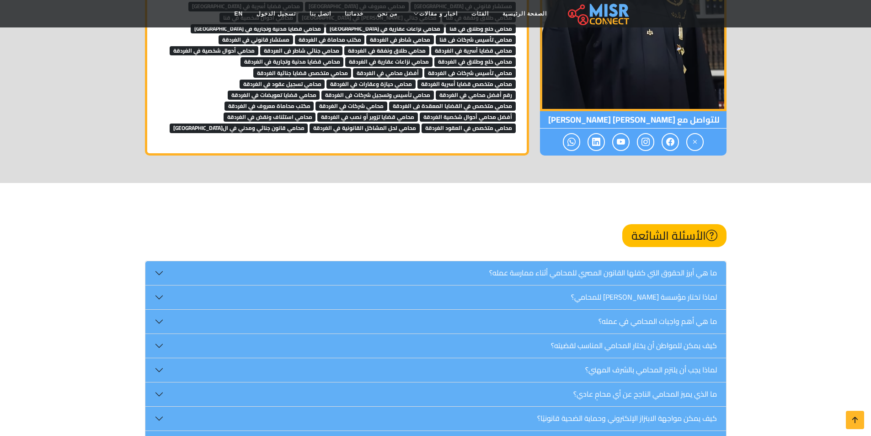
click at [342, 91] on span "محامي تأسيس وتسجيل شركات فى الغردقة" at bounding box center [378, 95] width 113 height 9
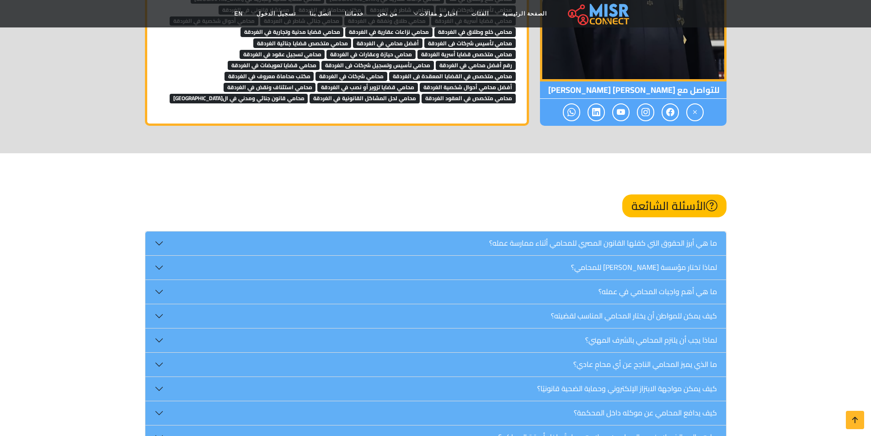
scroll to position [3934, 0]
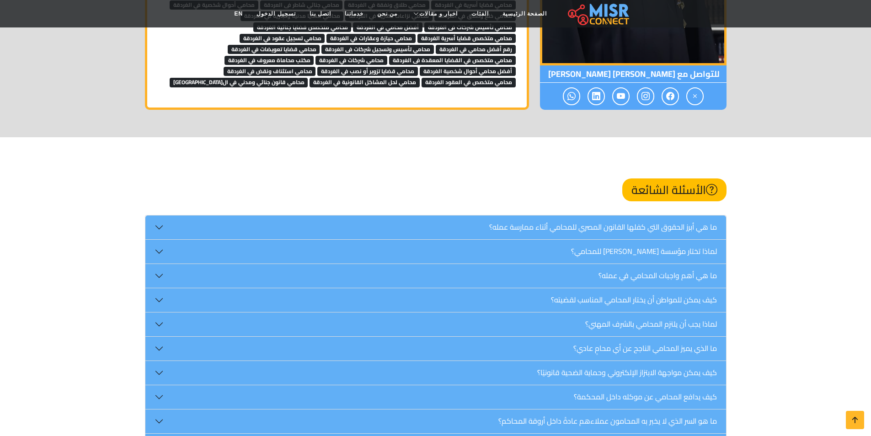
click at [314, 56] on span "مكتب محاماة معروف في الغردقة" at bounding box center [270, 60] width 90 height 9
click at [420, 67] on span "أفضل محامي أحوال شخصية الغردقة" at bounding box center [468, 71] width 96 height 9
click at [317, 67] on span "محامي قضايا تزوير أو نصب في الغردقة" at bounding box center [367, 71] width 101 height 9
click at [310, 78] on span "محامي لحل المشاكل القانونية في الغردقة" at bounding box center [365, 82] width 110 height 9
click at [422, 78] on span "محامي متخصص في العقود الغردقة" at bounding box center [469, 82] width 94 height 9
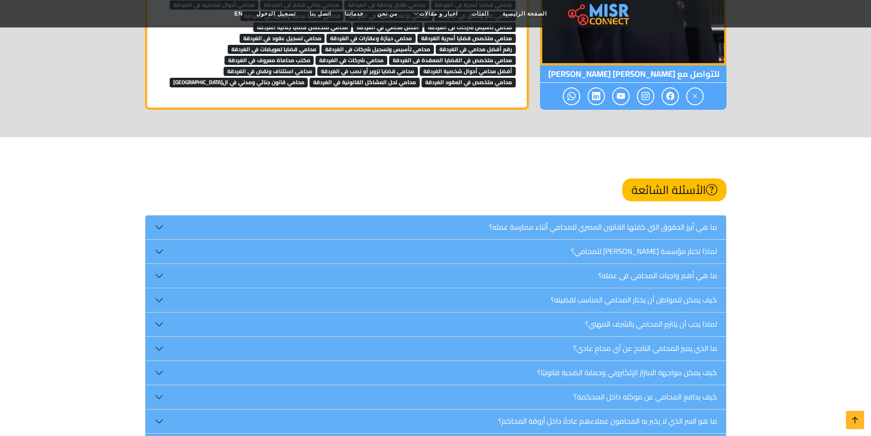
click at [316, 67] on span "محامي استئناف ونقض في الغردقة" at bounding box center [270, 71] width 92 height 9
click at [308, 75] on link "محامي قانون جنائي ومدني في الغردقة" at bounding box center [239, 82] width 139 height 14
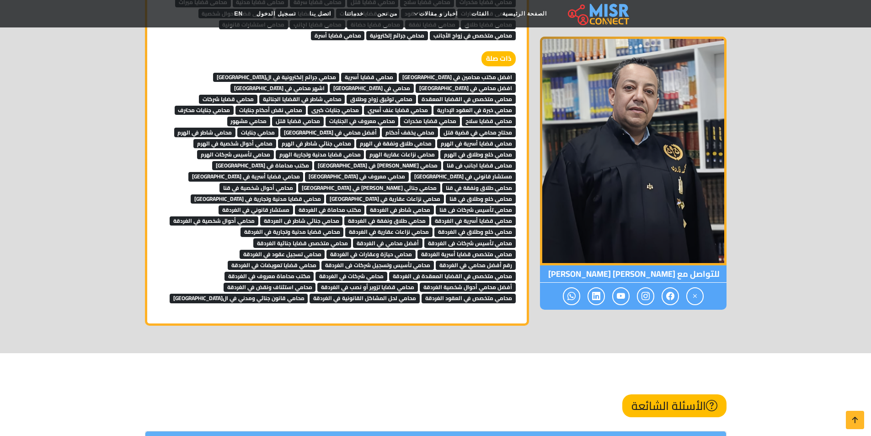
scroll to position [3742, 0]
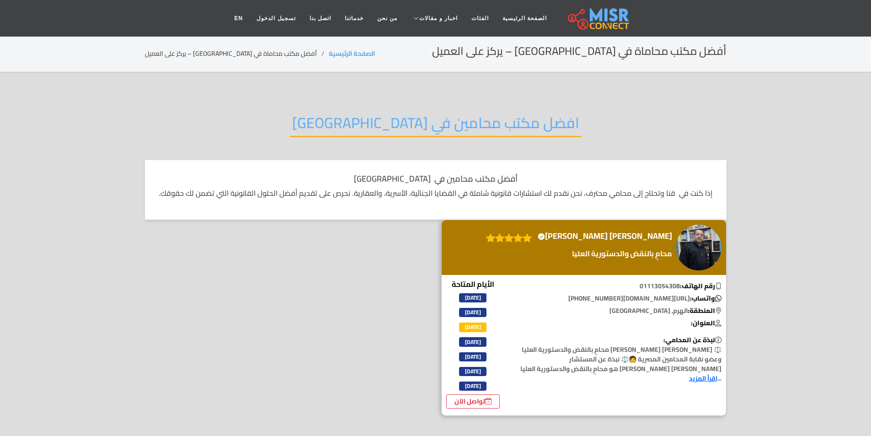
click at [445, 124] on h2 "افضل مكتب محامين في [GEOGRAPHIC_DATA]" at bounding box center [436, 125] width 292 height 23
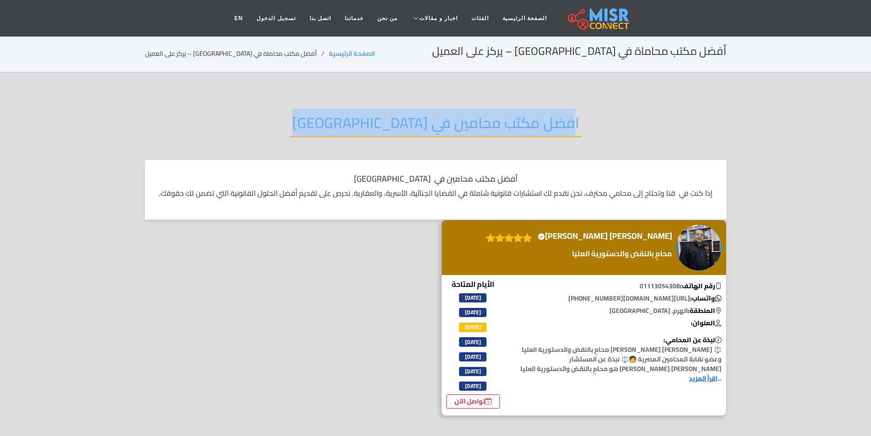
click at [445, 124] on h2 "افضل مكتب محامين في [GEOGRAPHIC_DATA]" at bounding box center [436, 125] width 292 height 23
copy div "افضل مكتب محامين في [GEOGRAPHIC_DATA]"
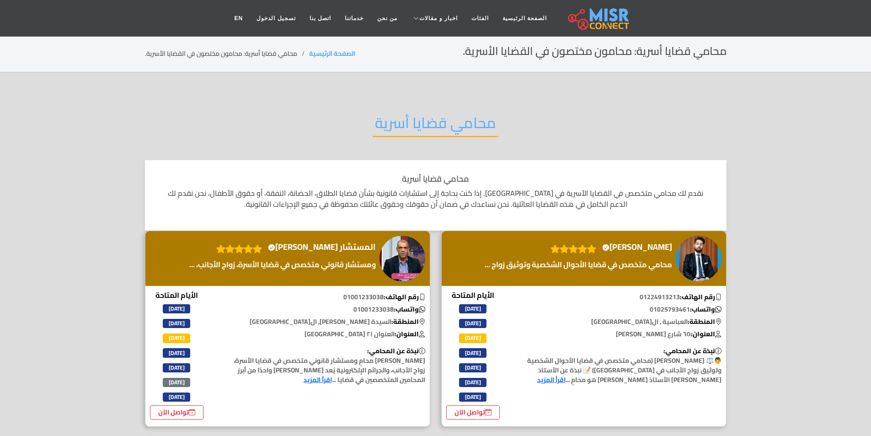
click at [412, 108] on div "محامي قضايا أسرية" at bounding box center [436, 130] width 582 height 60
copy div "محامي قضايا أسرية"
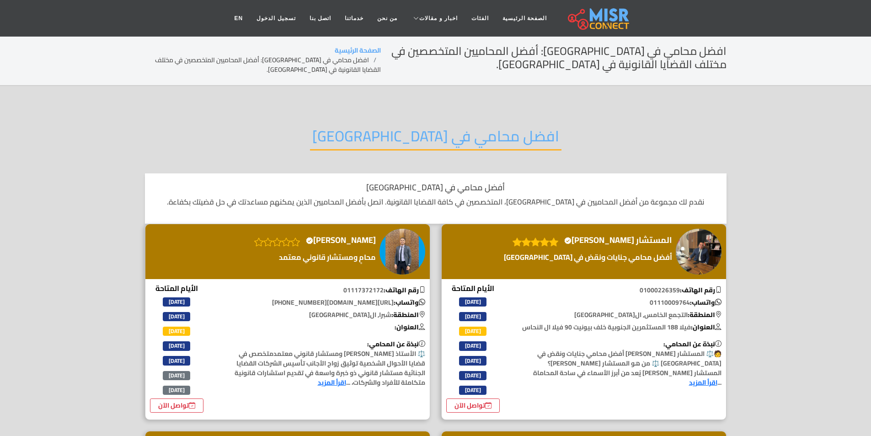
click at [441, 127] on h2 "افضل محامي في [GEOGRAPHIC_DATA]" at bounding box center [436, 138] width 252 height 23
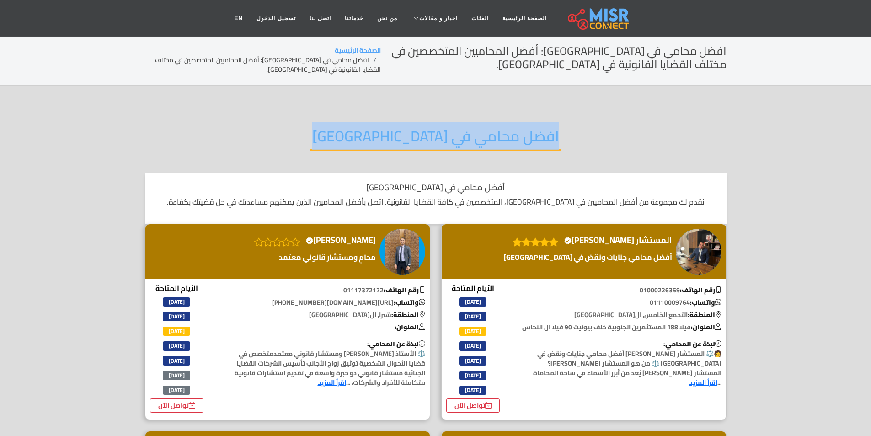
click at [441, 127] on h2 "افضل محامي في مصر" at bounding box center [436, 138] width 252 height 23
copy div "افضل محامي في مصر"
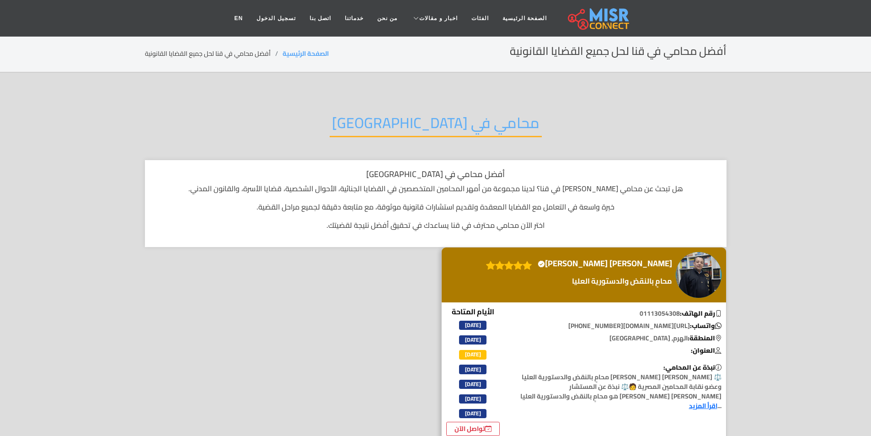
click at [439, 119] on h2 "محامي في [GEOGRAPHIC_DATA]" at bounding box center [436, 125] width 212 height 23
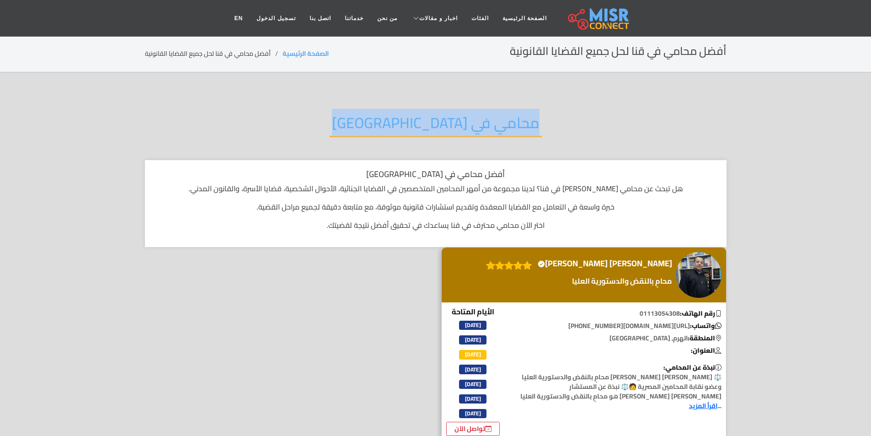
click at [439, 119] on h2 "محامي في [GEOGRAPHIC_DATA]" at bounding box center [436, 125] width 212 height 23
copy div "محامي في [GEOGRAPHIC_DATA]"
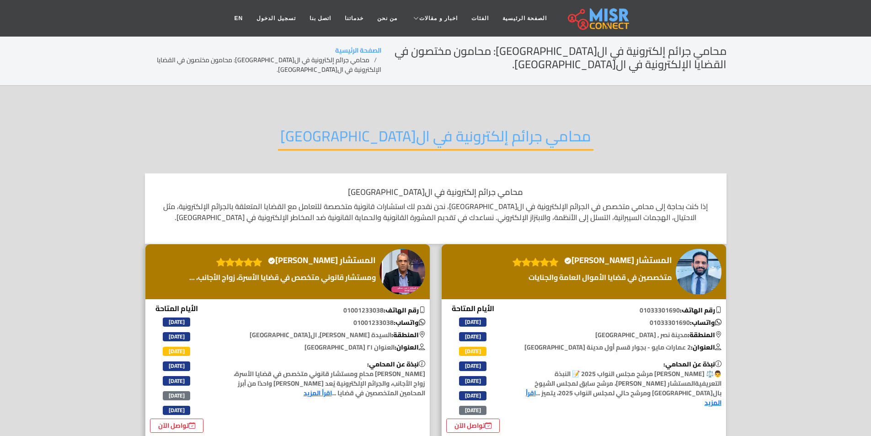
click at [398, 117] on div "محامي جرائم إلكترونية في ال[GEOGRAPHIC_DATA]" at bounding box center [436, 143] width 582 height 60
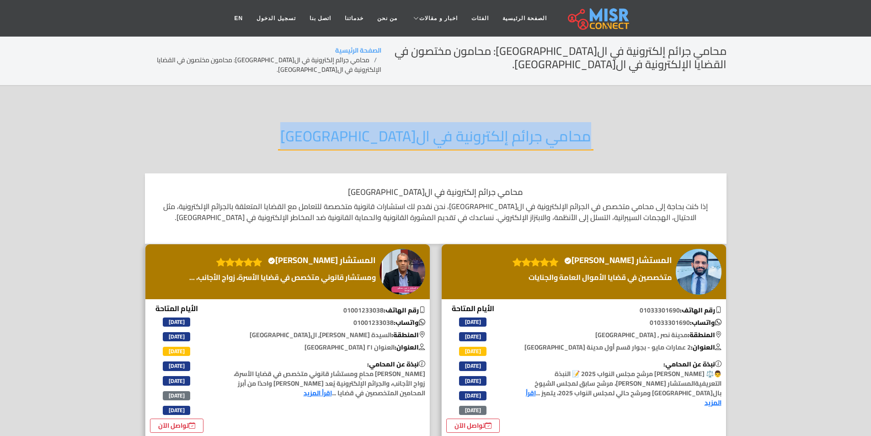
click at [398, 117] on div "محامي جرائم إلكترونية في ال[GEOGRAPHIC_DATA]" at bounding box center [436, 143] width 582 height 60
copy div "محامي جرائم إلكترونية في ال[GEOGRAPHIC_DATA]"
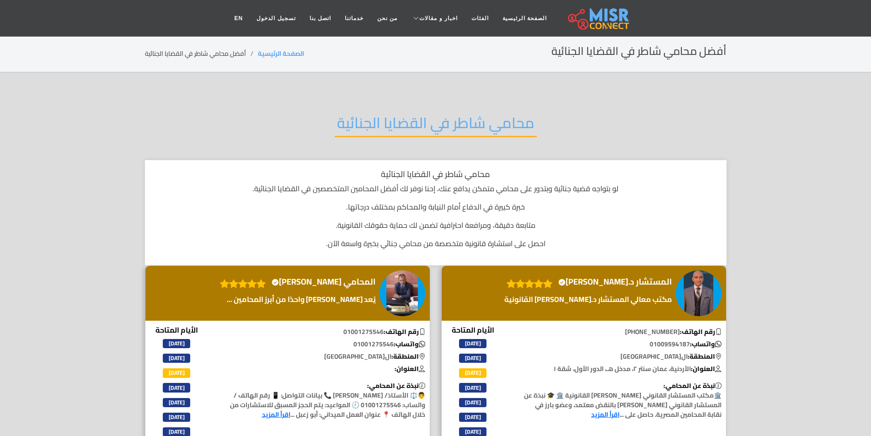
click at [407, 107] on div "محامي شاطر في القضايا الجنائية" at bounding box center [436, 130] width 582 height 60
copy div "محامي شاطر في القضايا الجنائية"
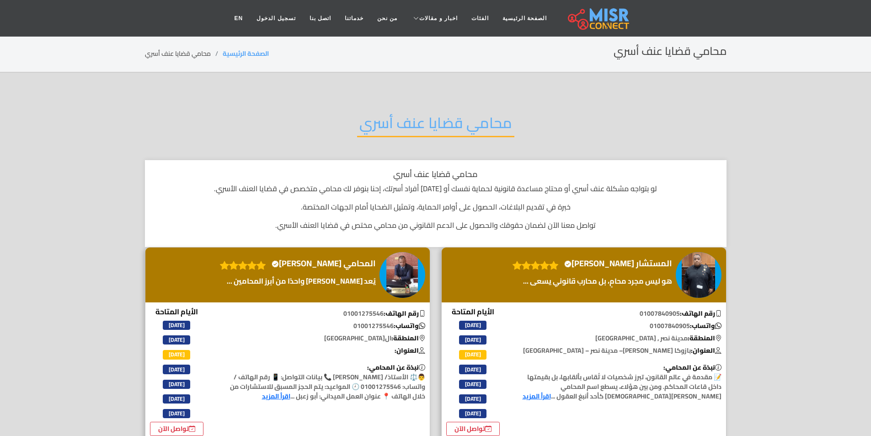
click at [424, 129] on h2 "محامي قضايا عنف أسري" at bounding box center [435, 125] width 157 height 23
copy div "محامي قضايا عنف أسري"
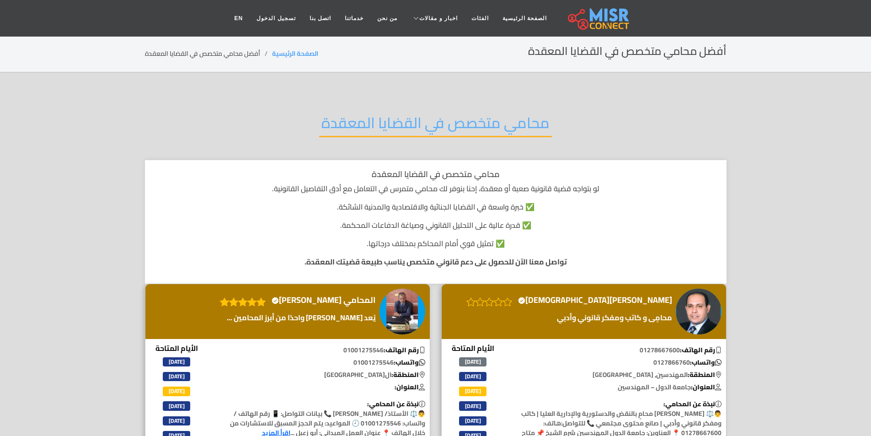
click at [423, 174] on h1 "محامي متخصص في القضايا المعقدة" at bounding box center [436, 174] width 564 height 10
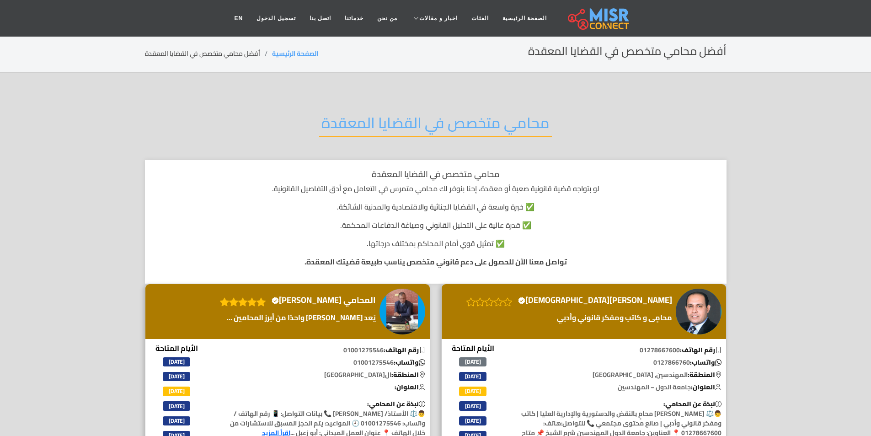
click at [406, 114] on h2 "محامي متخصص في القضايا المعقدة" at bounding box center [435, 125] width 233 height 23
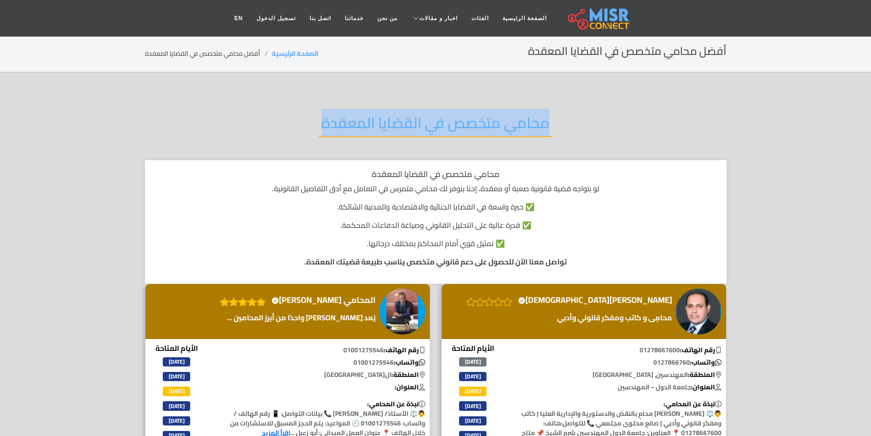
click at [406, 114] on h2 "محامي متخصص في القضايا المعقدة" at bounding box center [435, 125] width 233 height 23
copy div "محامي متخصص في القضايا المعقدة"
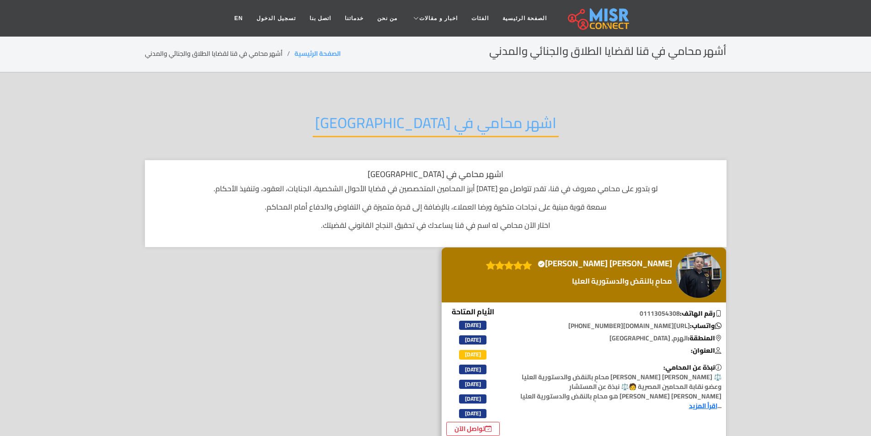
drag, startPoint x: 381, startPoint y: 103, endPoint x: 385, endPoint y: 107, distance: 5.9
click at [385, 107] on div "اشهر محامي في [GEOGRAPHIC_DATA]" at bounding box center [436, 130] width 582 height 60
click at [386, 107] on div "اشهر محامي في [GEOGRAPHIC_DATA]" at bounding box center [436, 130] width 582 height 60
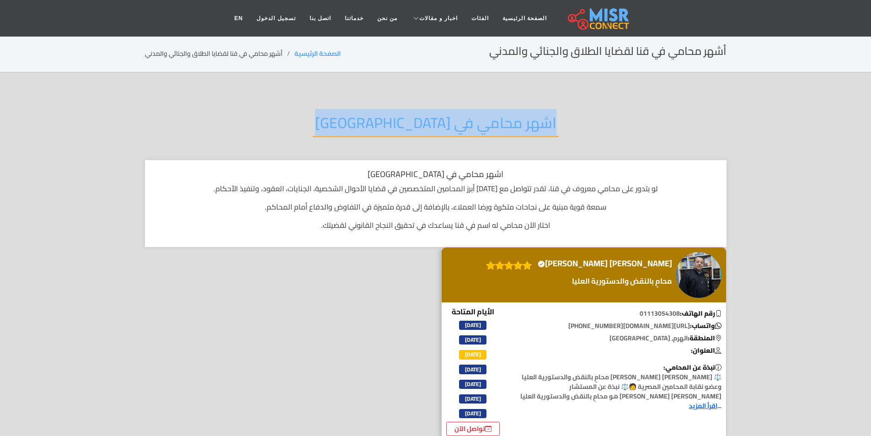
click at [386, 107] on div "اشهر محامي في قنا" at bounding box center [436, 130] width 582 height 60
copy div "اشهر محامي في قنا"
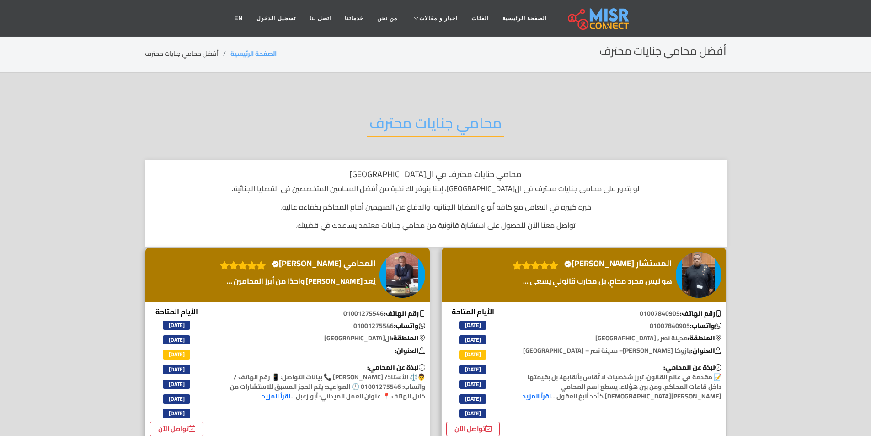
click at [430, 120] on h2 "محامي جنايات محترف" at bounding box center [435, 125] width 137 height 23
click at [430, 119] on h2 "محامي جنايات محترف" at bounding box center [435, 125] width 137 height 23
click at [430, 118] on h2 "محامي جنايات محترف" at bounding box center [435, 125] width 137 height 23
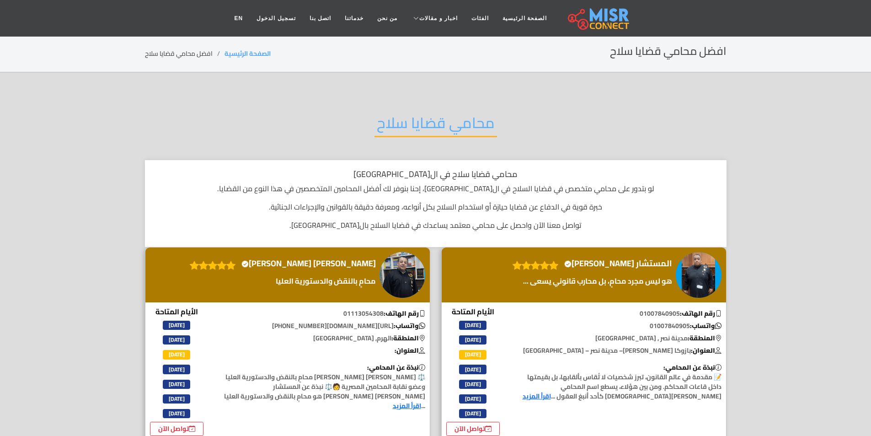
click at [374, 105] on div "محامي قضايا سلاح" at bounding box center [436, 130] width 582 height 60
click at [375, 106] on div "محامي قضايا سلاح" at bounding box center [436, 130] width 582 height 60
copy div "محامي قضايا سلاح"
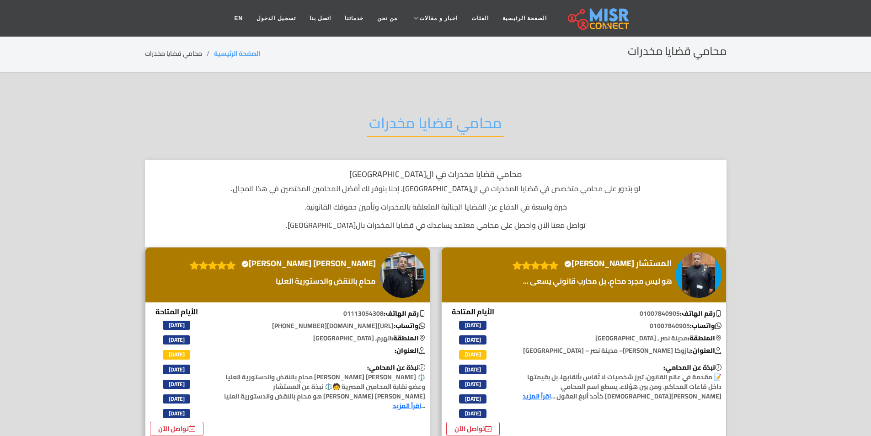
click at [423, 114] on h2 "محامي قضايا مخدرات" at bounding box center [436, 125] width 138 height 23
copy div "محامي قضايا مخدرات"
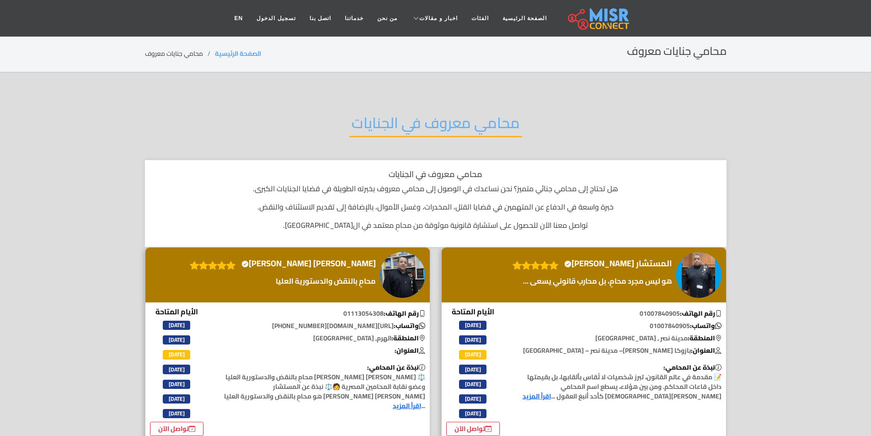
click at [456, 119] on h2 "محامي معروف في الجنايات" at bounding box center [435, 125] width 173 height 23
copy div "محامي معروف في الجنايات"
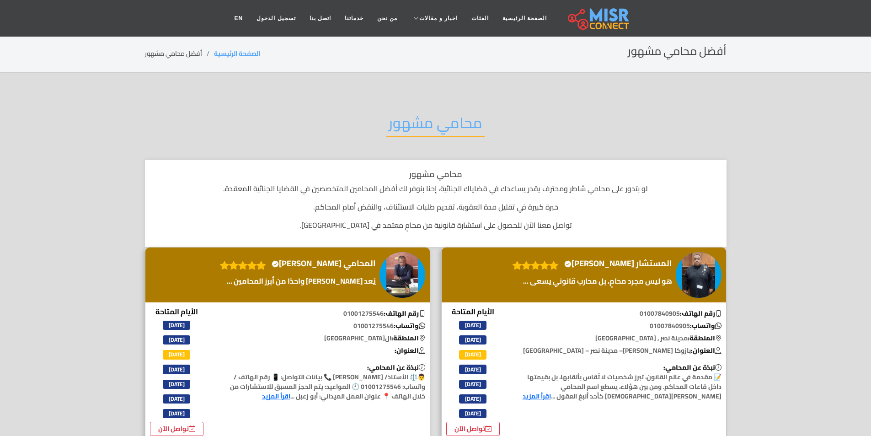
click at [431, 129] on h2 "محامي مشهور" at bounding box center [436, 125] width 98 height 23
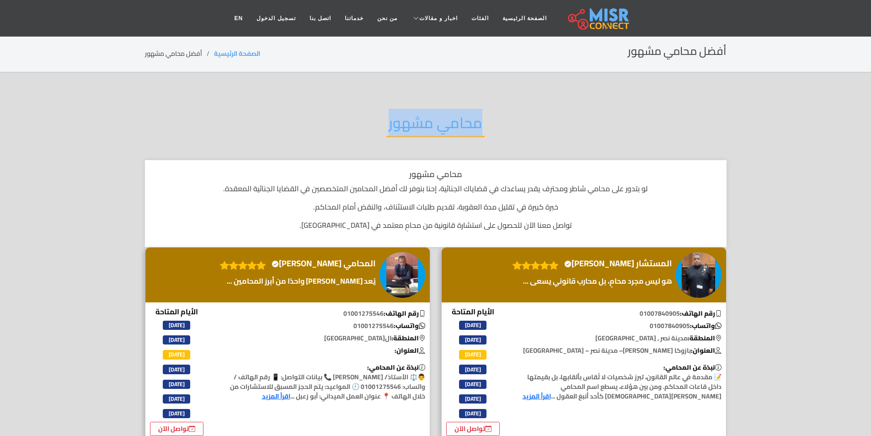
copy div "محامي مشهور"
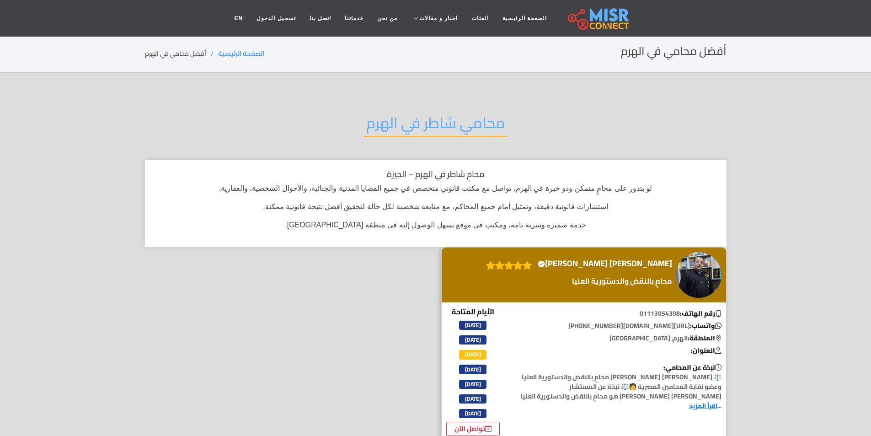
click at [399, 114] on h2 "محامي شاطر في الهرم" at bounding box center [436, 125] width 144 height 23
copy div "محامي شاطر في الهرم"
click at [394, 119] on h2 "محامي شاطر في الهرم" at bounding box center [436, 125] width 144 height 23
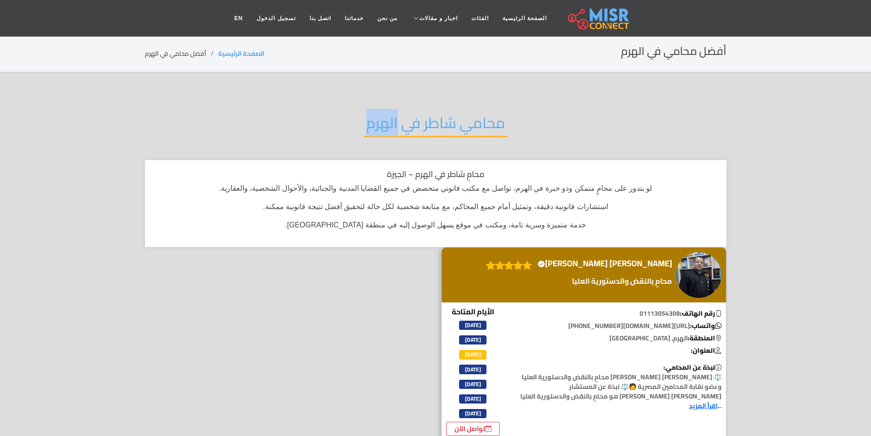
click at [394, 119] on h2 "محامي شاطر في الهرم" at bounding box center [436, 125] width 144 height 23
copy div "محامي شاطر في الهرم"
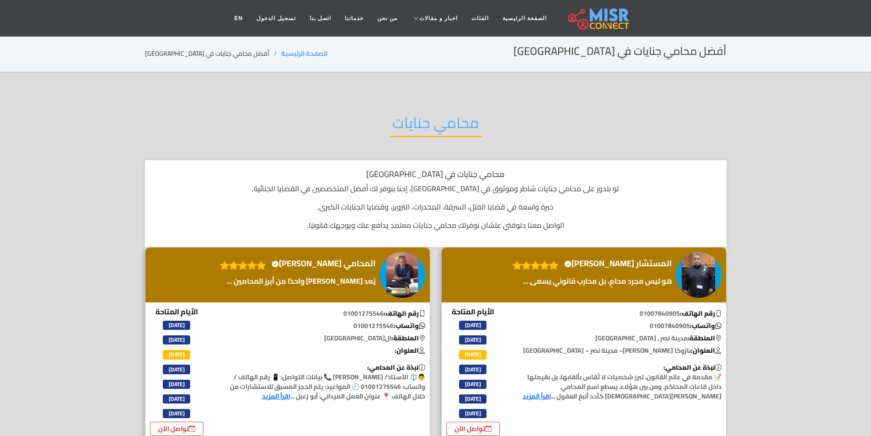
click at [451, 117] on h2 "محامي جنايات" at bounding box center [435, 125] width 91 height 23
copy div "محامي جنايات"
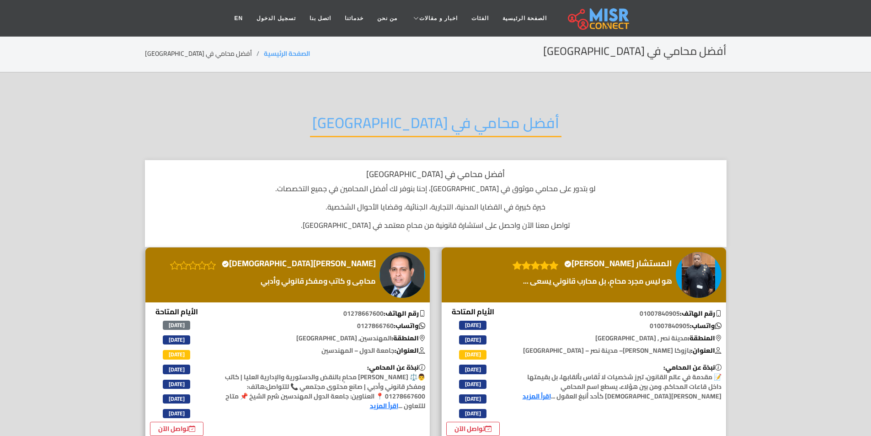
click at [349, 115] on div "أفضل محامي في [GEOGRAPHIC_DATA]" at bounding box center [436, 130] width 582 height 60
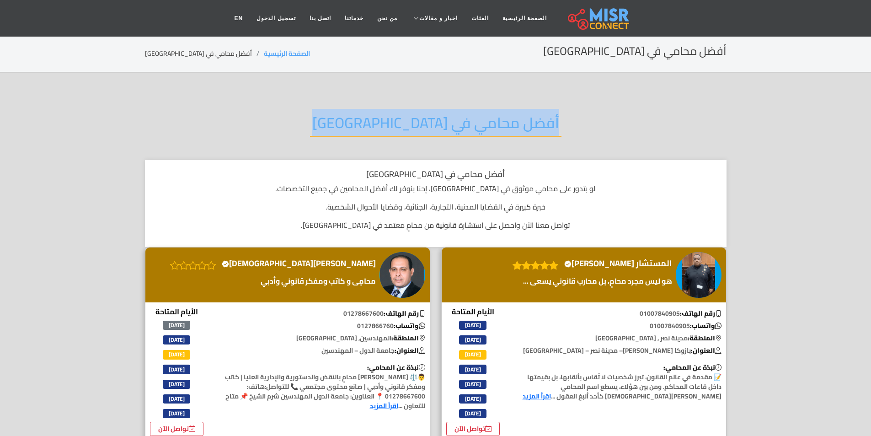
click at [349, 115] on div "أفضل محامي في [GEOGRAPHIC_DATA]" at bounding box center [436, 130] width 582 height 60
copy div "أفضل محامي في [GEOGRAPHIC_DATA]"
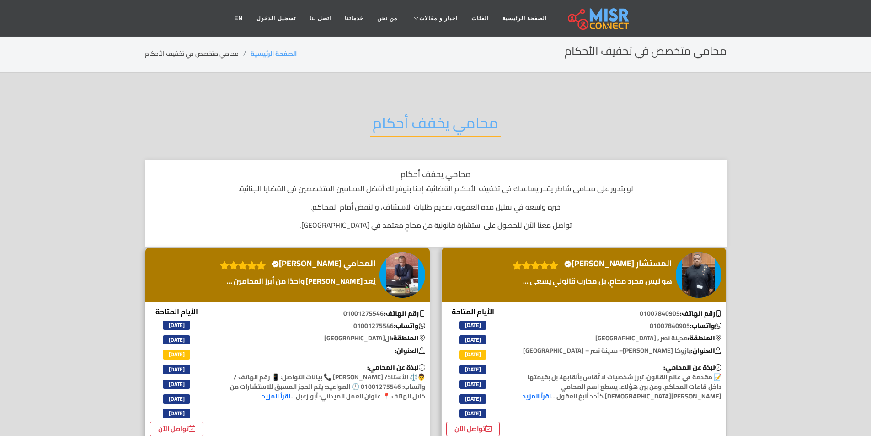
click at [462, 117] on h2 "محامي يخفف أحكام" at bounding box center [436, 125] width 130 height 23
click at [464, 116] on h2 "محامي يخفف أحكام" at bounding box center [436, 125] width 130 height 23
click at [472, 114] on h2 "محامي يخفف أحكام" at bounding box center [436, 125] width 130 height 23
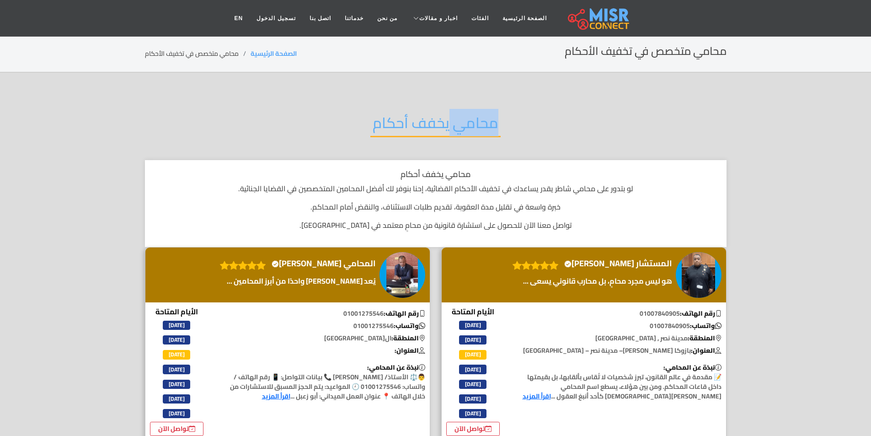
click at [468, 114] on h2 "محامي يخفف أحكام" at bounding box center [436, 125] width 130 height 23
drag, startPoint x: 468, startPoint y: 114, endPoint x: 435, endPoint y: 114, distance: 32.5
click at [465, 114] on h2 "محامي يخفف أحكام" at bounding box center [436, 125] width 130 height 23
click at [435, 114] on h2 "محامي يخفف أحكام" at bounding box center [436, 125] width 130 height 23
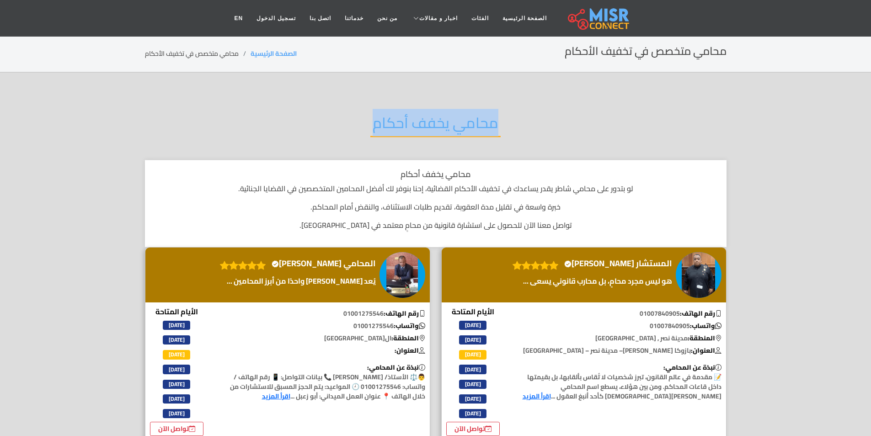
click at [435, 114] on h2 "محامي يخفف أحكام" at bounding box center [436, 125] width 130 height 23
copy div "محامي يخفف أحكام"
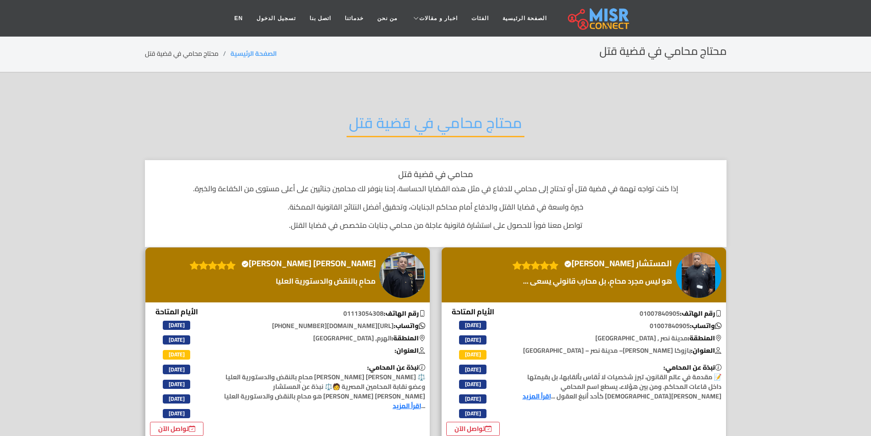
click at [348, 104] on div "محتاج محامي في قضية قتل" at bounding box center [436, 130] width 582 height 60
copy div "محتاج محامي في قضية قتل"
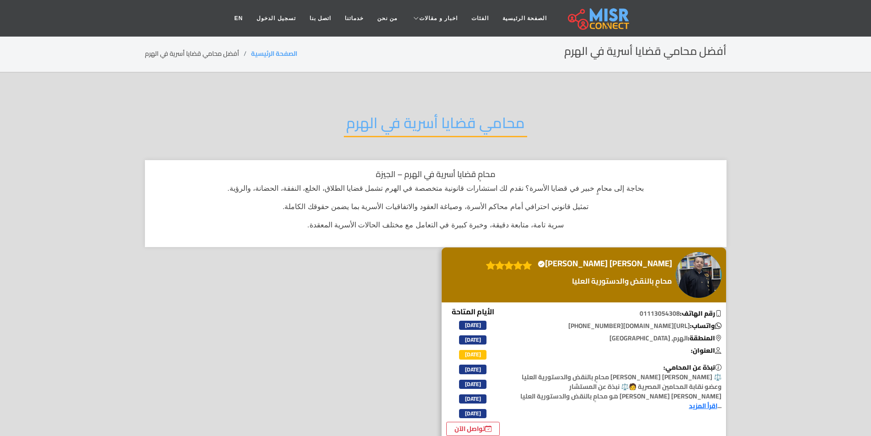
click at [376, 132] on h2 "محامي قضايا أسرية في الهرم" at bounding box center [435, 125] width 183 height 23
copy div "محامي قضايا أسرية في الهرم"
click at [328, 98] on section "محامي طلاق ونفقة في الهرم محامي طلاق ونفقة في الهرم – الجيزة لو بتدور على محامي…" at bounding box center [435, 277] width 871 height 409
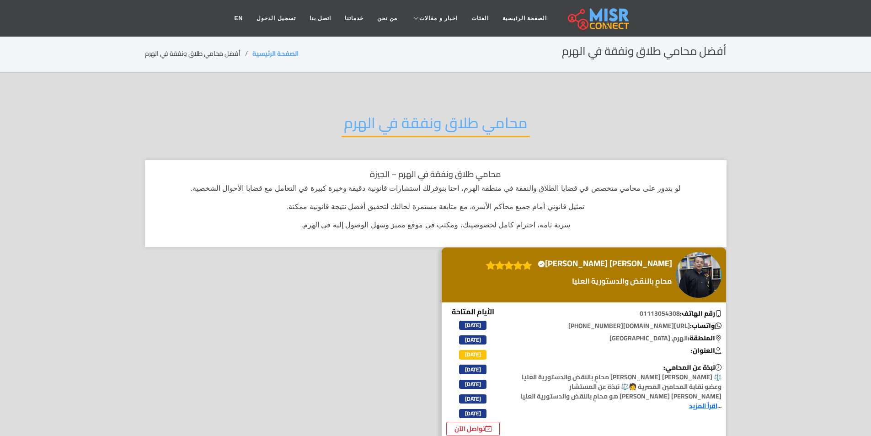
click at [328, 98] on section "محامي طلاق ونفقة في الهرم محامي طلاق ونفقة في الهرم – الجيزة لو بتدور على محامي…" at bounding box center [435, 277] width 871 height 409
copy div "محامي طلاق ونفقة في الهرم"
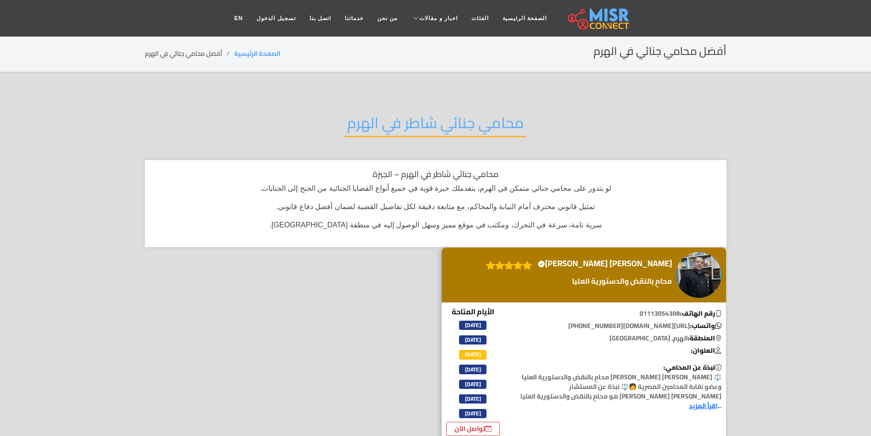
click at [420, 117] on h2 "محامي جنائي شاطر في الهرم" at bounding box center [436, 125] width 182 height 23
copy div "محامي جنائي شاطر في الهرم"
click at [351, 103] on div "محامي أحوال شخصية في الهرم" at bounding box center [436, 130] width 582 height 60
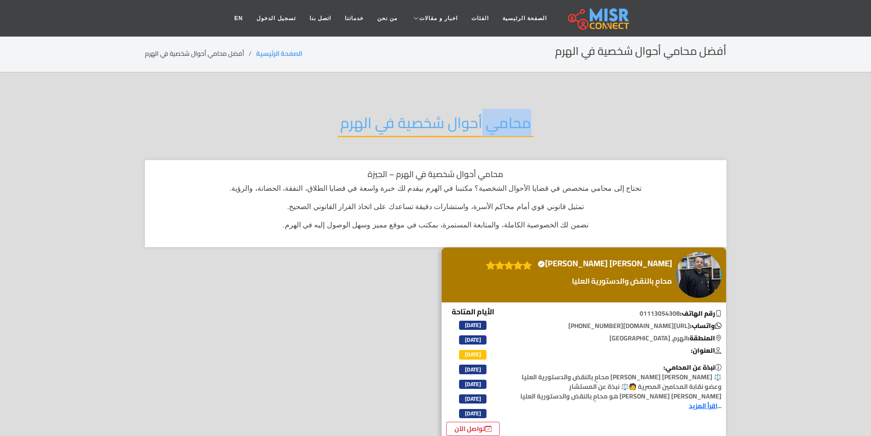
click at [351, 103] on div "محامي أحوال شخصية في الهرم" at bounding box center [436, 130] width 582 height 60
copy div "محامي أحوال شخصية في الهرم"
drag, startPoint x: 476, startPoint y: 92, endPoint x: 481, endPoint y: 92, distance: 5.0
click at [481, 92] on section "محامي تأسيس شركات الهرم محامي تأسيس شركات في الهرم – الجيزة لو ناوي تبدأ مشروع …" at bounding box center [435, 277] width 871 height 409
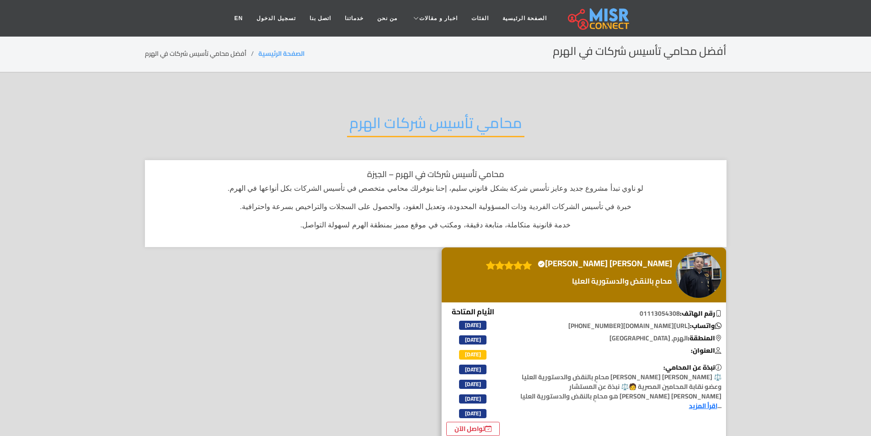
click at [481, 92] on section "محامي تأسيس شركات الهرم محامي تأسيس شركات في الهرم – الجيزة لو ناوي تبدأ مشروع …" at bounding box center [435, 277] width 871 height 409
copy div "محامي تأسيس شركات الهرم"
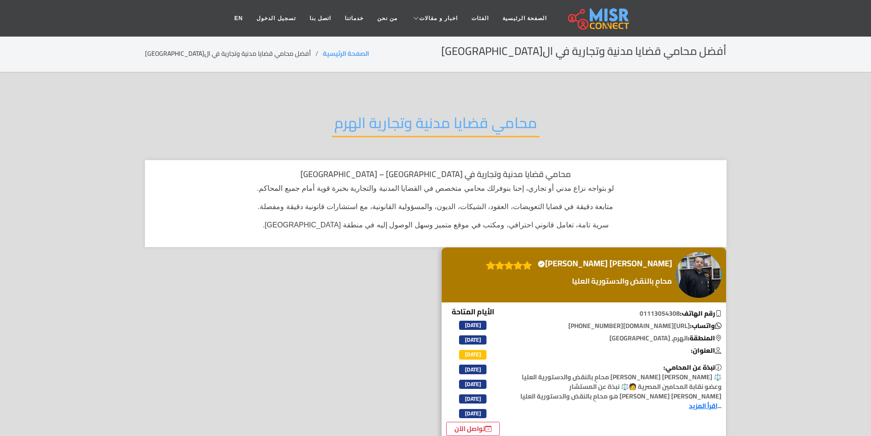
click at [407, 126] on h2 "محامي قضايا مدنية وتجارية الهرم" at bounding box center [436, 125] width 208 height 23
copy div "محامي قضايا مدنية وتجارية الهرم"
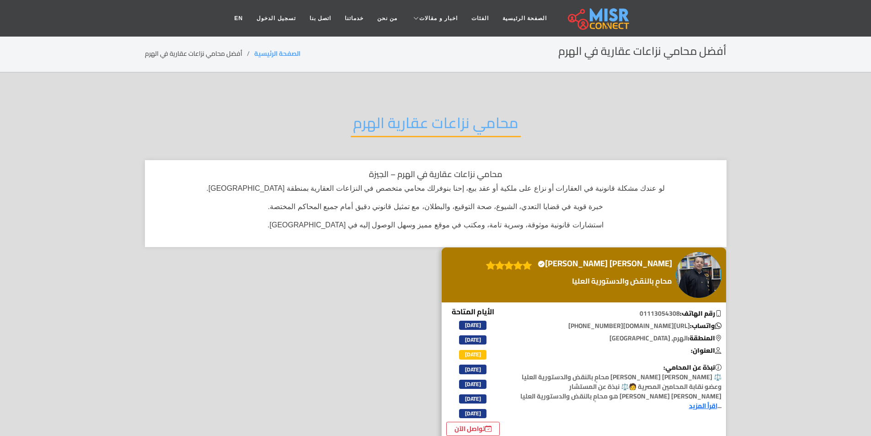
click at [389, 117] on h2 "محامي نزاعات عقارية الهرم" at bounding box center [436, 125] width 170 height 23
copy div "محامي نزاعات عقارية الهرم"
click at [371, 116] on h2 "محامي خلع وطلاق في الهرم" at bounding box center [436, 125] width 178 height 23
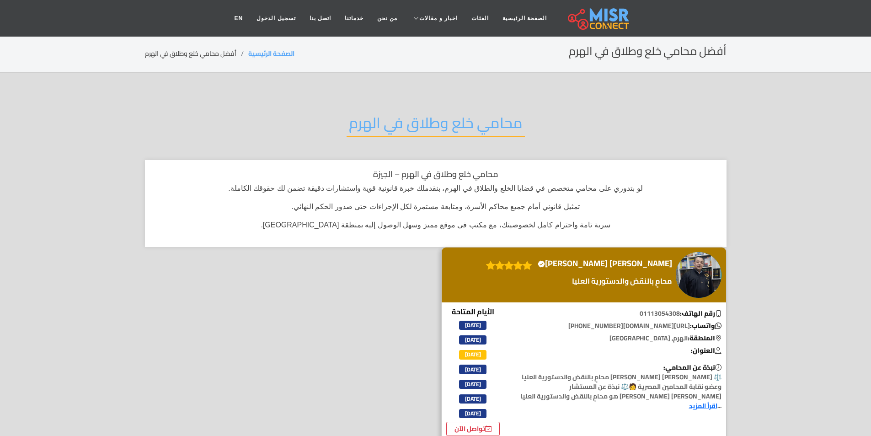
drag, startPoint x: 372, startPoint y: 123, endPoint x: 376, endPoint y: 123, distance: 4.6
click at [373, 123] on h2 "محامي خلع وطلاق في الهرم" at bounding box center [436, 125] width 178 height 23
click at [376, 123] on h2 "محامي خلع وطلاق في الهرم" at bounding box center [436, 125] width 178 height 23
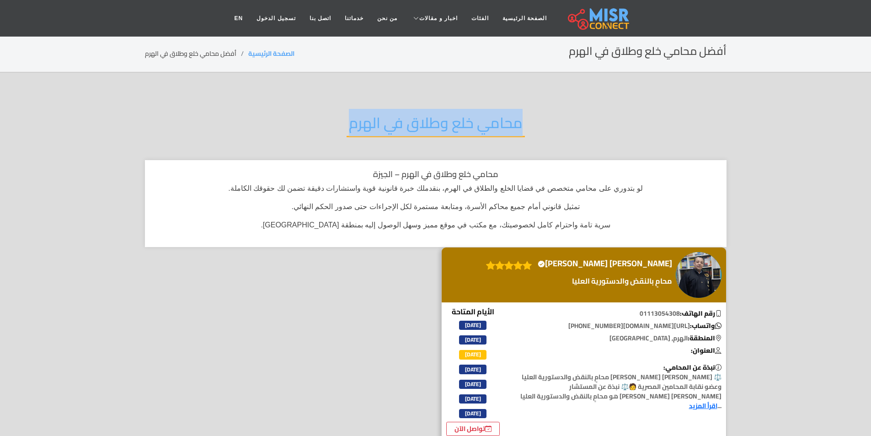
copy div "محامي خلع وطلاق في الهرم"
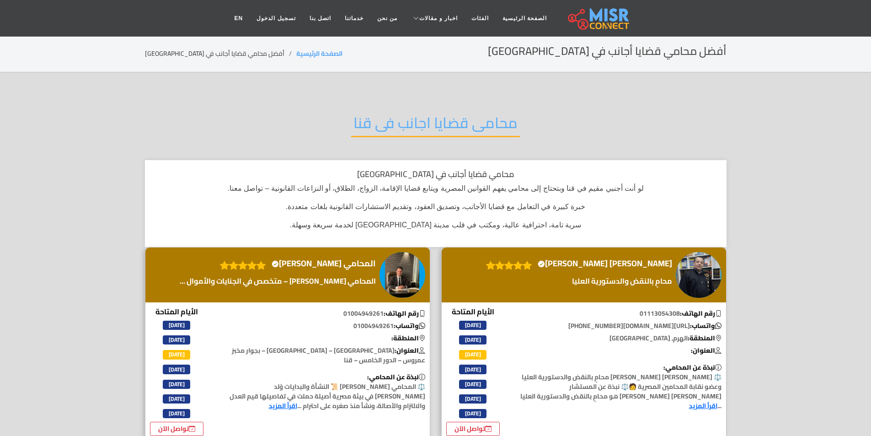
click at [382, 126] on h2 "محامى قضايا اجانب فى قنا" at bounding box center [435, 125] width 169 height 23
click at [382, 129] on h2 "محامى قضايا اجانب فى قنا" at bounding box center [435, 125] width 169 height 23
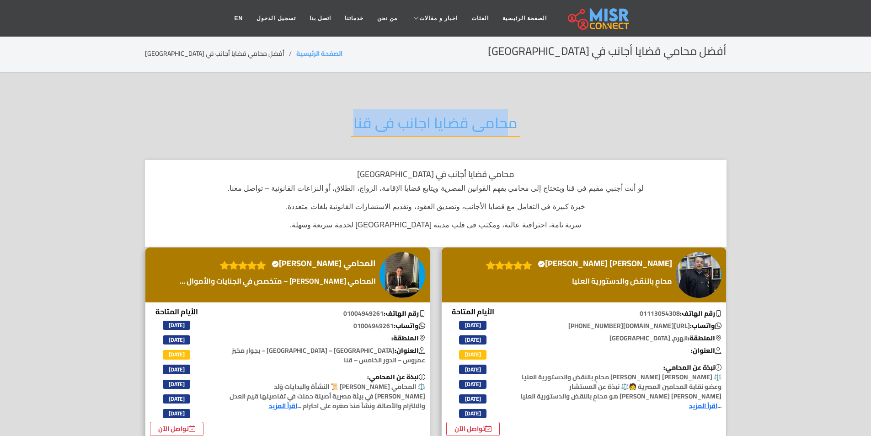
click at [382, 129] on h2 "محامى قضايا اجانب فى قنا" at bounding box center [435, 125] width 169 height 23
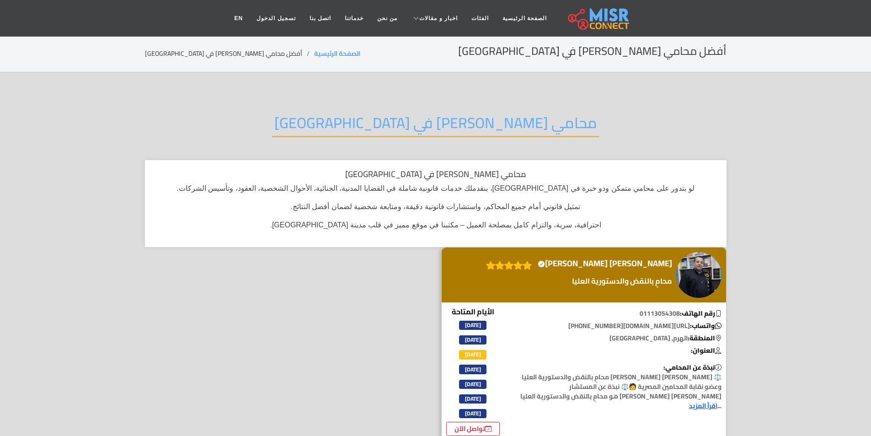
click at [389, 99] on section "محامي [PERSON_NAME] في [GEOGRAPHIC_DATA] محامي [PERSON_NAME] في قنا لو بتدور عل…" at bounding box center [435, 277] width 871 height 409
click at [390, 106] on div "محامي [PERSON_NAME] في [GEOGRAPHIC_DATA]" at bounding box center [436, 130] width 582 height 60
click at [390, 106] on div "محامي شاطر في قنا" at bounding box center [436, 130] width 582 height 60
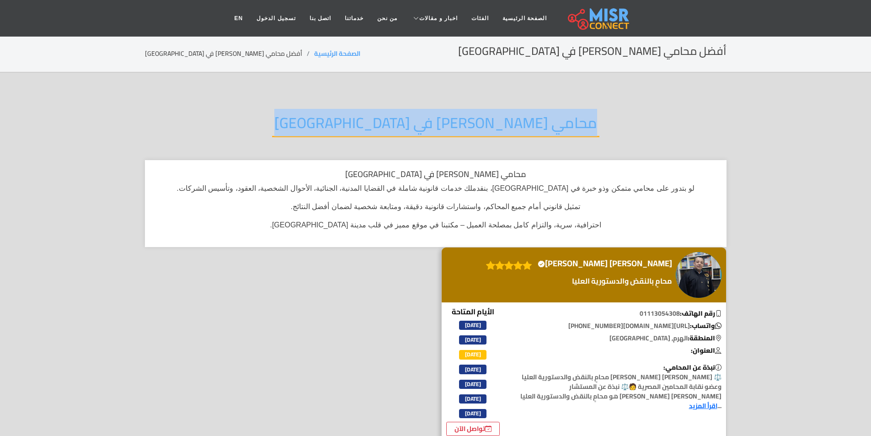
click at [390, 106] on div "محامي شاطر في قنا" at bounding box center [436, 130] width 582 height 60
copy div "محامي شاطر في قنا"
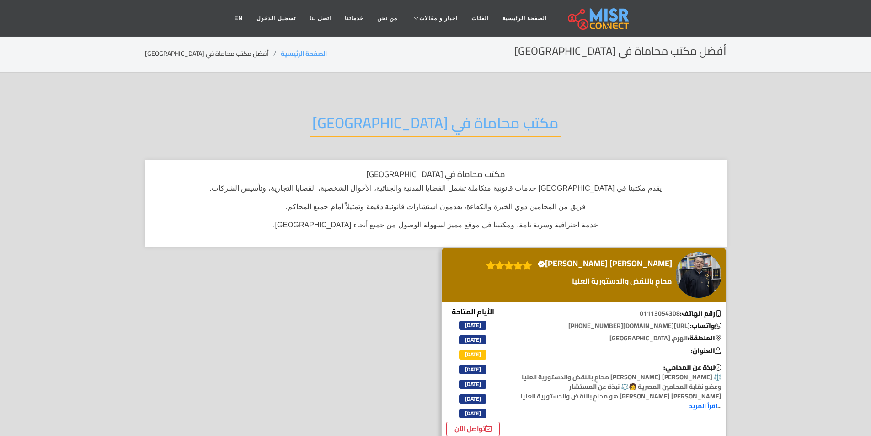
click at [393, 114] on h2 "مكتب محاماة في [GEOGRAPHIC_DATA]" at bounding box center [435, 125] width 251 height 23
click at [394, 114] on h2 "مكتب محاماة في [GEOGRAPHIC_DATA]" at bounding box center [435, 125] width 251 height 23
click at [397, 116] on h2 "مكتب محاماة في [GEOGRAPHIC_DATA]" at bounding box center [435, 125] width 251 height 23
click at [398, 118] on h2 "مكتب محاماة في [GEOGRAPHIC_DATA]" at bounding box center [435, 125] width 251 height 23
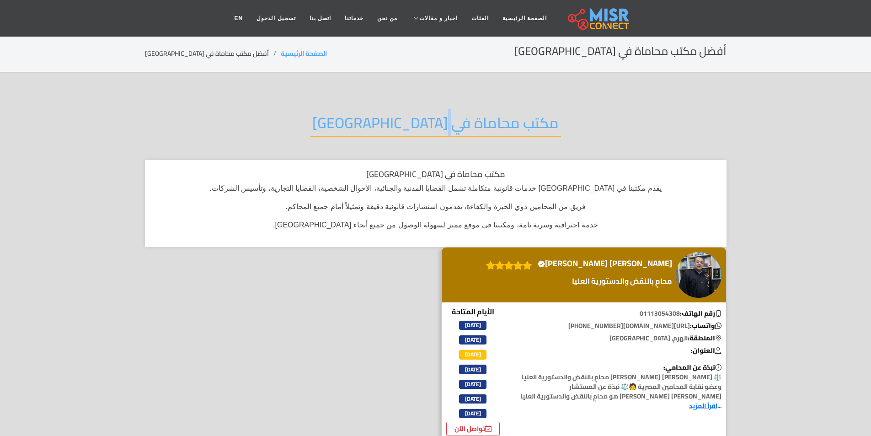
click at [398, 118] on h2 "مكتب محاماة في [GEOGRAPHIC_DATA]" at bounding box center [435, 125] width 251 height 23
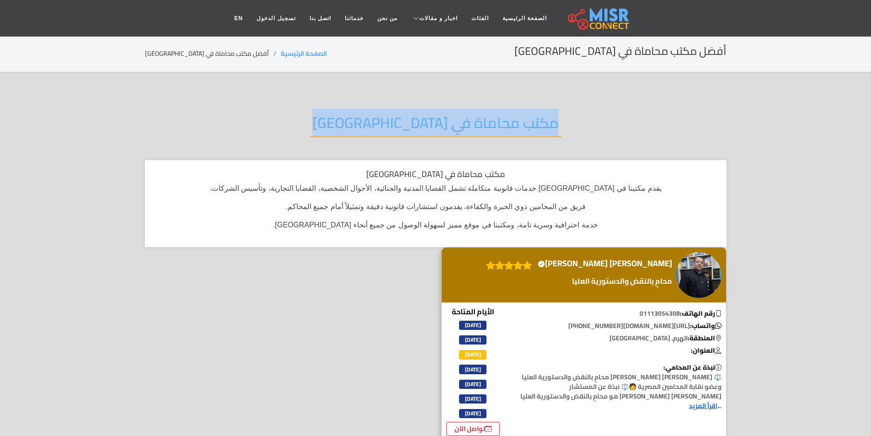
click at [398, 118] on h2 "مكتب محاماة في [GEOGRAPHIC_DATA]" at bounding box center [435, 125] width 251 height 23
copy div "مكتب محاماة في [GEOGRAPHIC_DATA]"
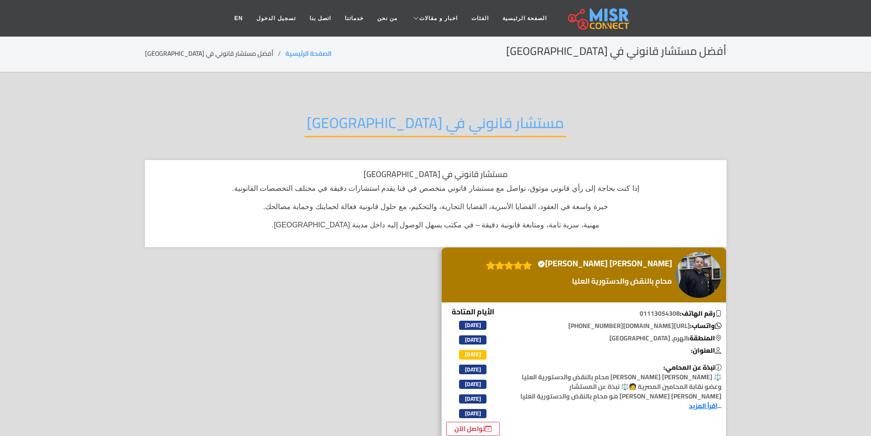
click at [430, 128] on h2 "مستشار قانوني في قنا" at bounding box center [436, 125] width 262 height 23
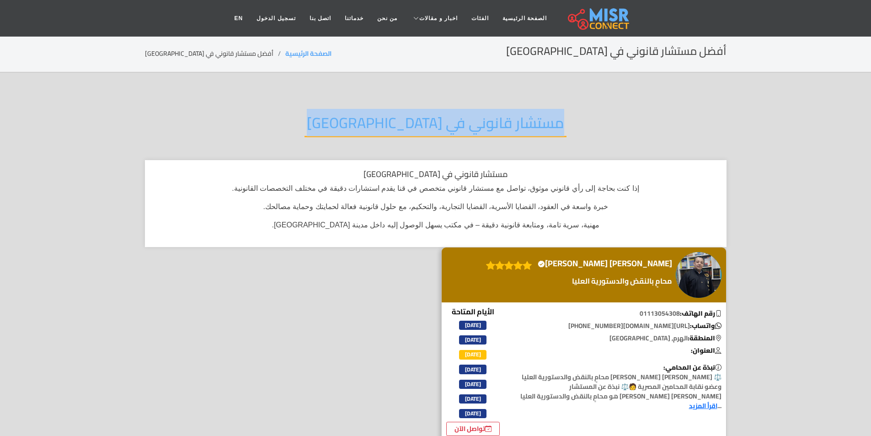
click at [430, 128] on h2 "مستشار قانوني في قنا" at bounding box center [436, 125] width 262 height 23
copy div "مستشار قانوني في قنا"
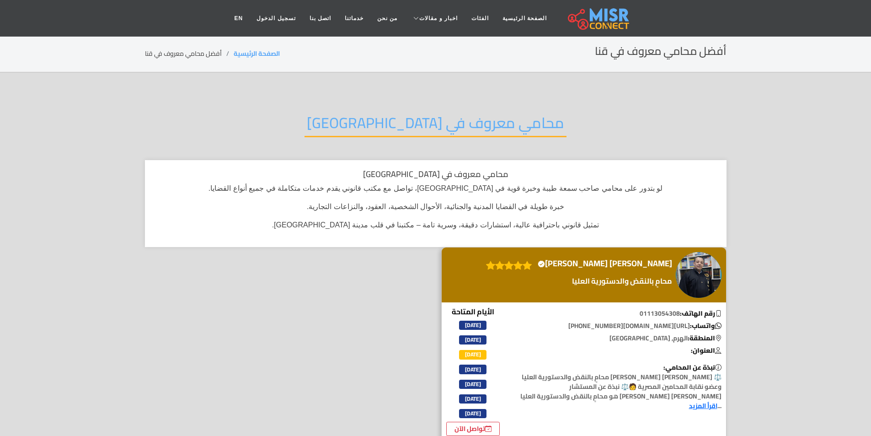
click at [391, 107] on div "محامي معروف في قنا" at bounding box center [436, 130] width 582 height 60
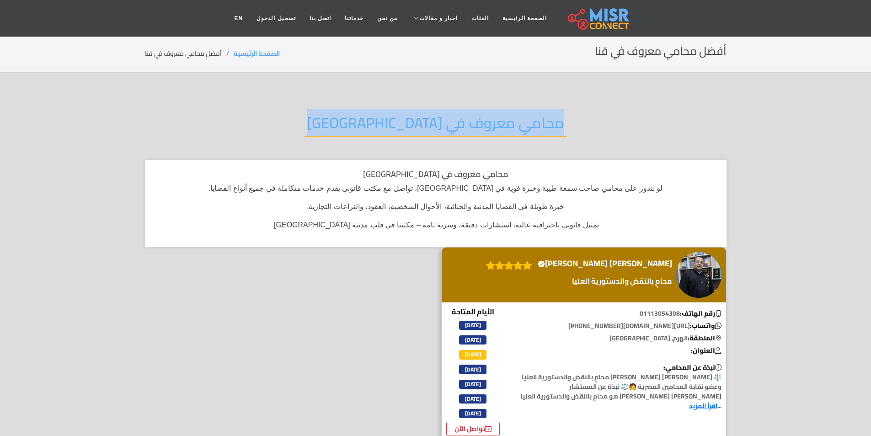
click at [391, 107] on div "محامي معروف في قنا" at bounding box center [436, 130] width 582 height 60
copy div "محامي معروف في قنا"
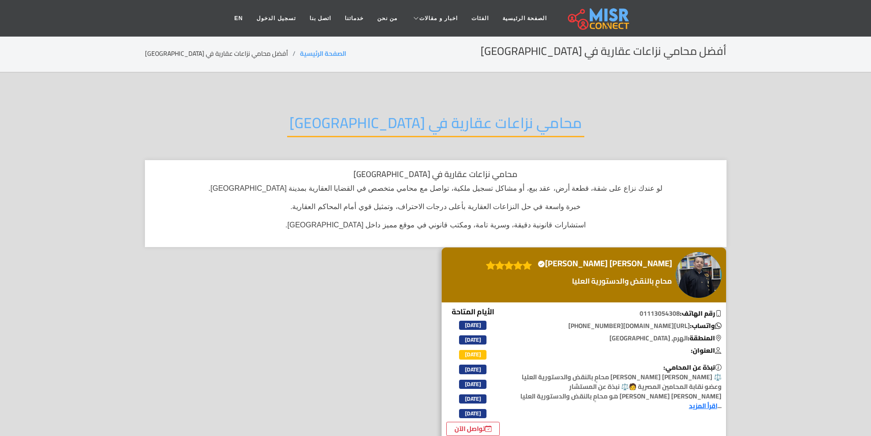
click at [392, 136] on h2 "محامي نزاعات عقارية في قنا" at bounding box center [435, 125] width 297 height 23
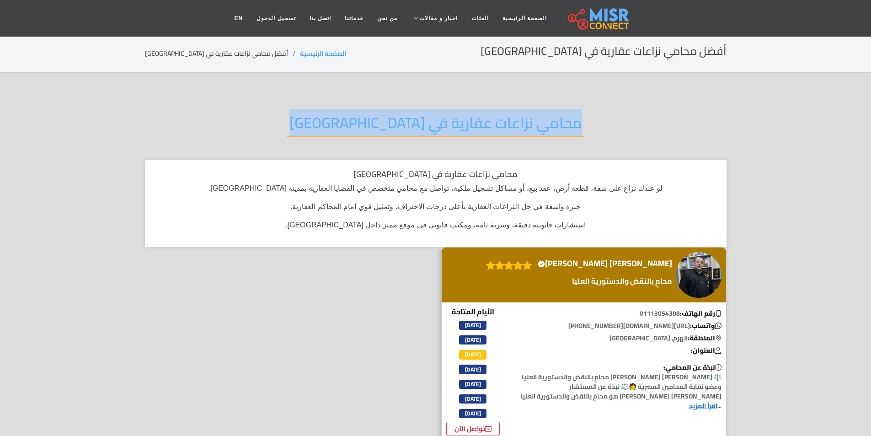
click at [392, 136] on h2 "محامي نزاعات عقارية في قنا" at bounding box center [435, 125] width 297 height 23
copy div "محامي نزاعات عقارية في قنا"
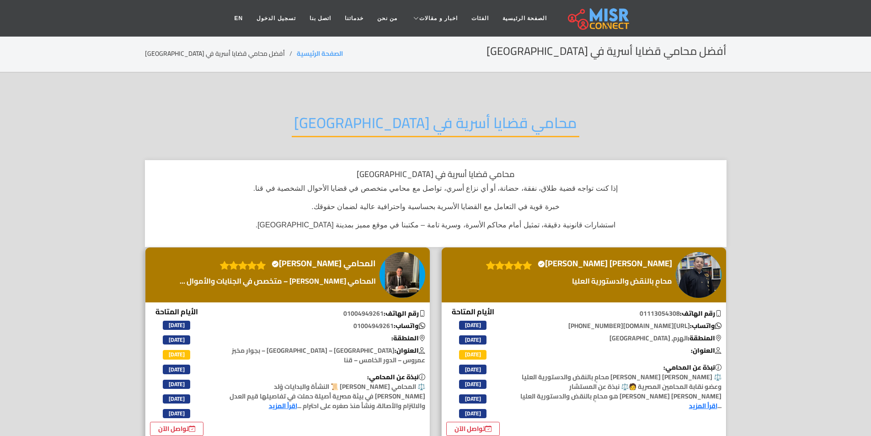
click at [402, 132] on h2 "محامي قضايا أسرية في قنا" at bounding box center [436, 125] width 288 height 23
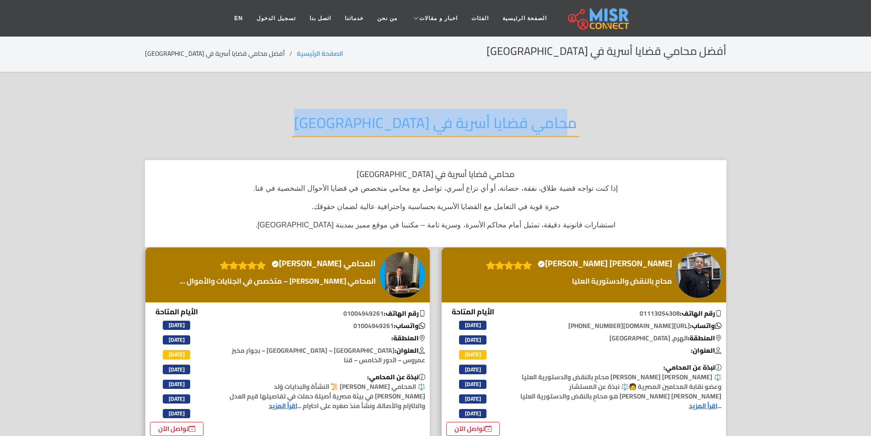
click at [402, 132] on h2 "محامي قضايا أسرية في قنا" at bounding box center [436, 125] width 288 height 23
copy div "محامي قضايا أسرية في قنا"
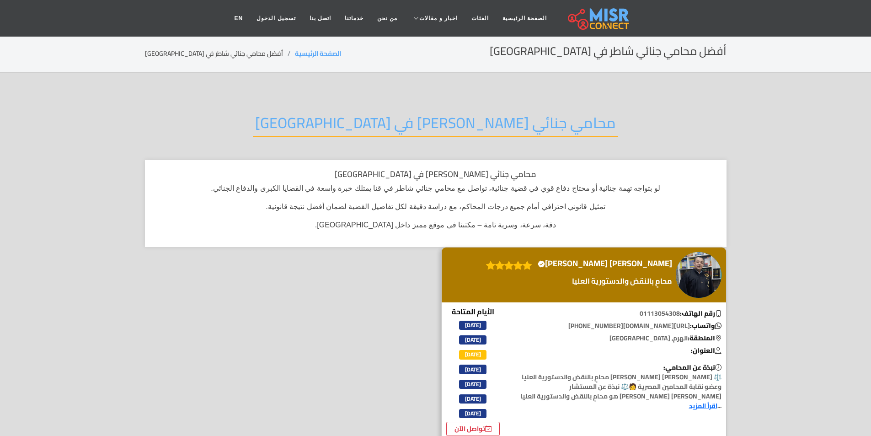
click at [419, 128] on h2 "محامي جنائي شاطر في قنا" at bounding box center [436, 125] width 366 height 23
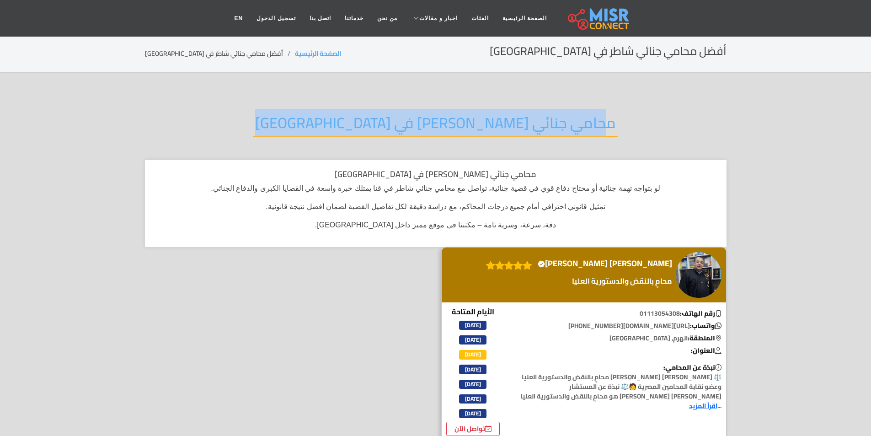
click at [419, 128] on h2 "محامي جنائي شاطر في قنا" at bounding box center [436, 125] width 366 height 23
copy div "محامي جنائي شاطر في قنا"
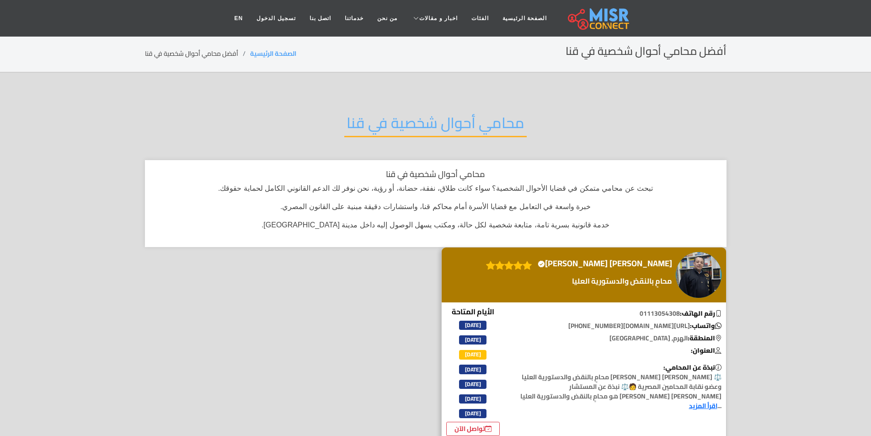
click at [398, 126] on h2 "محامي أحوال شخصية في قنا" at bounding box center [435, 125] width 183 height 23
copy div "محامي أحوال شخصية في قنا"
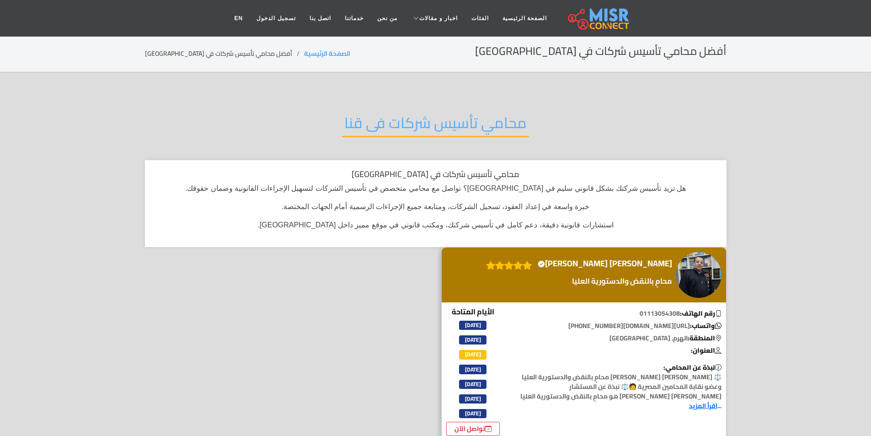
click at [339, 104] on div "محامي تأسيس شركات فى قنا" at bounding box center [436, 130] width 582 height 60
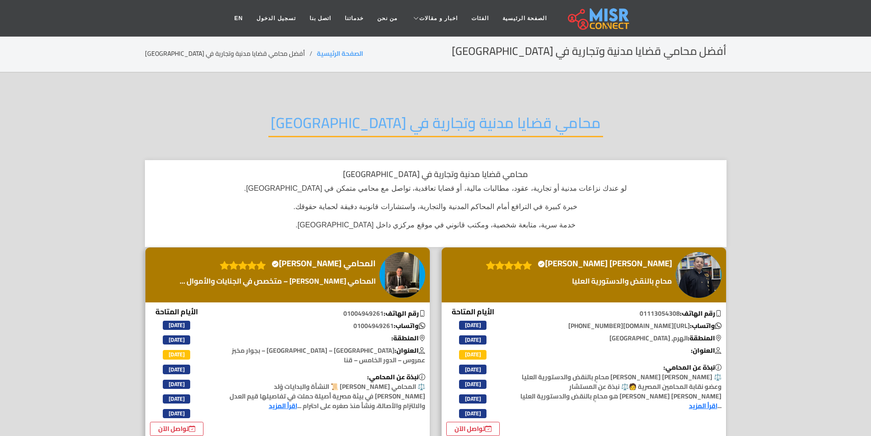
click at [372, 108] on div "محامي قضايا مدنية وتجارية في [GEOGRAPHIC_DATA]" at bounding box center [436, 130] width 582 height 60
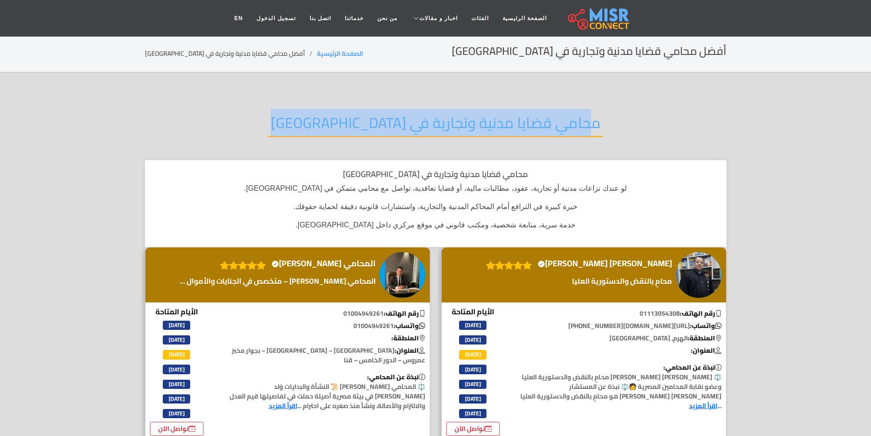
click at [372, 108] on div "محامي قضايا مدنية وتجارية في [GEOGRAPHIC_DATA]" at bounding box center [436, 130] width 582 height 60
copy div "محامي قضايا مدنية وتجارية في [GEOGRAPHIC_DATA]"
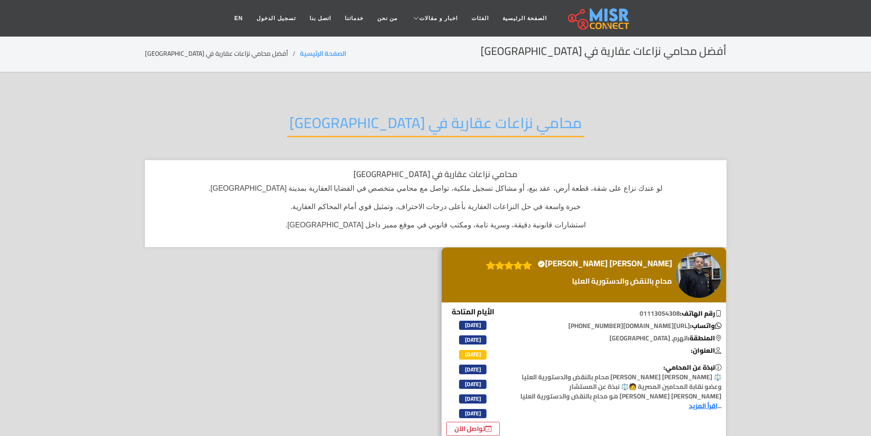
click at [507, 120] on h2 "محامي نزاعات عقارية في قنا" at bounding box center [435, 125] width 297 height 23
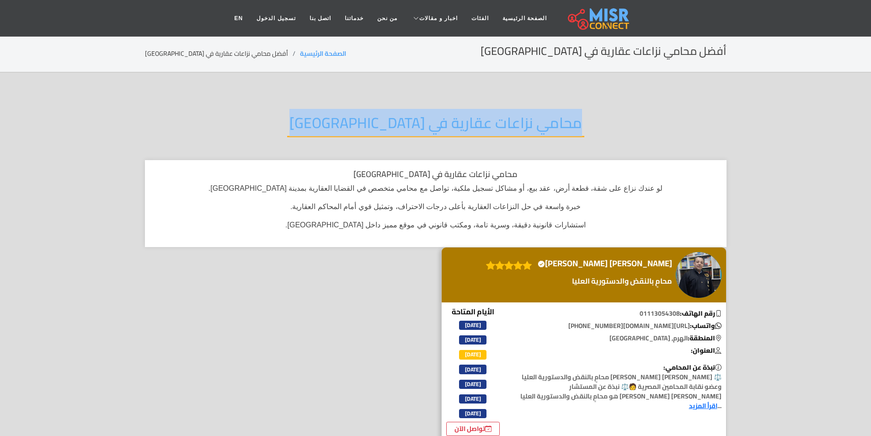
click at [507, 120] on h2 "محامي نزاعات عقارية في قنا" at bounding box center [435, 125] width 297 height 23
copy div "محامي نزاعات عقارية في قنا"
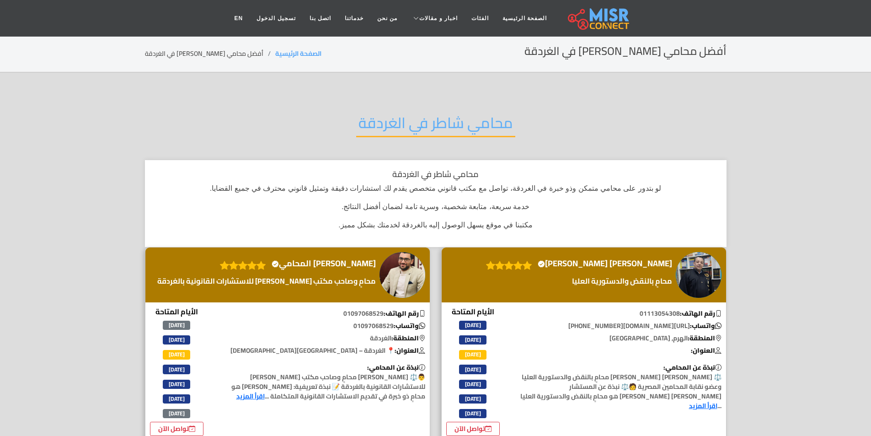
click at [351, 113] on div "محامي شاطر في الغردقة" at bounding box center [436, 130] width 582 height 60
copy div "محامي شاطر في الغردقة"
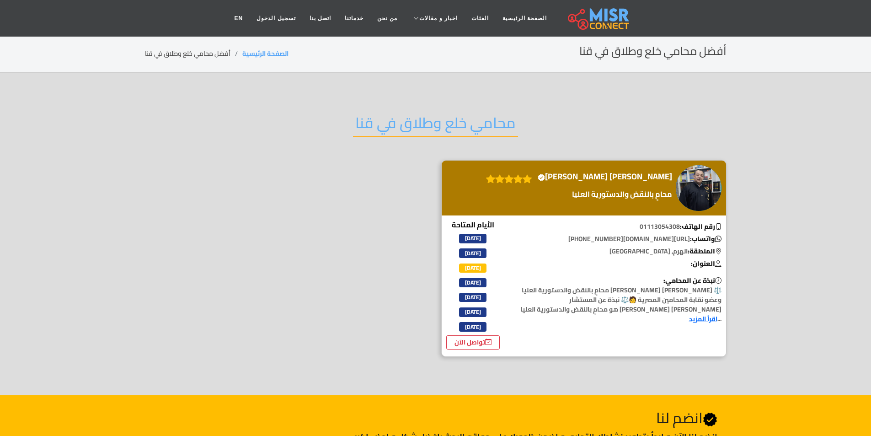
click at [375, 114] on h2 "محامي خلع وطلاق في قنا" at bounding box center [435, 125] width 165 height 23
copy div "محامي خلع وطلاق في قنا"
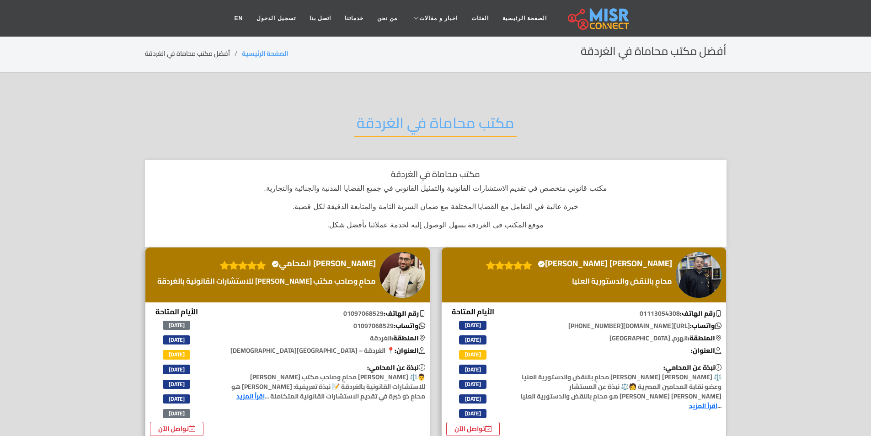
click at [481, 125] on h2 "مكتب محاماة في الغردقة" at bounding box center [436, 125] width 162 height 23
copy div "مكتب محاماة في الغردقة"
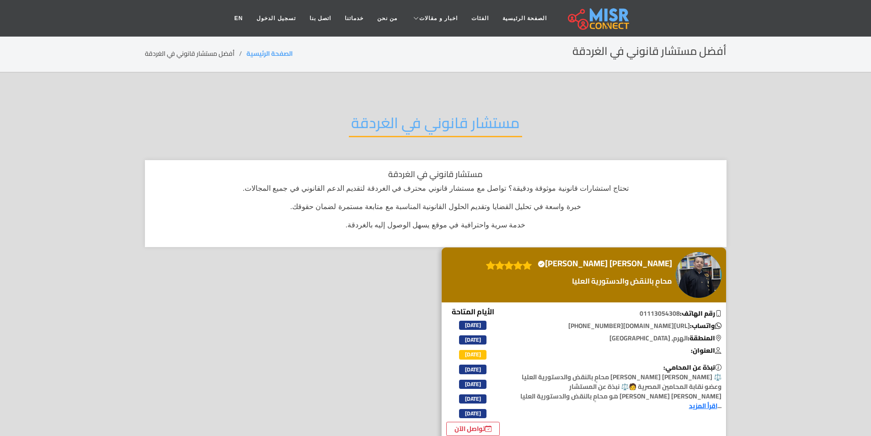
click at [358, 121] on h2 "مستشار قانوني في الغردقة" at bounding box center [435, 125] width 173 height 23
copy div "مستشار قانوني في الغردقة"
click at [419, 134] on h2 "محامي قضايا أسرية في الغردقة" at bounding box center [435, 125] width 199 height 23
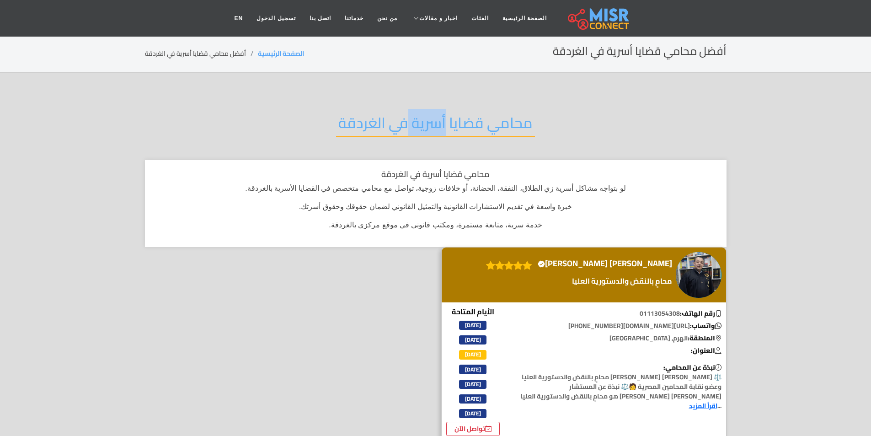
click at [419, 134] on h2 "محامي قضايا أسرية في الغردقة" at bounding box center [435, 125] width 199 height 23
copy div "محامي قضايا أسرية في الغردقة"
click at [321, 79] on section "محامي نزاعات عقارية في الغردقة محامي نزاعات عقارية في الغردقة لو بتدور على محام…" at bounding box center [435, 277] width 871 height 409
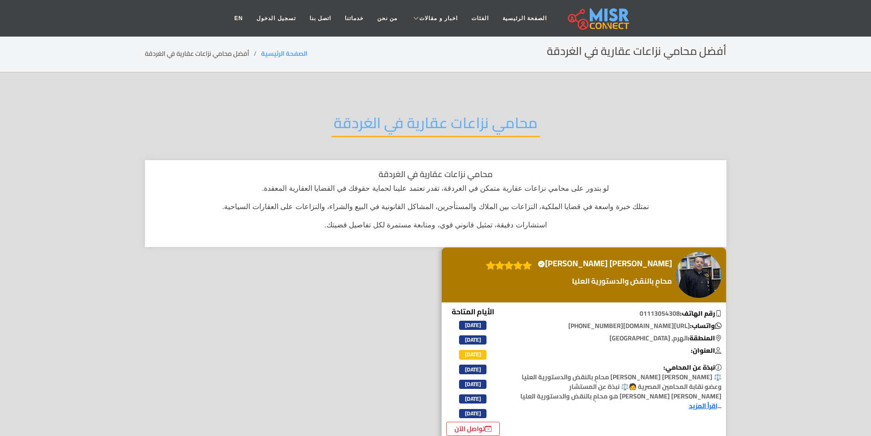
click at [331, 122] on div "محامي نزاعات عقارية في الغردقة" at bounding box center [436, 130] width 582 height 60
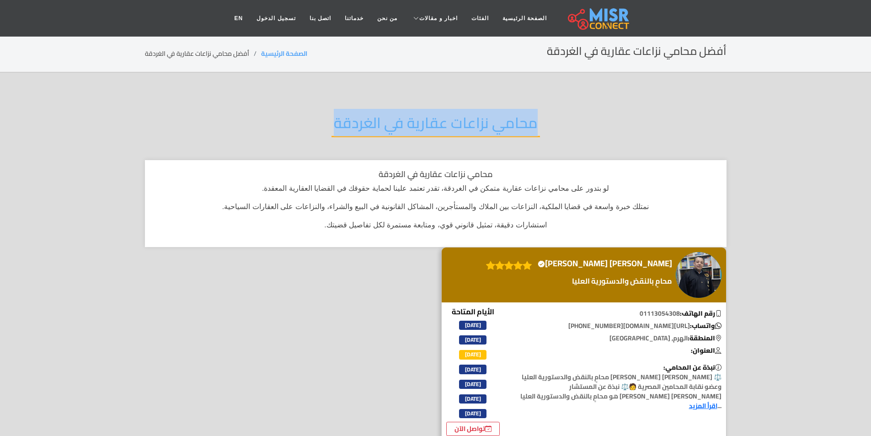
click at [331, 122] on div "محامي نزاعات عقارية في الغردقة" at bounding box center [436, 130] width 582 height 60
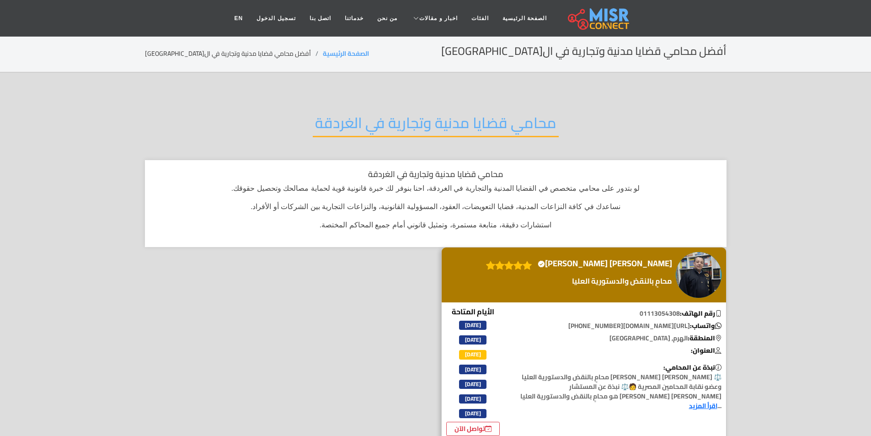
click at [416, 115] on h2 "محامي قضايا مدنية وتجارية في الغردقة" at bounding box center [436, 125] width 246 height 23
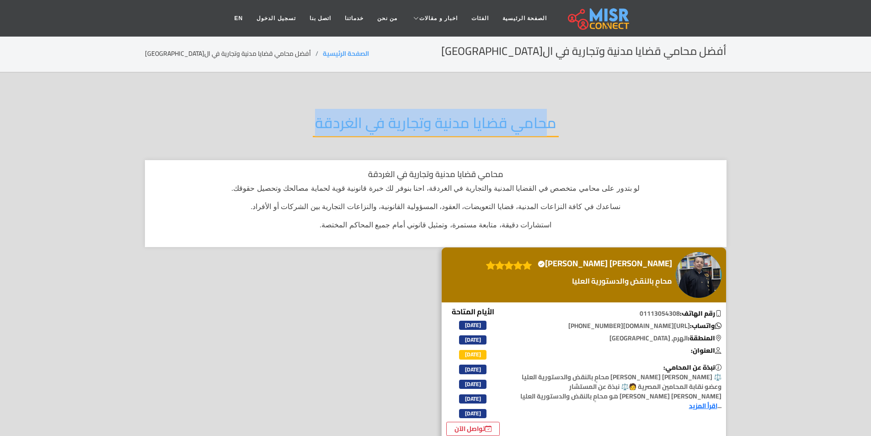
click at [416, 115] on h2 "محامي قضايا مدنية وتجارية في الغردقة" at bounding box center [436, 125] width 246 height 23
copy div "محامي قضايا مدنية وتجارية في الغردقة"
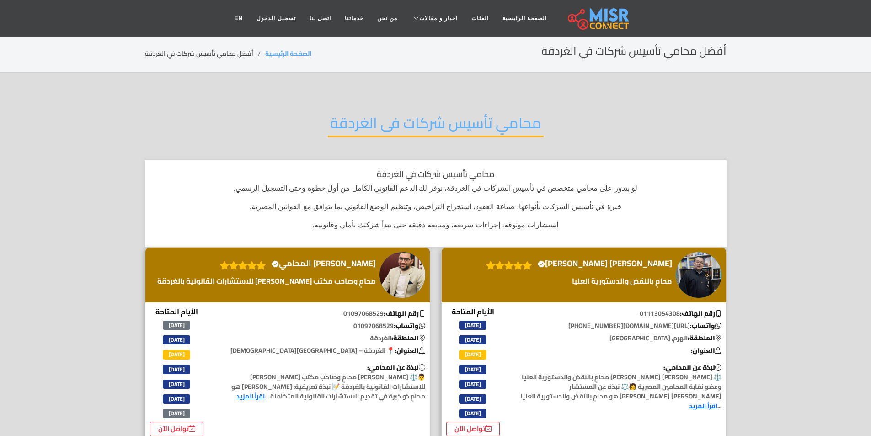
click at [373, 118] on h2 "محامي تأسيس شركات فى الغردقة" at bounding box center [436, 125] width 216 height 23
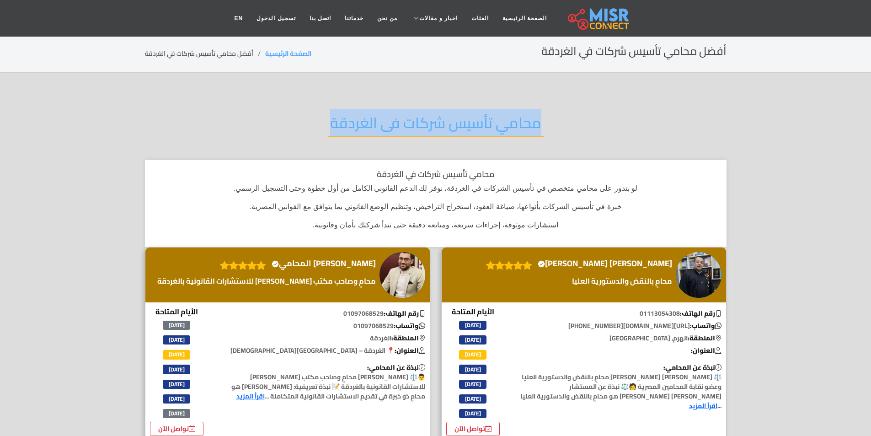
click at [373, 118] on h2 "محامي تأسيس شركات فى الغردقة" at bounding box center [436, 125] width 216 height 23
copy div "محامي تأسيس شركات فى الغردقة"
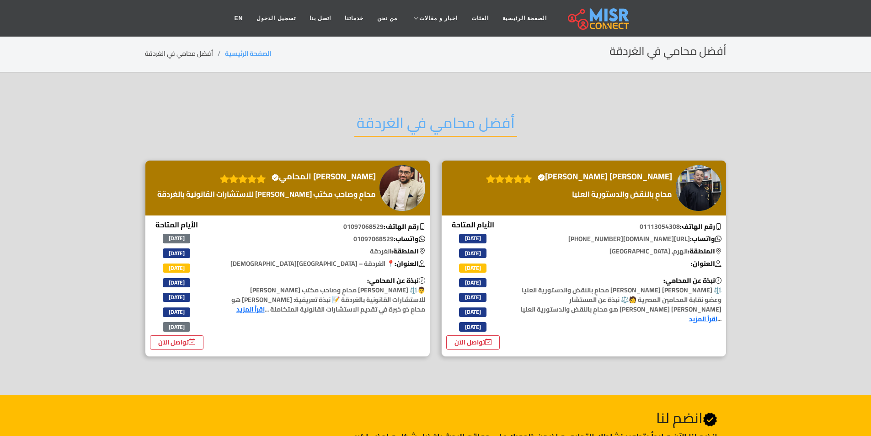
click at [378, 114] on h2 "أفضل محامي في الغردقة" at bounding box center [436, 125] width 163 height 23
copy div "أفضل محامي في الغردقة"
click at [379, 92] on section "محامي حيازة وعقارات في الغردقة [PERSON_NAME] [PERSON_NAME] Verified account" at bounding box center [435, 234] width 871 height 323
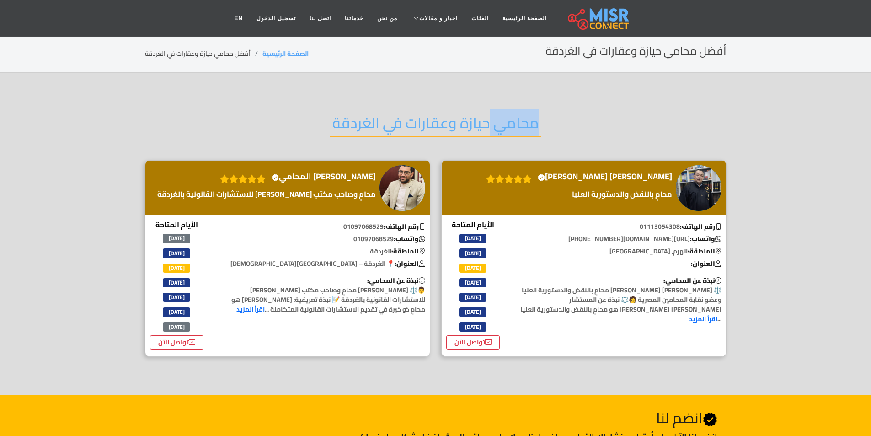
click at [379, 92] on section "محامي حيازة وعقارات في الغردقة المستشار محمد فاروق محمود الخطيب Verified account" at bounding box center [435, 234] width 871 height 323
copy div "محامي حيازة وعقارات في الغردقة"
click at [439, 125] on h2 "محامي متخصص قضايا أسرية الغردقة" at bounding box center [436, 125] width 232 height 23
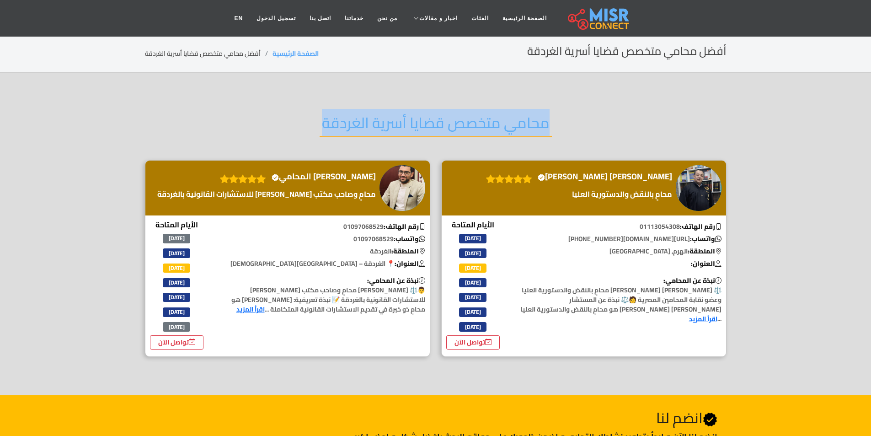
click at [439, 125] on h2 "محامي متخصص قضايا أسرية الغردقة" at bounding box center [436, 125] width 232 height 23
copy div "محامي متخصص قضايا أسرية الغردقة"
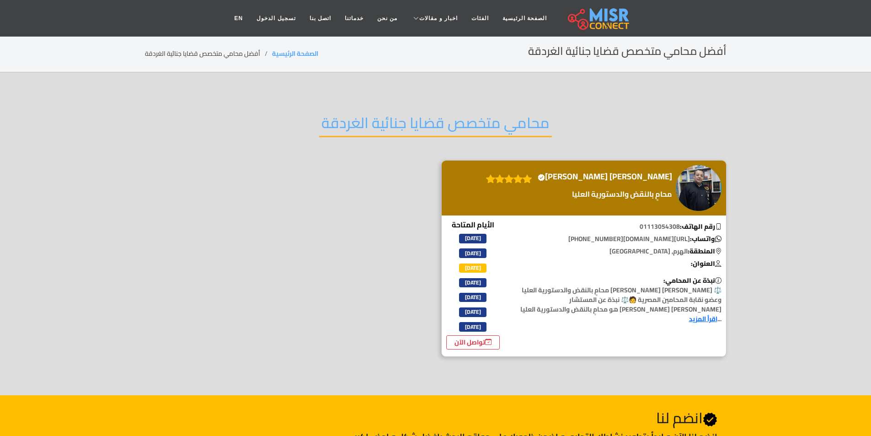
click at [421, 125] on h2 "محامي متخصص قضايا جنائية الغردقة" at bounding box center [435, 125] width 233 height 23
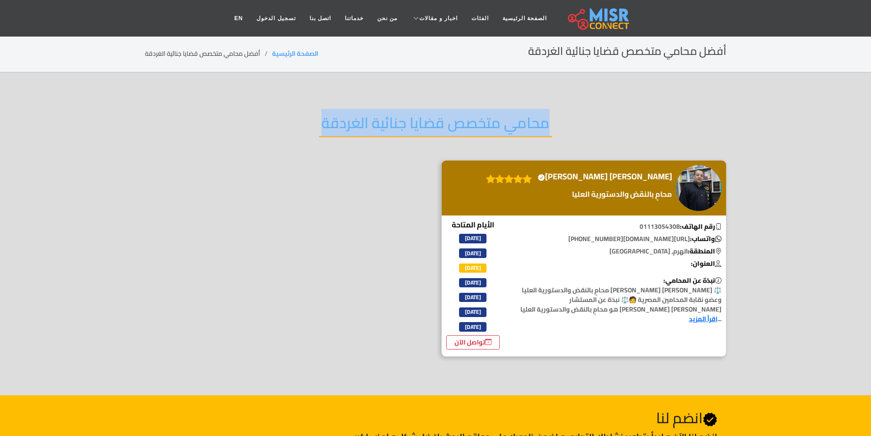
click at [421, 125] on h2 "محامي متخصص قضايا جنائية الغردقة" at bounding box center [435, 125] width 233 height 23
copy div "محامي متخصص قضايا جنائية الغردقة"
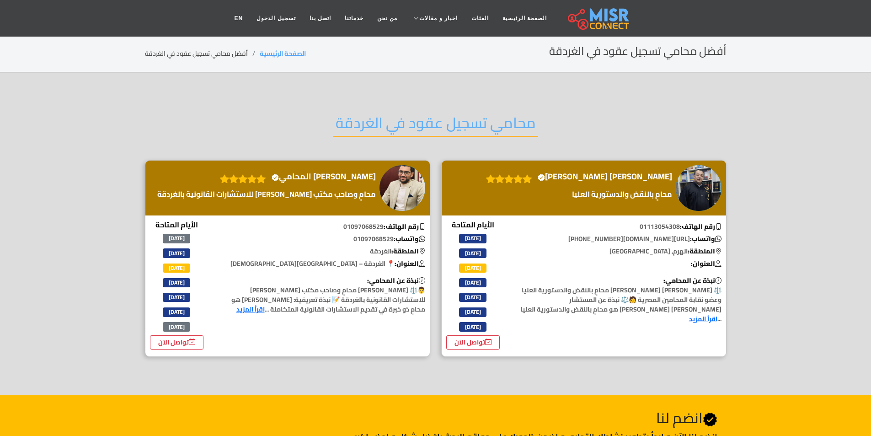
click at [377, 108] on div "محامي تسجيل عقود في الغردقة" at bounding box center [436, 130] width 582 height 60
copy div "محامي تسجيل عقود في الغردقة"
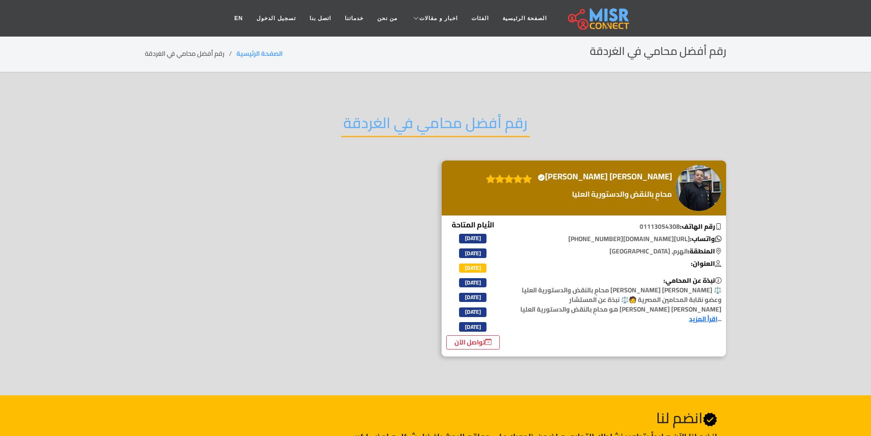
click at [373, 114] on h2 "رقم أفضل محامي في الغردقة" at bounding box center [435, 125] width 189 height 23
copy div "رقم أفضل محامي في الغردقة"
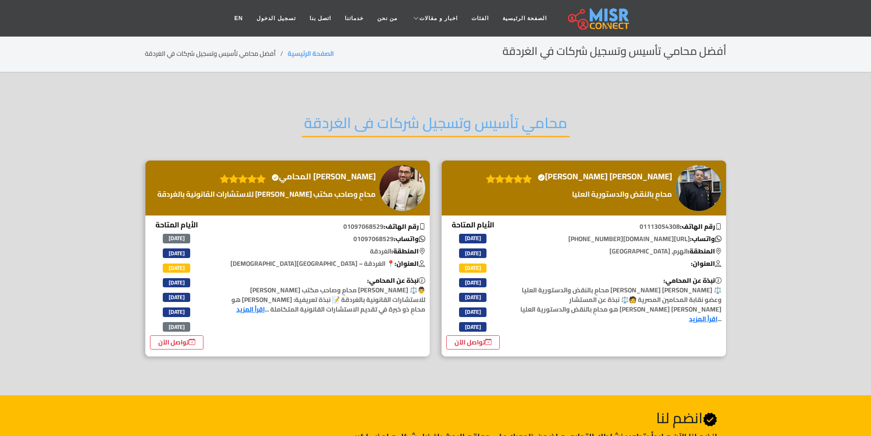
click at [343, 105] on div "محامي تأسيس وتسجيل شركات فى الغردقة" at bounding box center [436, 130] width 582 height 60
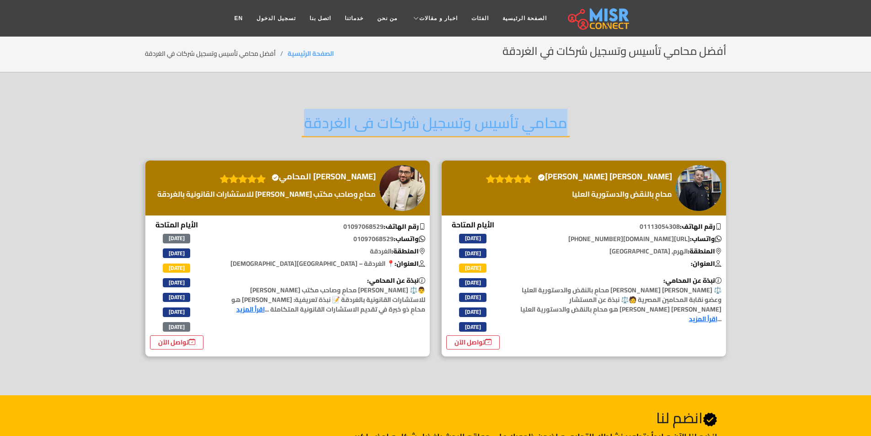
click at [343, 105] on div "محامي تأسيس وتسجيل شركات فى الغردقة" at bounding box center [436, 130] width 582 height 60
copy div "محامي تأسيس وتسجيل شركات فى الغردقة"
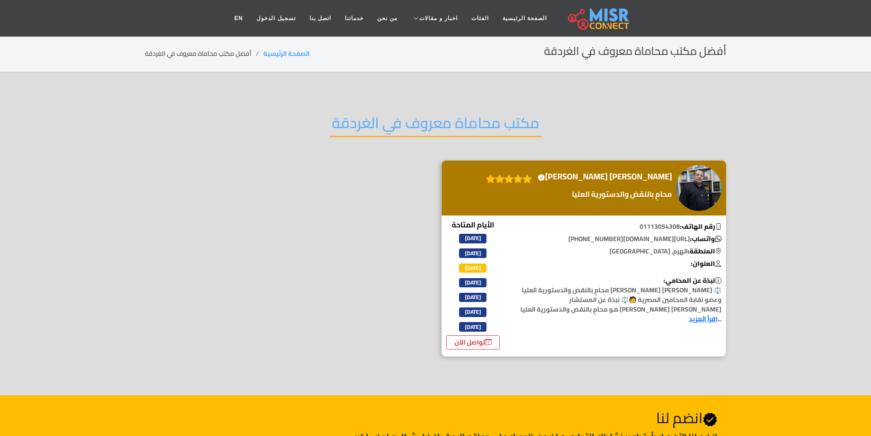
click at [368, 117] on h2 "مكتب محاماة معروف في الغردقة" at bounding box center [436, 125] width 212 height 23
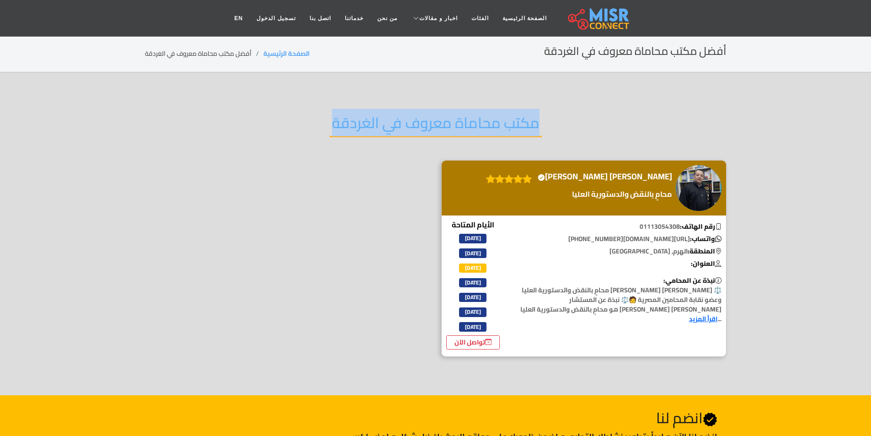
click at [368, 117] on h2 "مكتب محاماة معروف في الغردقة" at bounding box center [436, 125] width 212 height 23
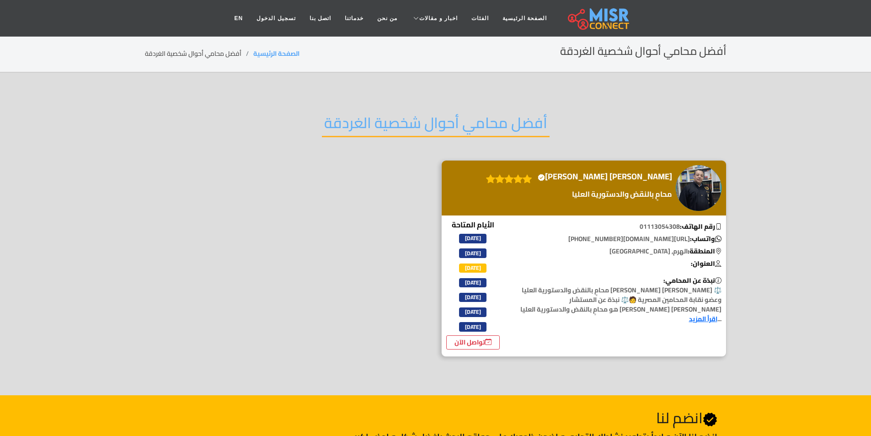
click at [378, 132] on h2 "أفضل محامي أحوال شخصية الغردقة" at bounding box center [436, 125] width 228 height 23
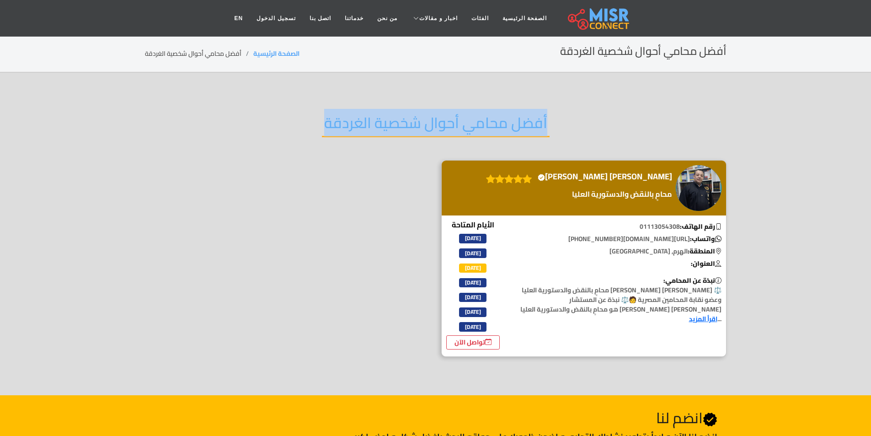
click at [378, 132] on h2 "أفضل محامي أحوال شخصية الغردقة" at bounding box center [436, 125] width 228 height 23
copy div "أفضل محامي أحوال شخصية الغردقة"
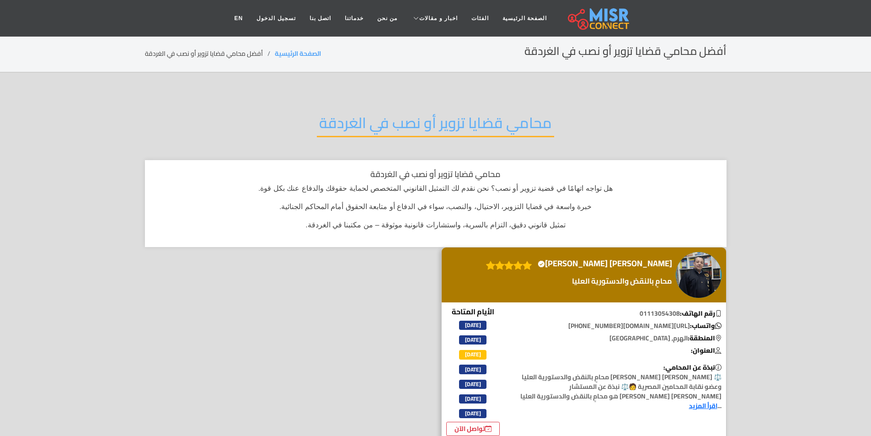
click at [473, 102] on div "محامي قضايا تزوير أو نصب في الغردقة" at bounding box center [436, 130] width 582 height 60
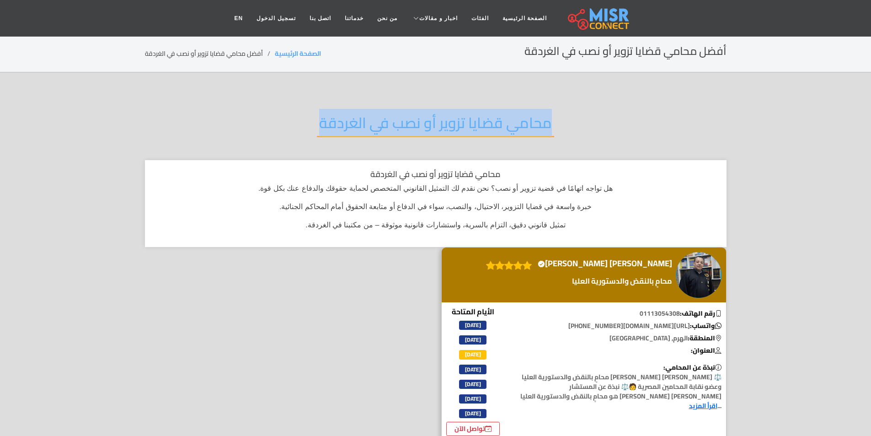
click at [473, 102] on div "محامي قضايا تزوير أو نصب في الغردقة" at bounding box center [436, 130] width 582 height 60
copy div "محامي قضايا تزوير أو نصب في الغردقة"
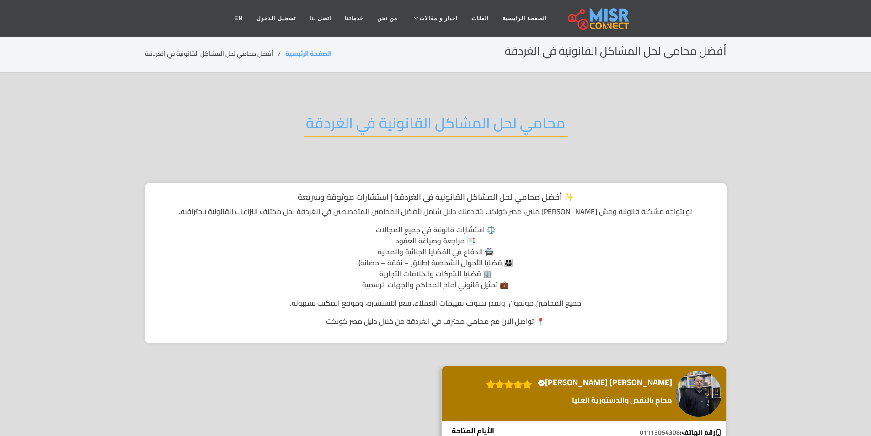
click at [304, 108] on div "محامي لحل المشاكل القانونية في الغردقة" at bounding box center [436, 130] width 582 height 60
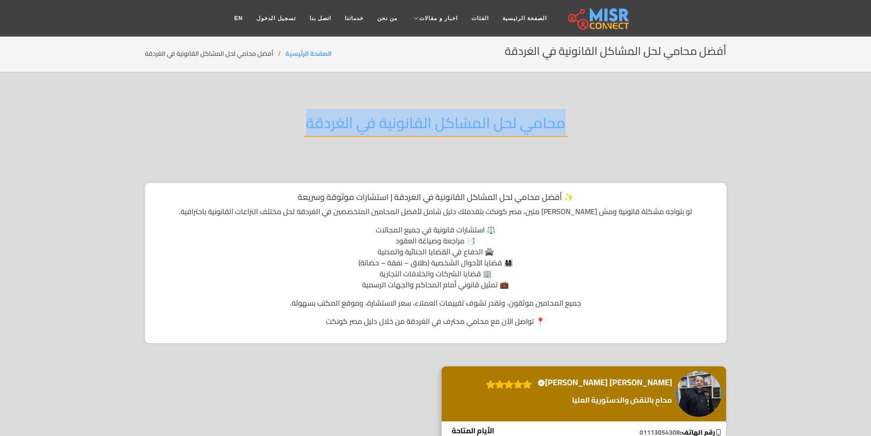
click at [304, 108] on div "محامي لحل المشاكل القانونية في الغردقة" at bounding box center [436, 130] width 582 height 60
copy div "محامي لحل المشاكل القانونية في الغردقة"
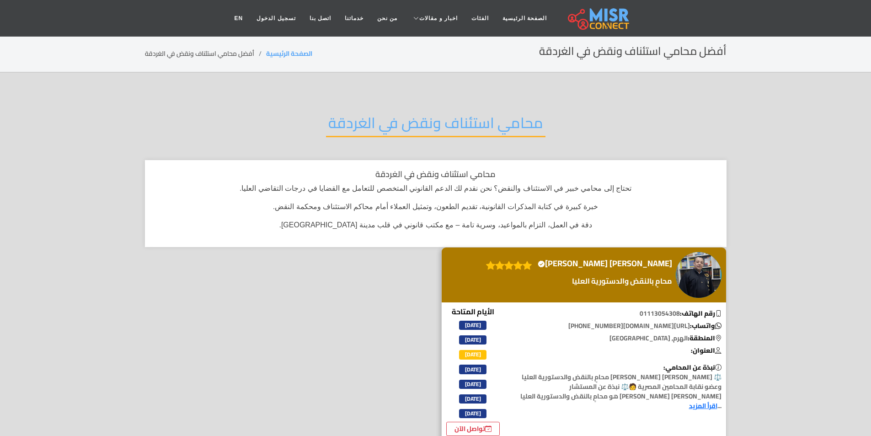
click at [417, 119] on h2 "محامي استئناف ونقض في الغردقة" at bounding box center [436, 125] width 220 height 23
click at [420, 127] on h2 "محامي استئناف ونقض في الغردقة" at bounding box center [436, 125] width 220 height 23
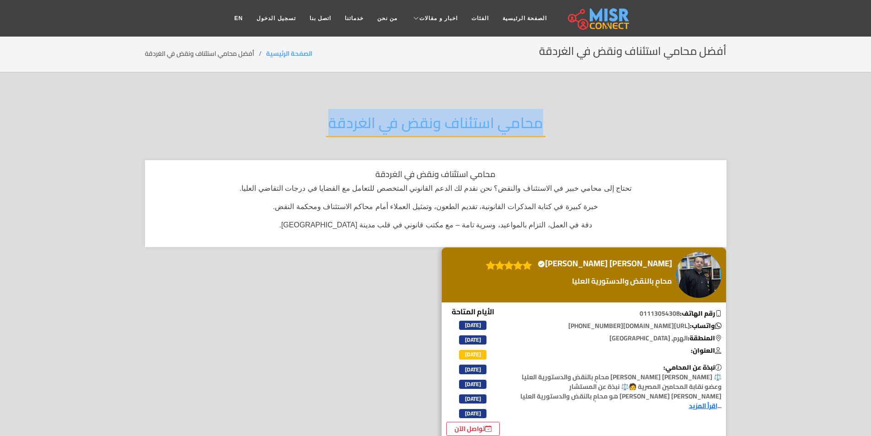
click at [421, 127] on h2 "محامي استئناف ونقض في الغردقة" at bounding box center [436, 125] width 220 height 23
copy div "محامي استئناف ونقض في الغردقة"
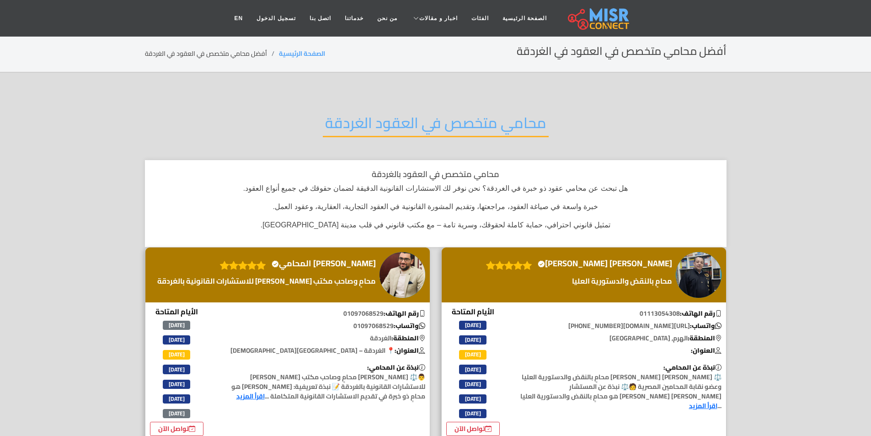
click at [405, 114] on h2 "محامي متخصص في العقود الغردقة" at bounding box center [436, 125] width 226 height 23
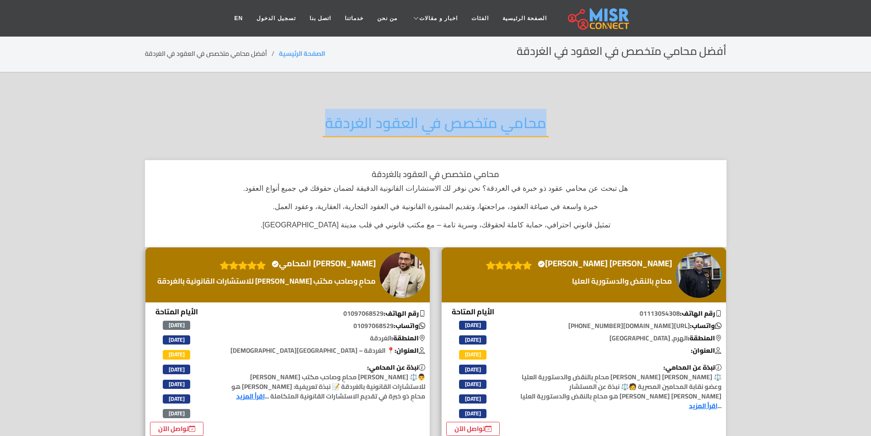
click at [405, 114] on h2 "محامي متخصص في العقود الغردقة" at bounding box center [436, 125] width 226 height 23
copy div "محامي متخصص في العقود الغردقة"
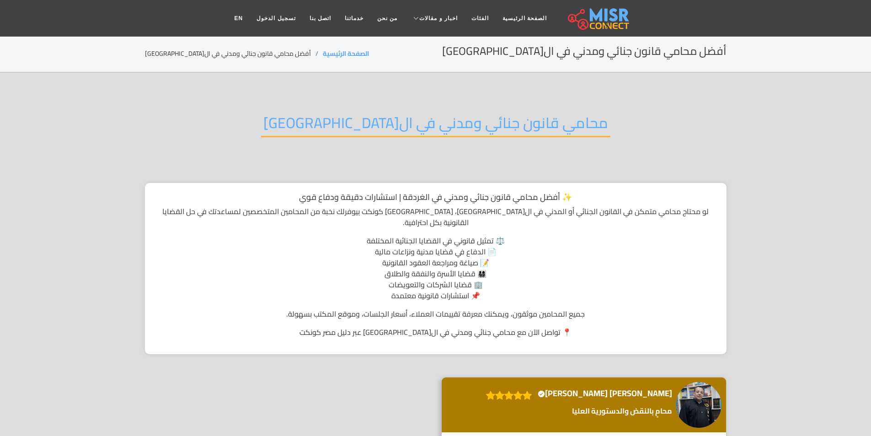
click at [391, 114] on h2 "محامي قانون جنائي ومدني في ال[GEOGRAPHIC_DATA]" at bounding box center [435, 125] width 349 height 23
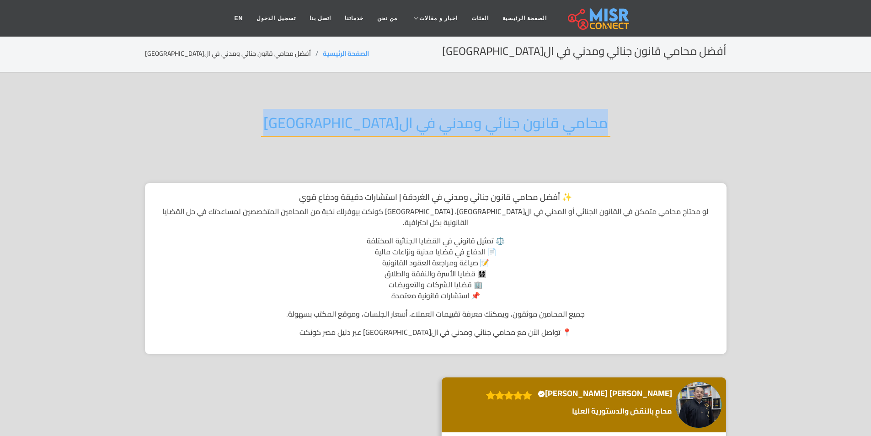
drag, startPoint x: 391, startPoint y: 111, endPoint x: 398, endPoint y: 112, distance: 7.4
click at [398, 114] on h2 "محامي قانون جنائي ومدني في ال[GEOGRAPHIC_DATA]" at bounding box center [435, 125] width 349 height 23
copy div "محامي قانون جنائي ومدني في ال[GEOGRAPHIC_DATA]"
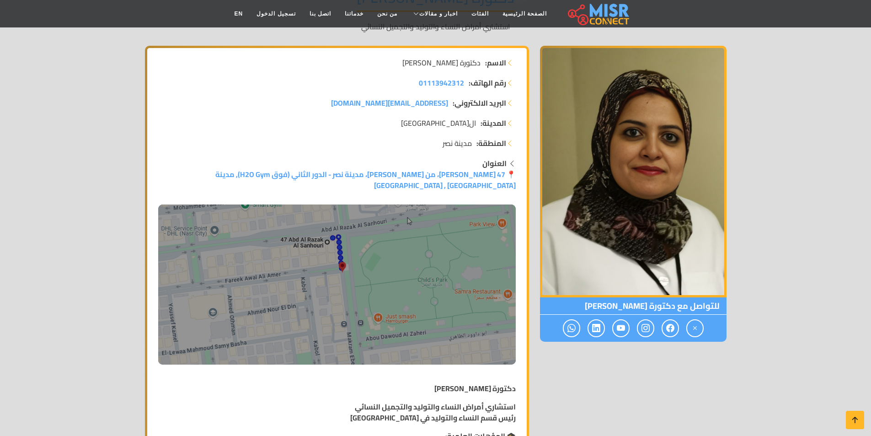
scroll to position [137, 0]
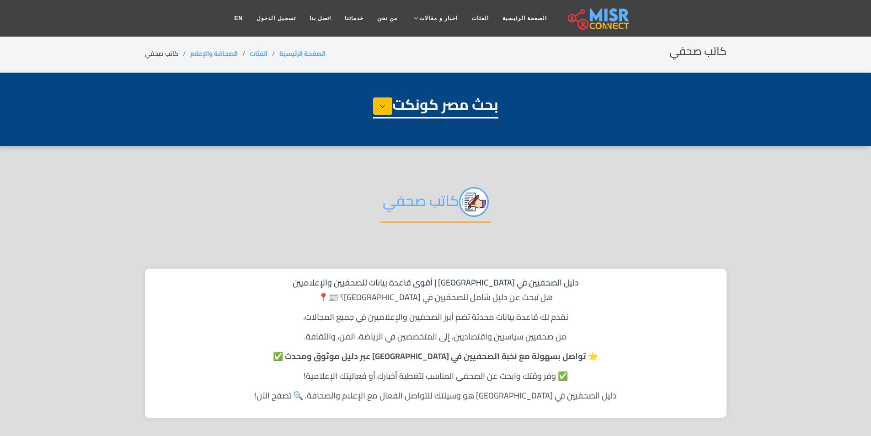
select select "**********"
select select "*********"
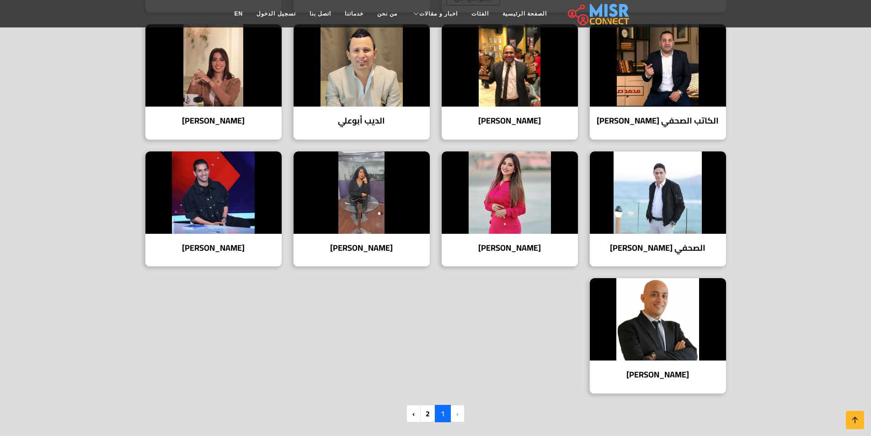
scroll to position [1052, 0]
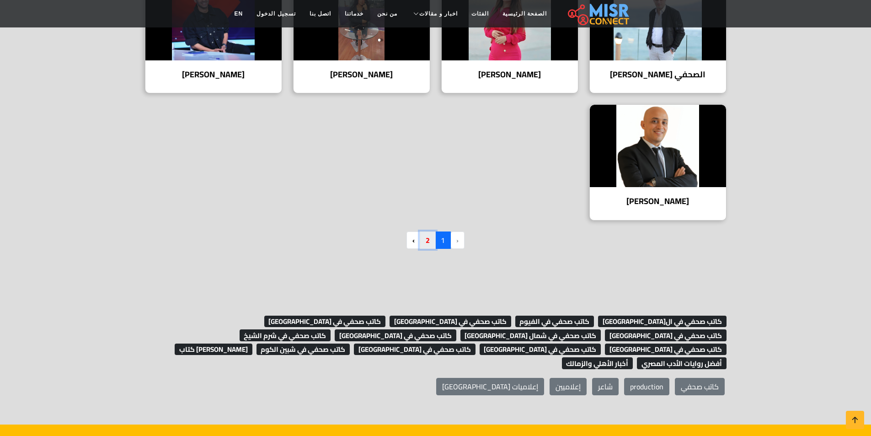
click at [423, 238] on link "2" at bounding box center [428, 239] width 16 height 17
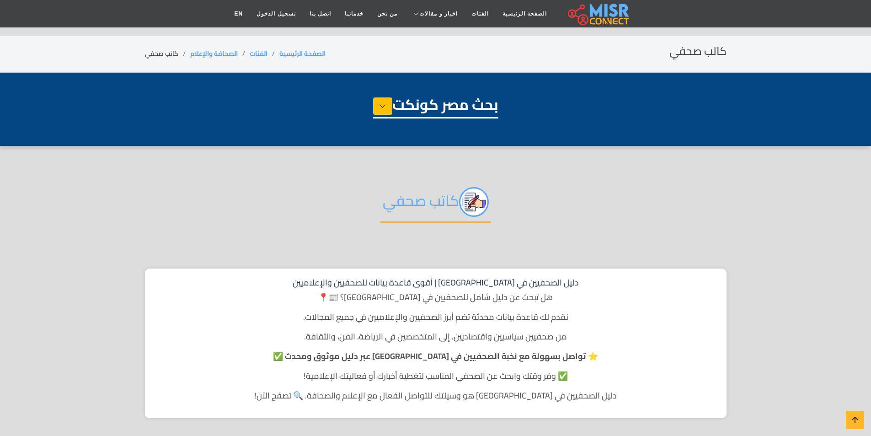
select select "**********"
select select "*********"
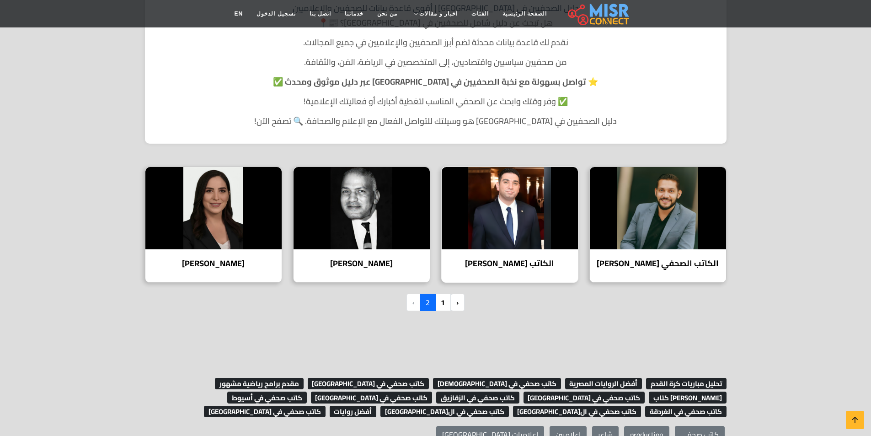
click at [510, 226] on img at bounding box center [510, 208] width 136 height 82
